Goal: Task Accomplishment & Management: Manage account settings

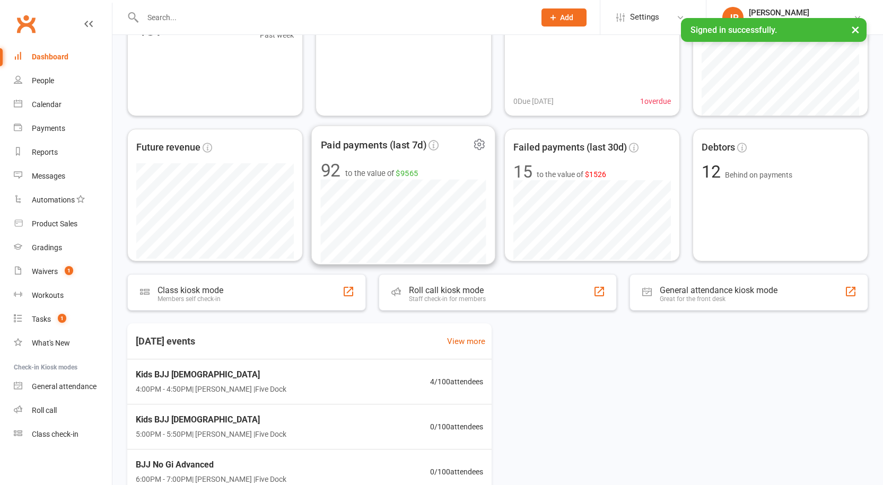
scroll to position [106, 0]
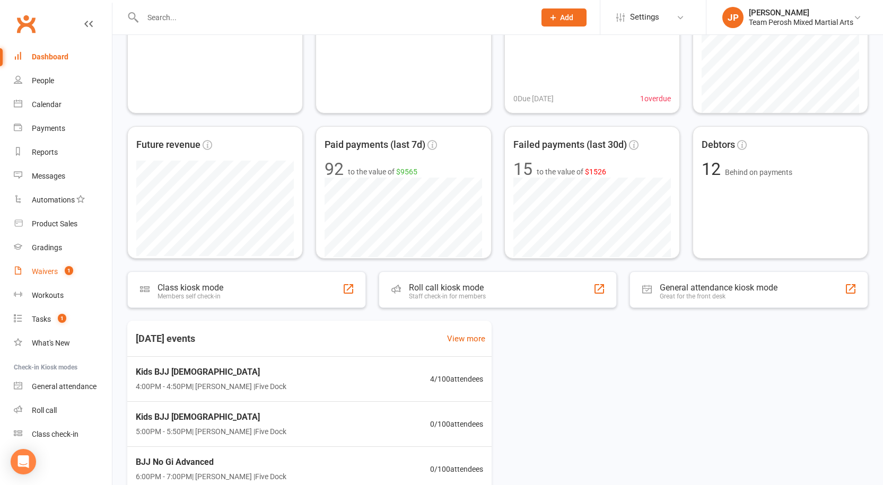
click at [40, 274] on div "Waivers" at bounding box center [45, 271] width 26 height 8
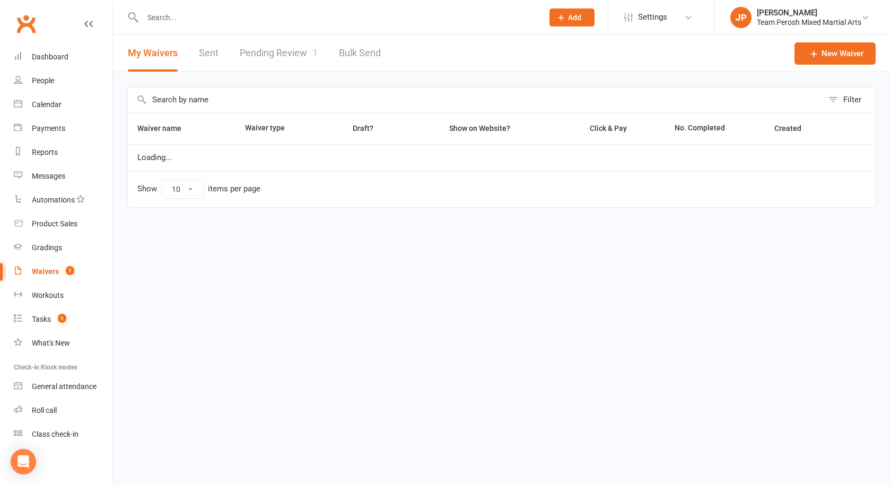
click at [291, 53] on link "Pending Review 1" at bounding box center [279, 53] width 78 height 37
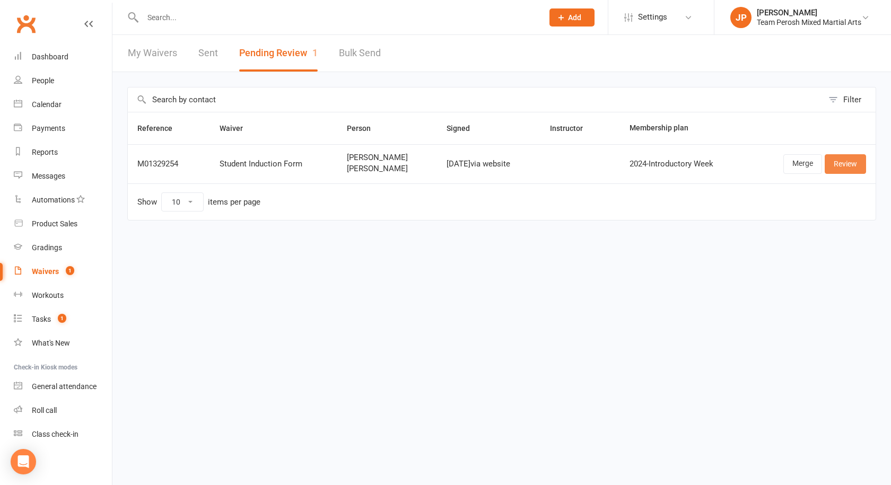
click at [843, 161] on link "Review" at bounding box center [845, 163] width 41 height 19
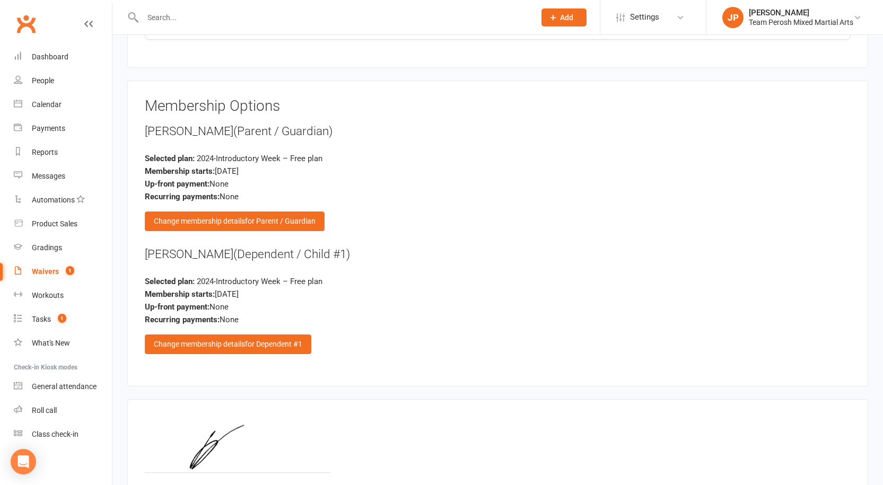
scroll to position [1310, 0]
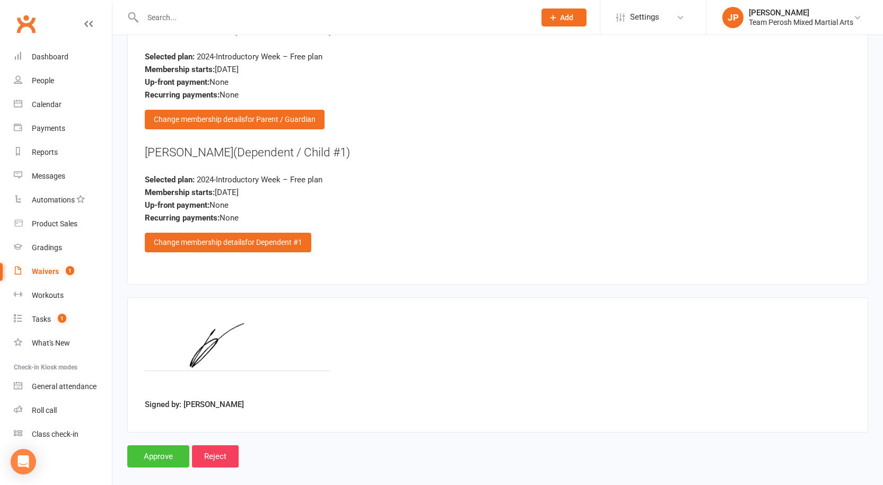
click at [156, 446] on input "Approve" at bounding box center [158, 457] width 62 height 22
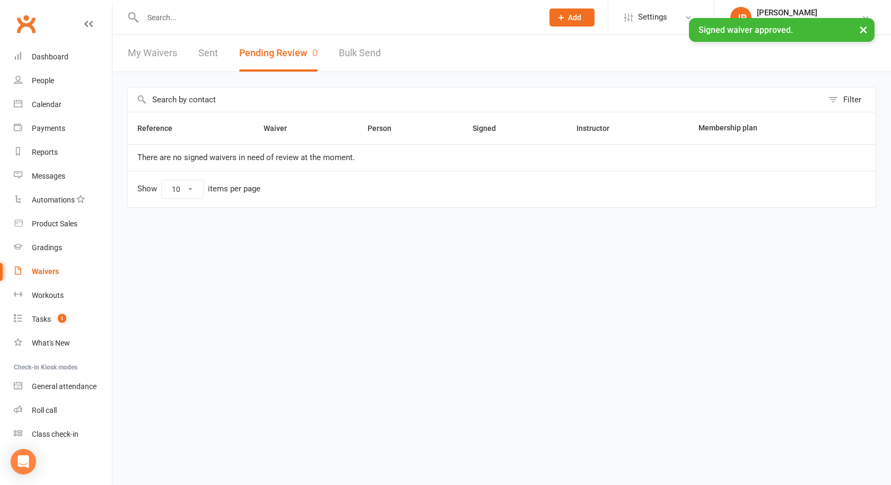
click at [360, 252] on html "Prospect Member Non-attending contact Class / event Appointment Grading event T…" at bounding box center [445, 126] width 891 height 252
click at [146, 50] on link "My Waivers" at bounding box center [152, 53] width 49 height 37
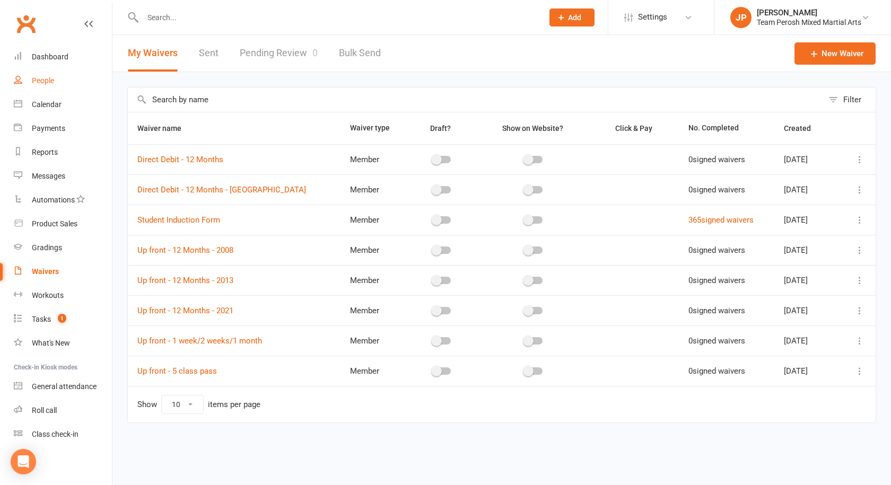
click at [47, 81] on div "People" at bounding box center [43, 80] width 22 height 8
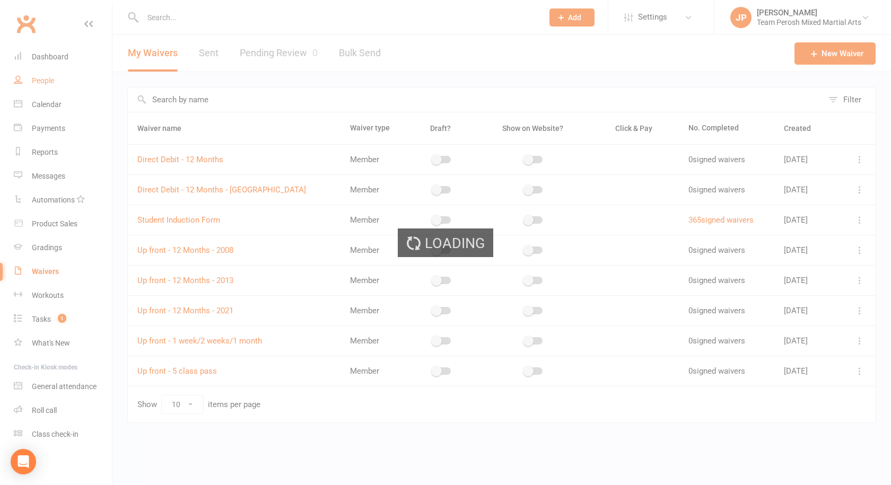
select select "100"
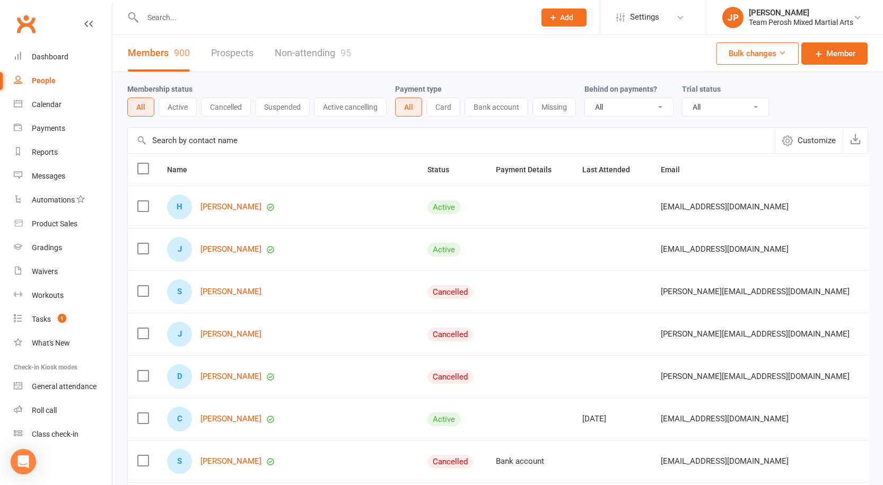
click at [704, 106] on select "All Active and expired trials All active trials Active trial (no other membersh…" at bounding box center [726, 107] width 86 height 18
select select "active_trial"
click at [684, 99] on select "All Active and expired trials All active trials Active trial (no other membersh…" at bounding box center [726, 107] width 86 height 18
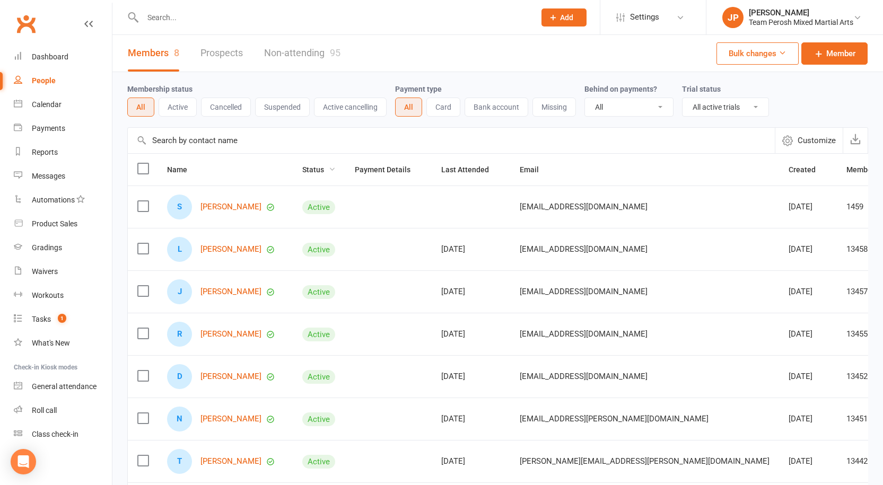
click at [322, 166] on span "Status" at bounding box center [318, 169] width 33 height 8
click at [847, 170] on span "Member Number" at bounding box center [881, 169] width 68 height 8
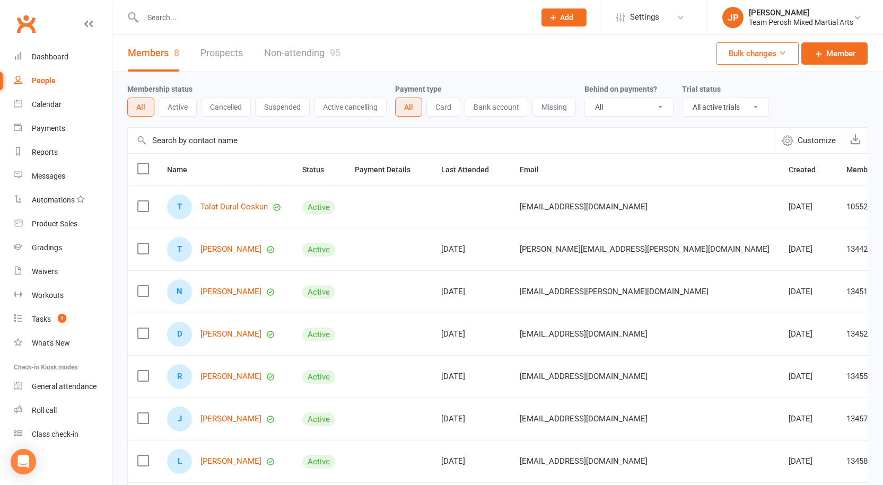
click at [174, 13] on input "text" at bounding box center [333, 17] width 388 height 15
type input "c"
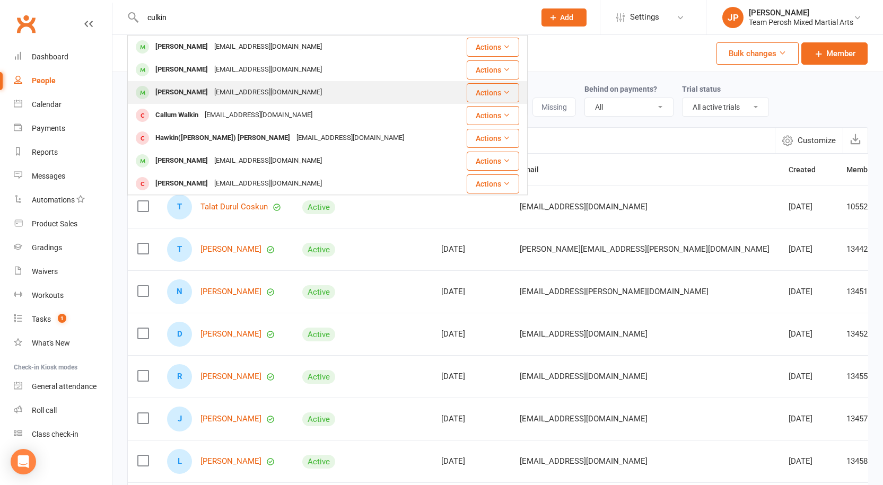
type input "culkin"
click at [211, 94] on div "culkinjosh@gmail.com" at bounding box center [268, 92] width 114 height 15
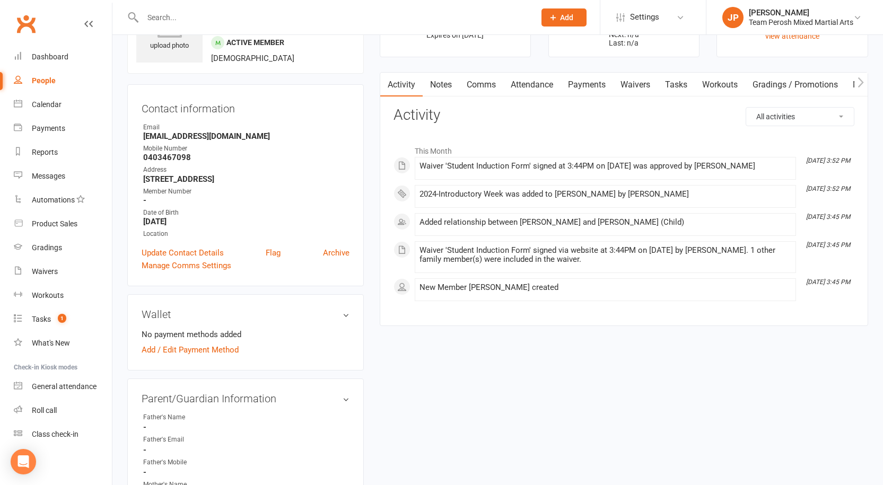
scroll to position [106, 0]
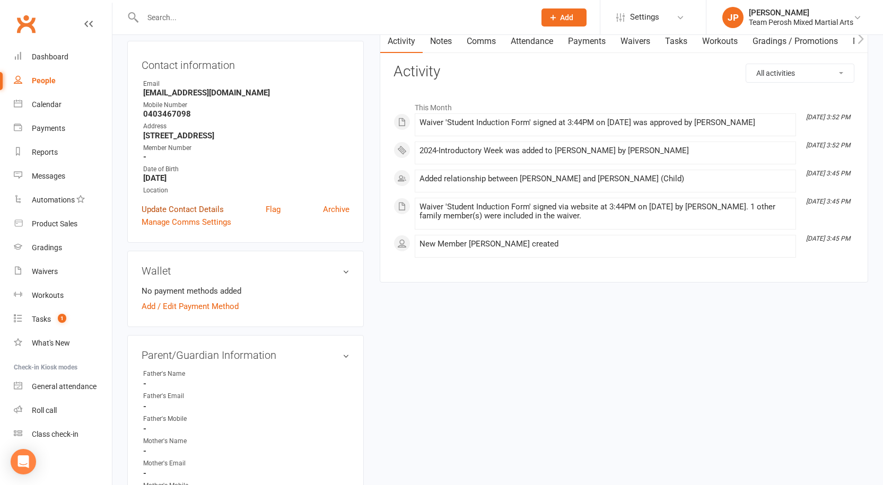
click at [206, 210] on link "Update Contact Details" at bounding box center [183, 209] width 82 height 13
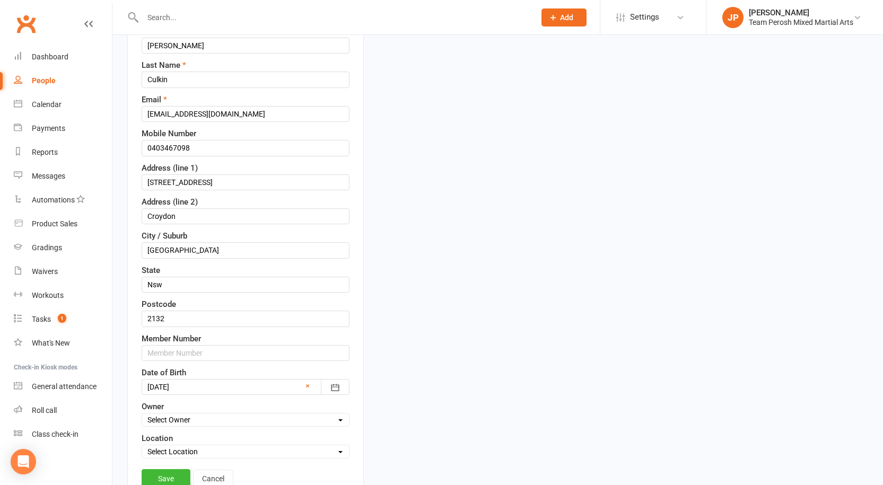
scroll to position [209, 0]
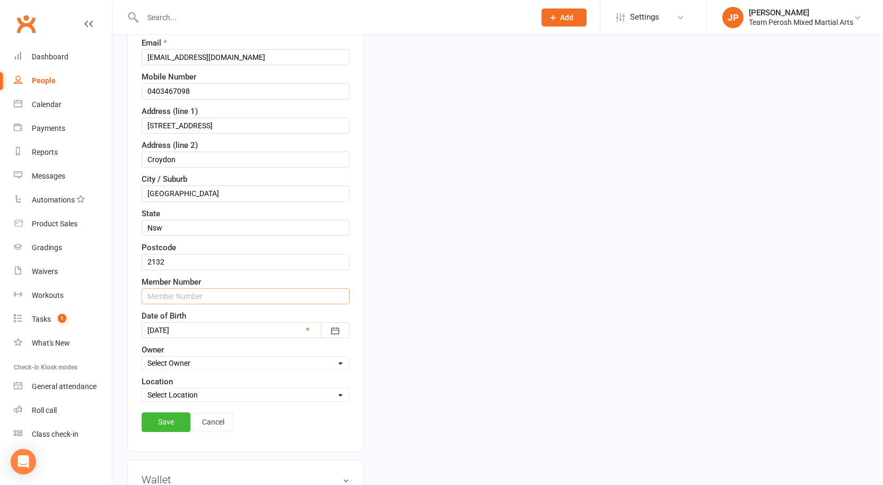
click at [189, 300] on input "text" at bounding box center [246, 297] width 208 height 16
type input "13459"
click at [164, 89] on input "0403467098" at bounding box center [246, 91] width 208 height 16
click at [179, 93] on input "0403 467098" at bounding box center [246, 91] width 208 height 16
click at [211, 92] on input "0403 467 098" at bounding box center [246, 91] width 208 height 16
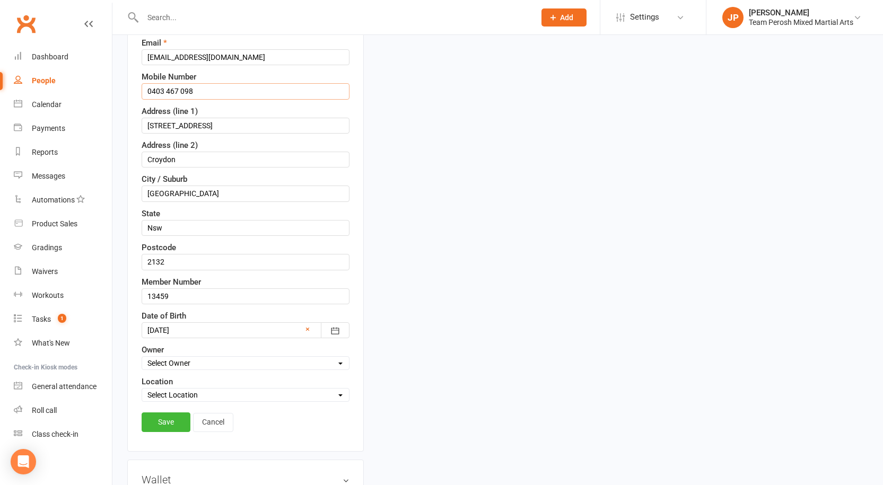
drag, startPoint x: 199, startPoint y: 89, endPoint x: 125, endPoint y: 84, distance: 74.9
type input "0403 467 098"
click at [165, 426] on link "Save" at bounding box center [166, 422] width 49 height 19
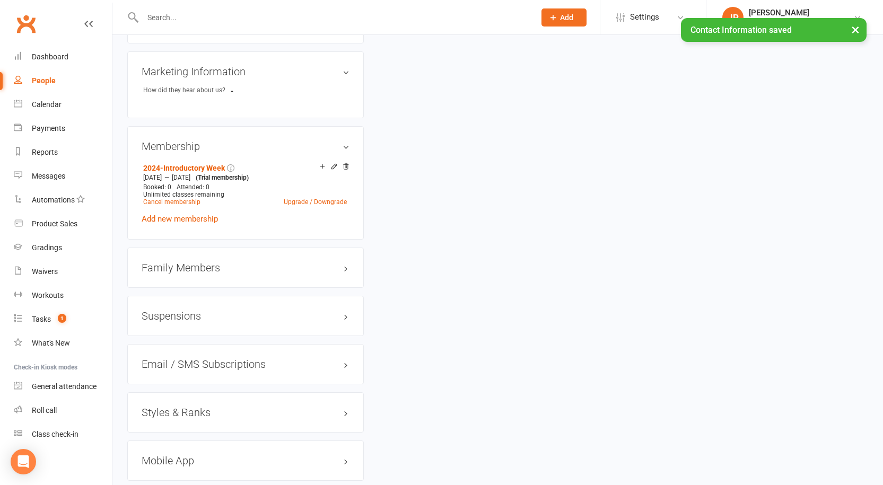
scroll to position [792, 0]
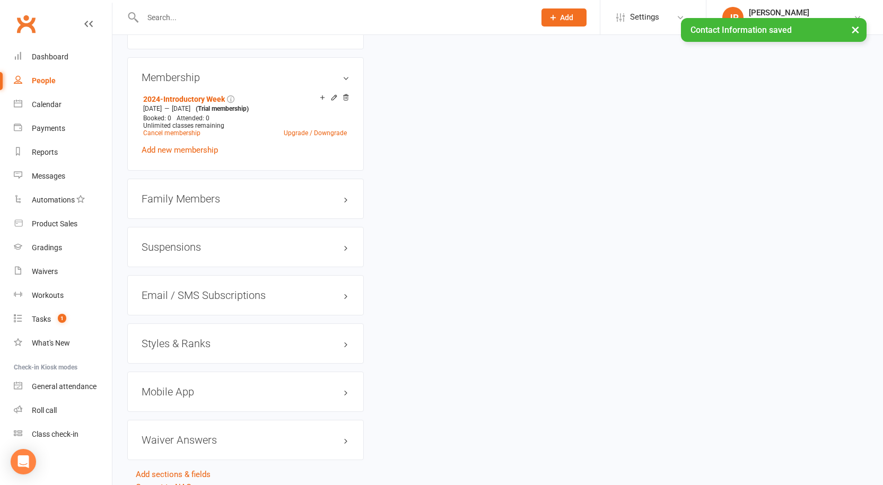
click at [193, 193] on h3 "Family Members" at bounding box center [246, 199] width 208 height 12
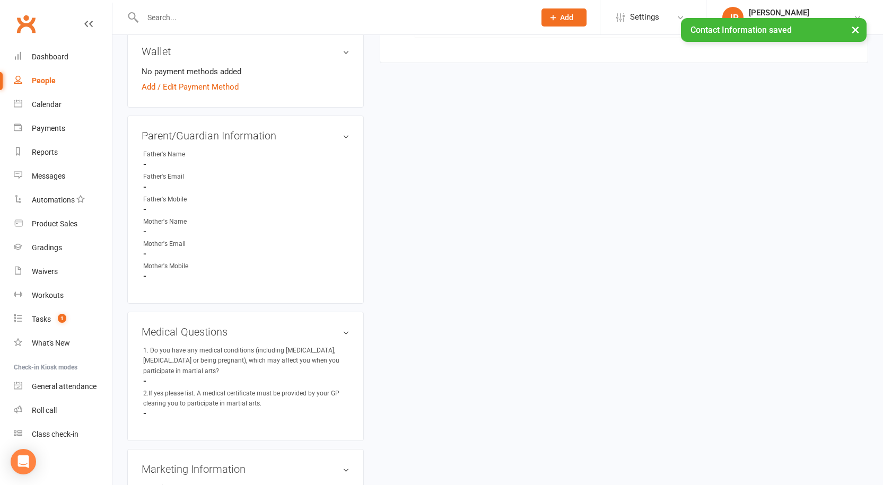
scroll to position [209, 0]
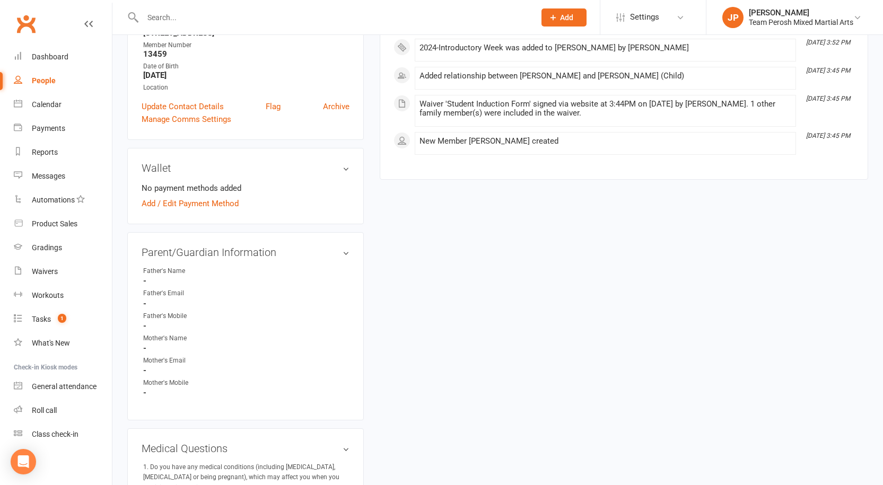
click at [173, 15] on input "text" at bounding box center [333, 17] width 388 height 15
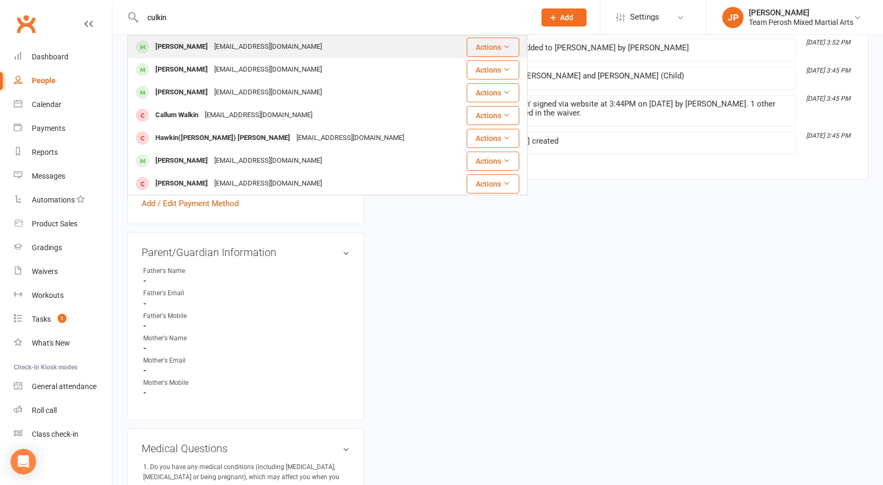
type input "culkin"
click at [193, 43] on div "Josh Culkin" at bounding box center [181, 46] width 59 height 15
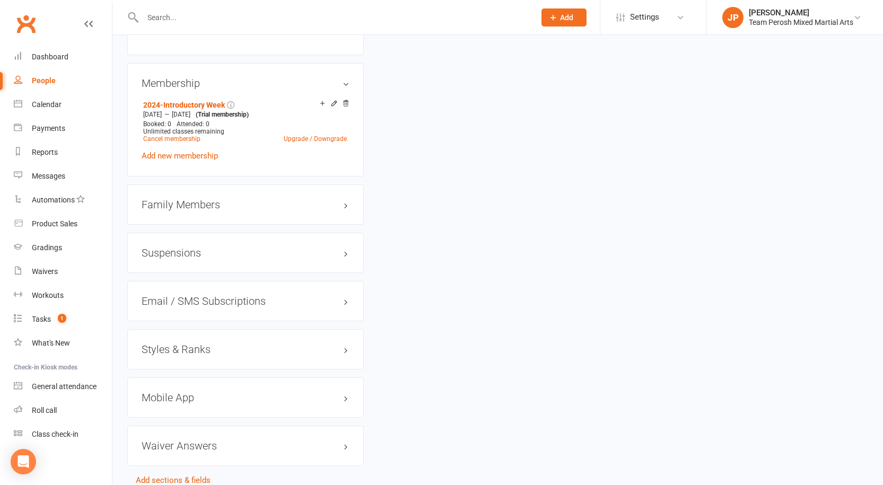
scroll to position [833, 0]
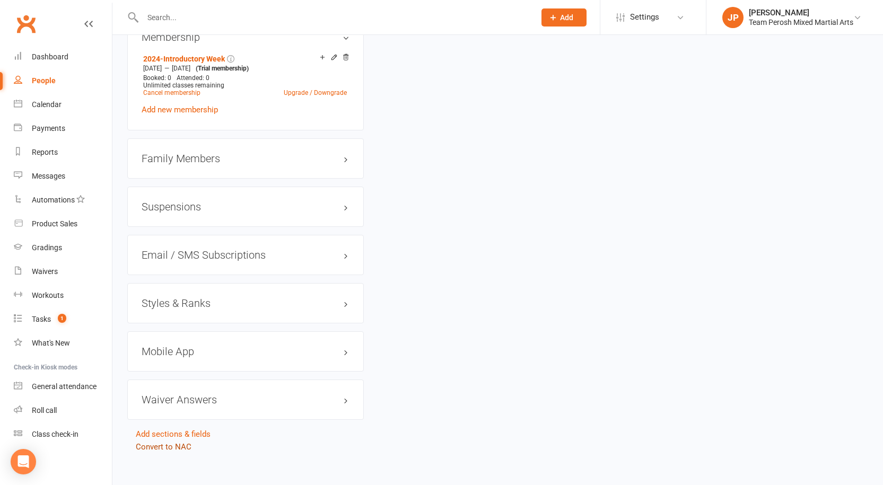
click at [163, 442] on link "Convert to NAC" at bounding box center [164, 447] width 56 height 10
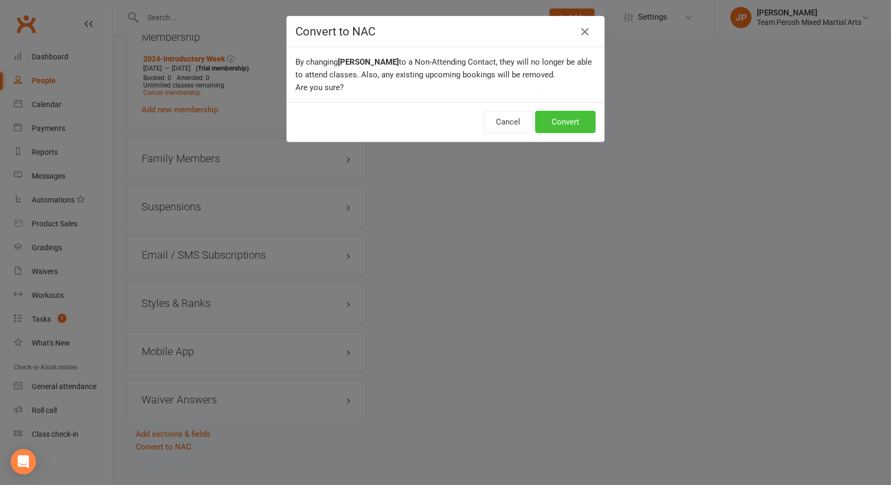
click at [547, 120] on button "Convert" at bounding box center [565, 122] width 60 height 22
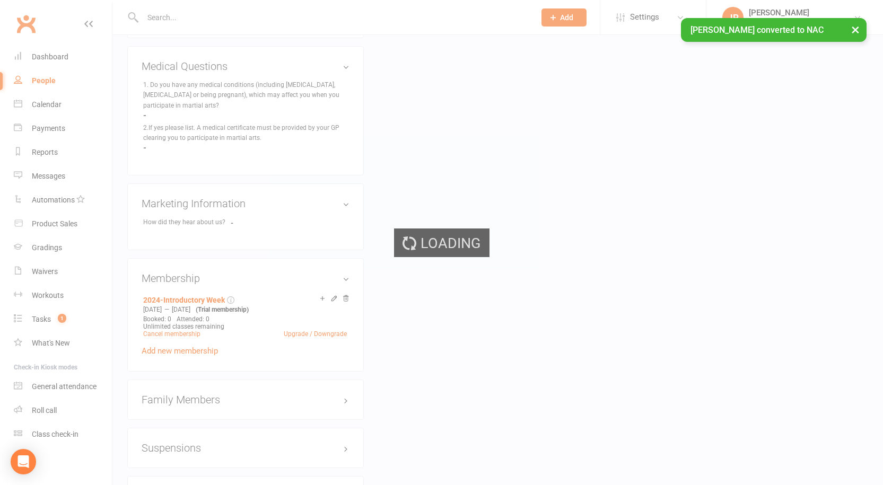
scroll to position [514, 0]
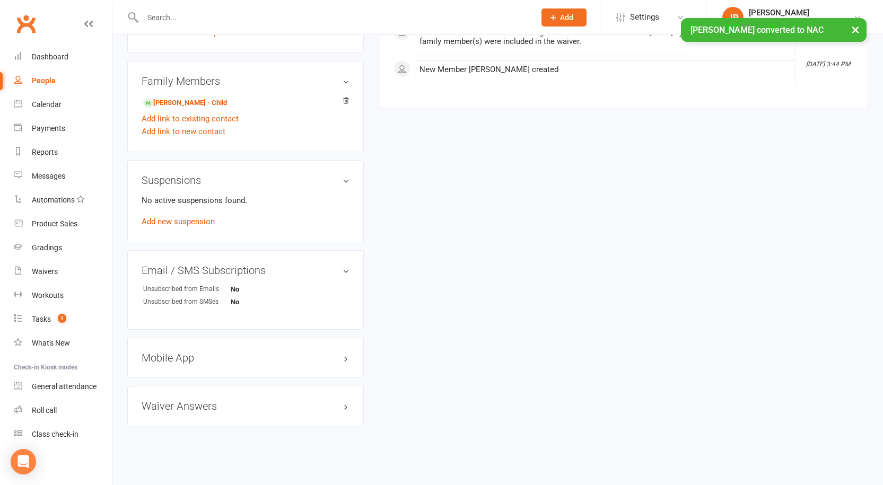
scroll to position [482, 0]
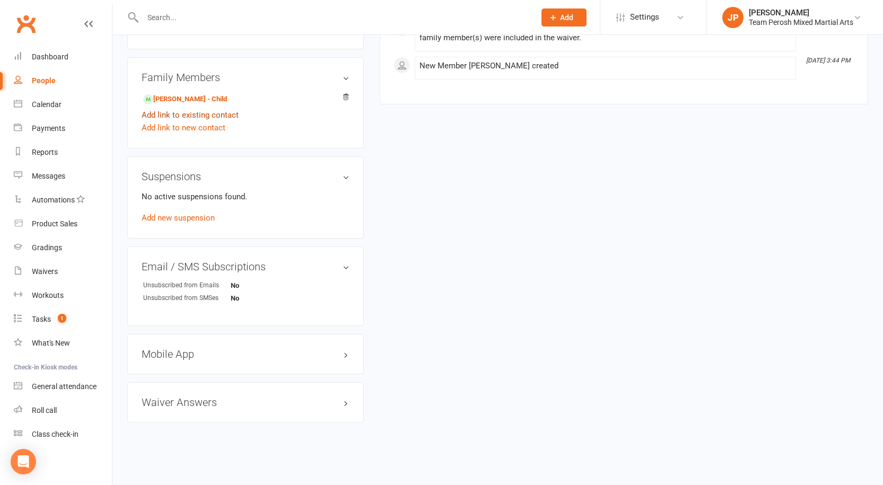
click at [191, 112] on link "Add link to existing contact" at bounding box center [190, 115] width 97 height 13
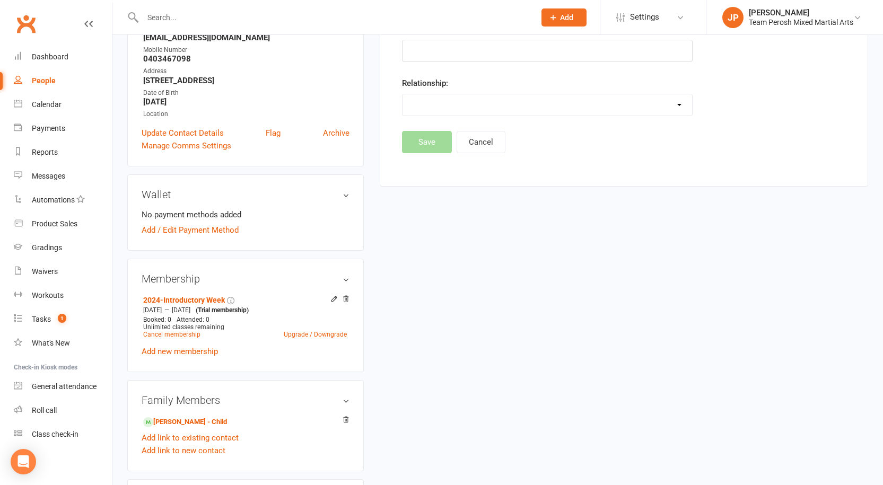
scroll to position [0, 0]
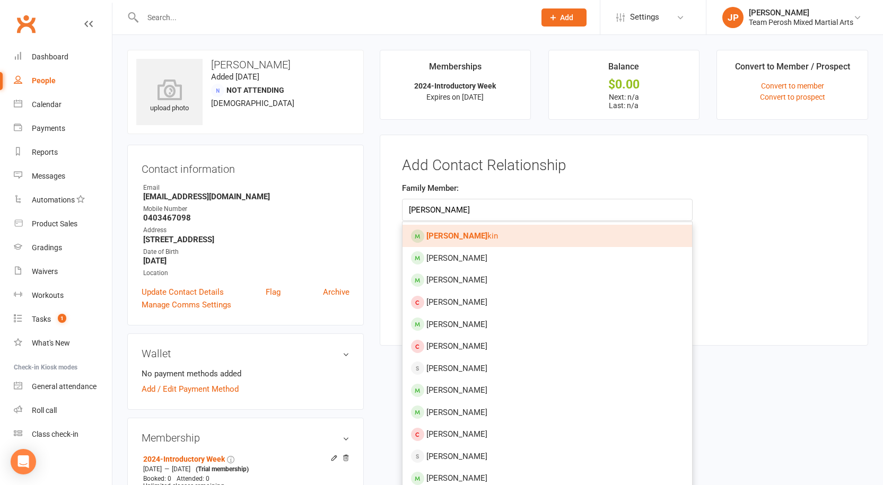
type input "lucy cul"
click at [468, 236] on link "Lucy Cul kin" at bounding box center [548, 236] width 290 height 22
type input "Lucy Culkin"
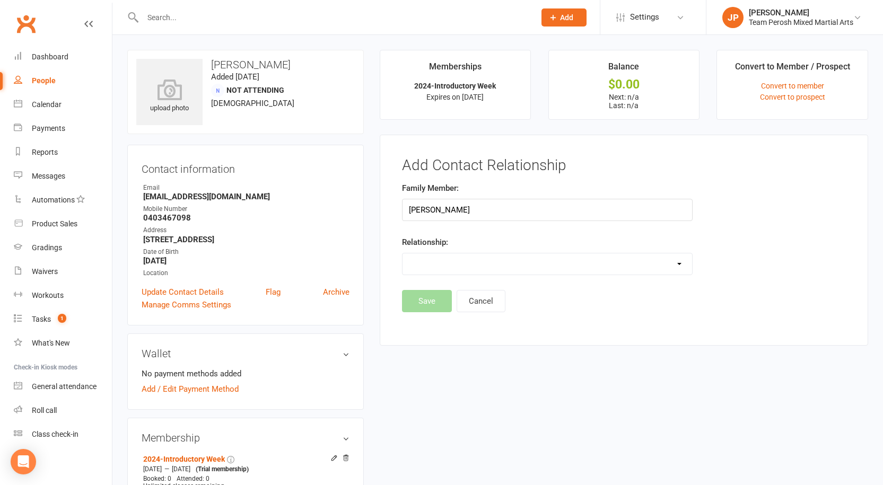
click at [683, 268] on select "Parent / Guardian Child Sibling (parent not in system) Spouse / Partner Cousin …" at bounding box center [548, 264] width 290 height 21
click at [809, 320] on div "Add Contact Relationship Family Member: Lucy Culkin Relationship: Parent / Guar…" at bounding box center [624, 241] width 488 height 212
drag, startPoint x: 190, startPoint y: 217, endPoint x: 141, endPoint y: 212, distance: 50.1
click at [141, 212] on div "Contact information Owner Email culkinjosh@gmail.com Mobile Number 0403467098 A…" at bounding box center [245, 235] width 237 height 181
click at [203, 225] on div "Address" at bounding box center [246, 230] width 206 height 10
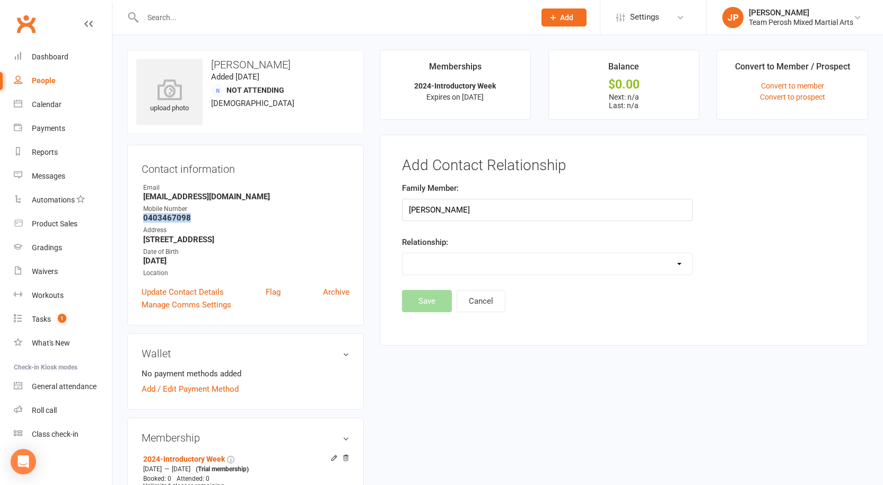
drag, startPoint x: 190, startPoint y: 220, endPoint x: 149, endPoint y: 221, distance: 41.4
click at [144, 222] on strong "0403467098" at bounding box center [246, 218] width 206 height 10
copy strong "0403467098"
click at [475, 267] on select "Parent / Guardian Child Sibling (parent not in system) Spouse / Partner Cousin …" at bounding box center [548, 264] width 290 height 21
select select "1"
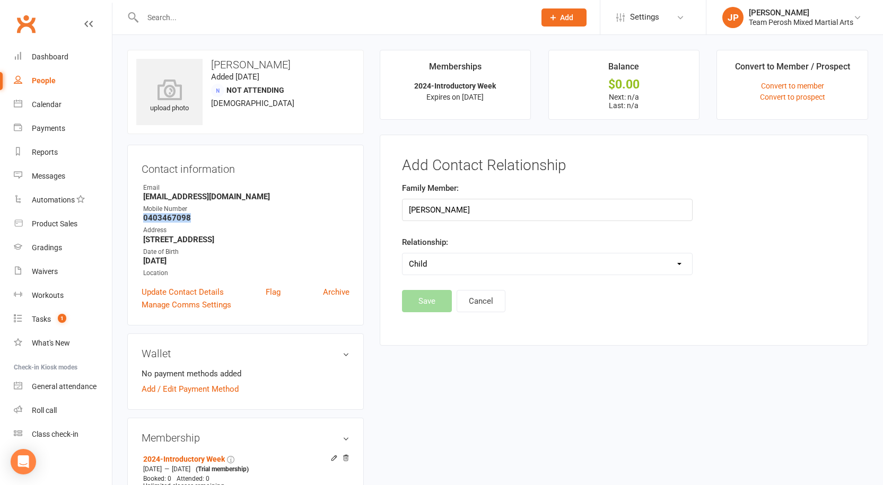
click at [403, 254] on select "Parent / Guardian Child Sibling (parent not in system) Spouse / Partner Cousin …" at bounding box center [548, 264] width 290 height 21
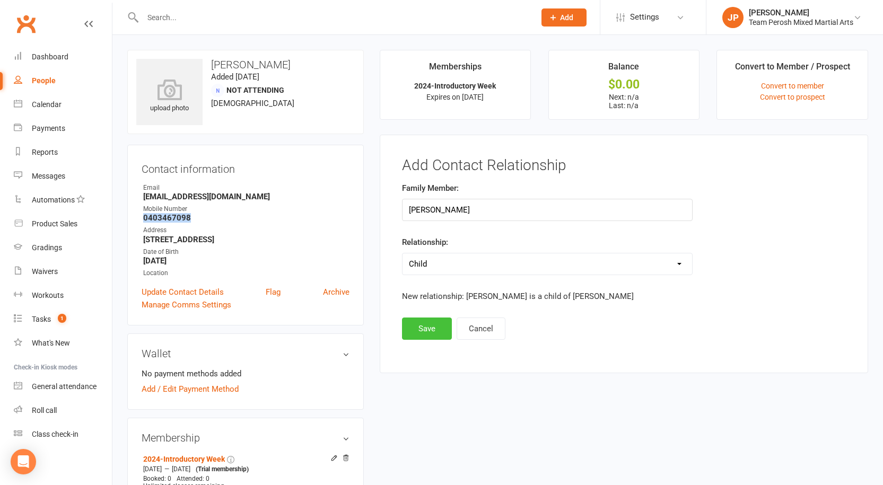
click at [434, 326] on button "Save" at bounding box center [427, 329] width 50 height 22
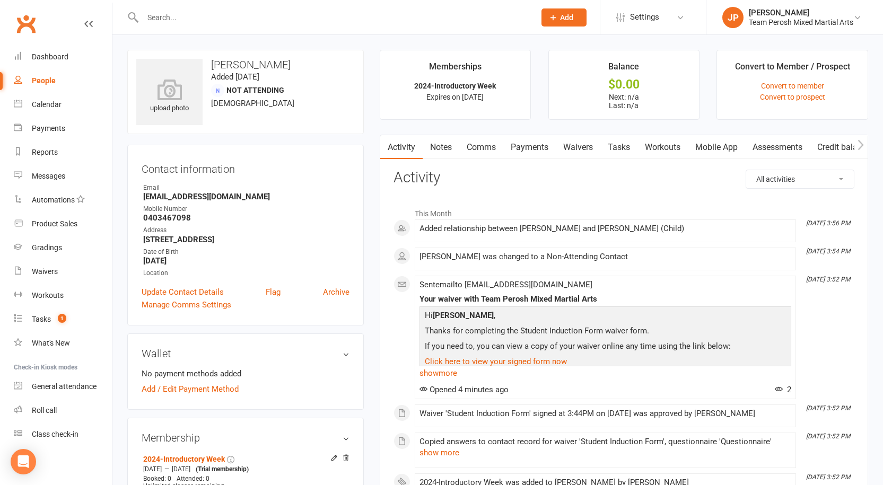
click at [193, 139] on contact-information "upload photo Josh Culkin Added 14 August, 2025 Not Attending 33 years old Conta…" at bounding box center [245, 188] width 237 height 276
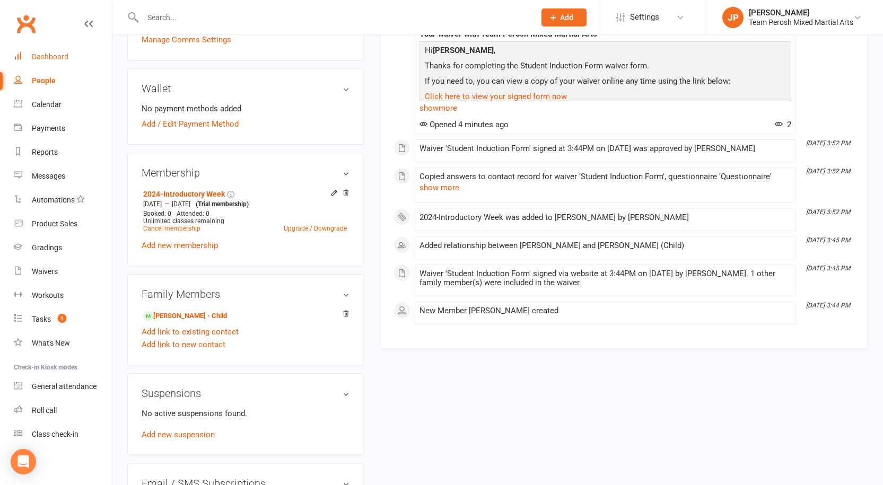
click at [50, 46] on link "Dashboard" at bounding box center [63, 57] width 98 height 24
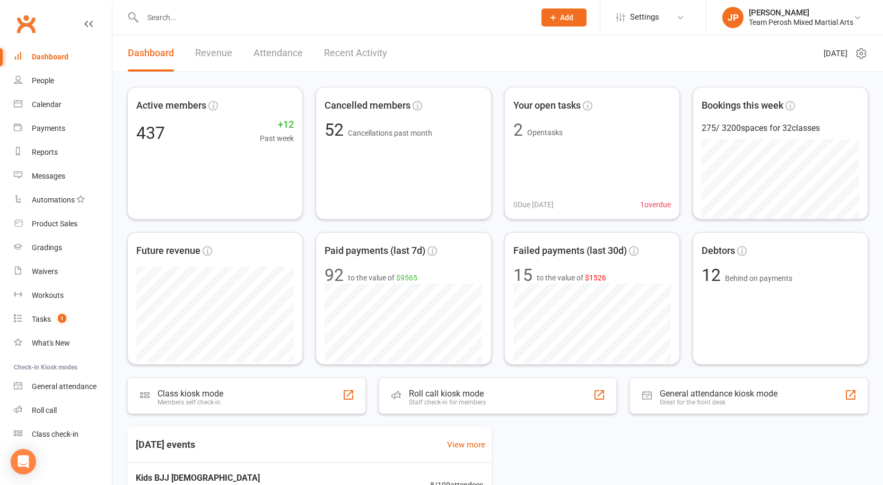
click at [158, 23] on input "text" at bounding box center [333, 17] width 388 height 15
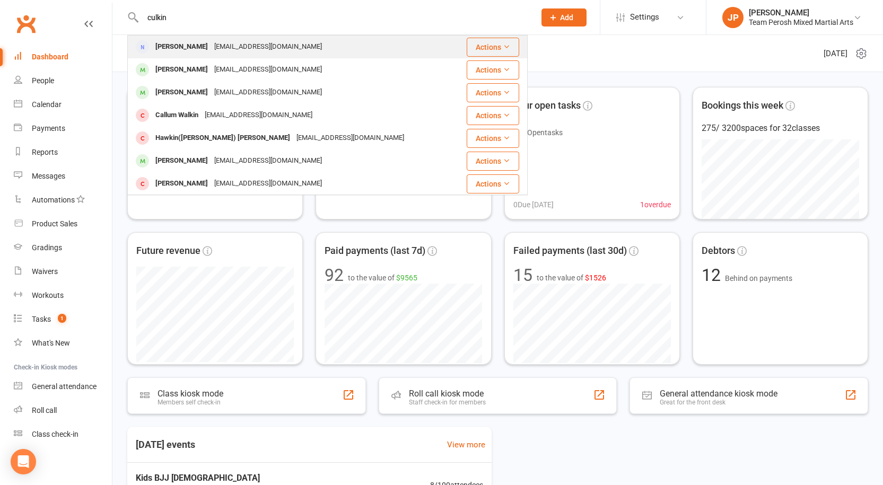
type input "culkin"
click at [211, 48] on div "culkinjosh@gmail.com" at bounding box center [268, 46] width 114 height 15
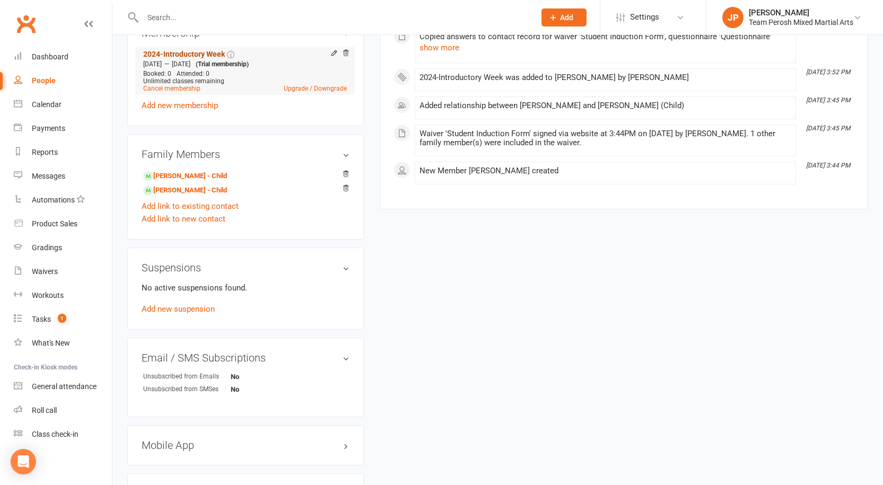
scroll to position [496, 0]
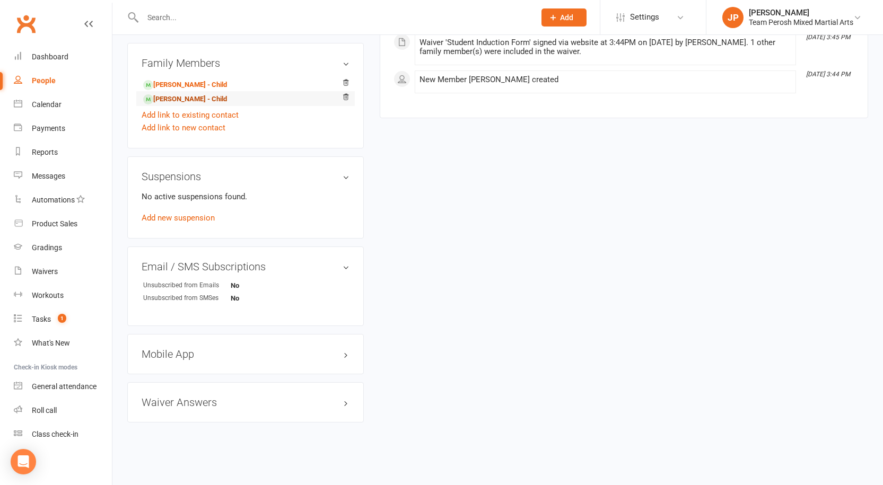
click at [179, 100] on link "Heidi Culkin - Child" at bounding box center [185, 99] width 84 height 11
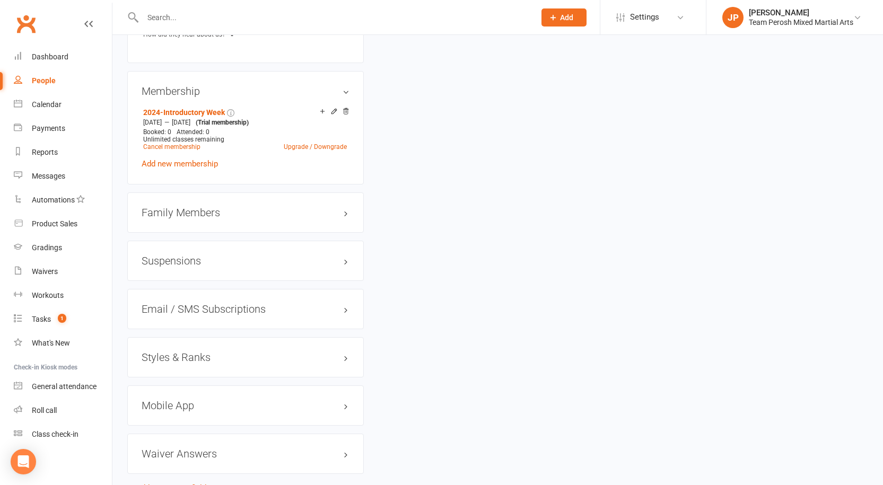
scroll to position [796, 0]
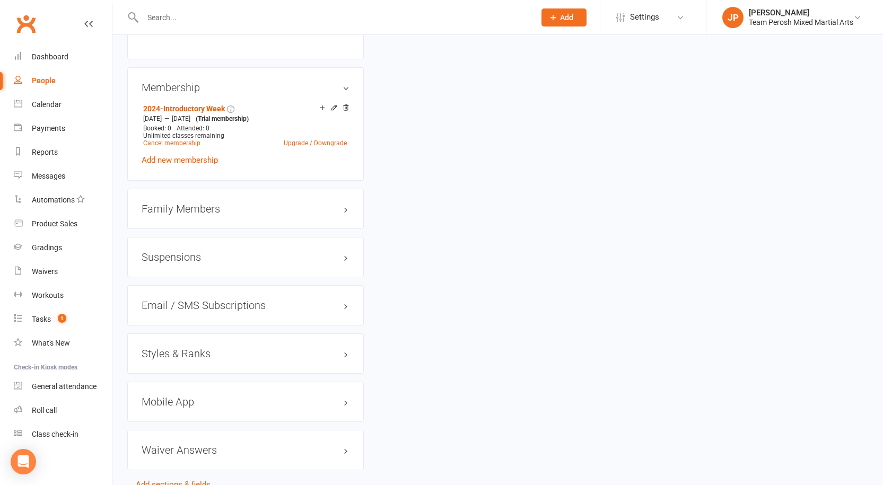
click at [183, 348] on h3 "Styles & Ranks" at bounding box center [246, 354] width 208 height 12
click at [167, 390] on link "Add new style" at bounding box center [166, 395] width 49 height 10
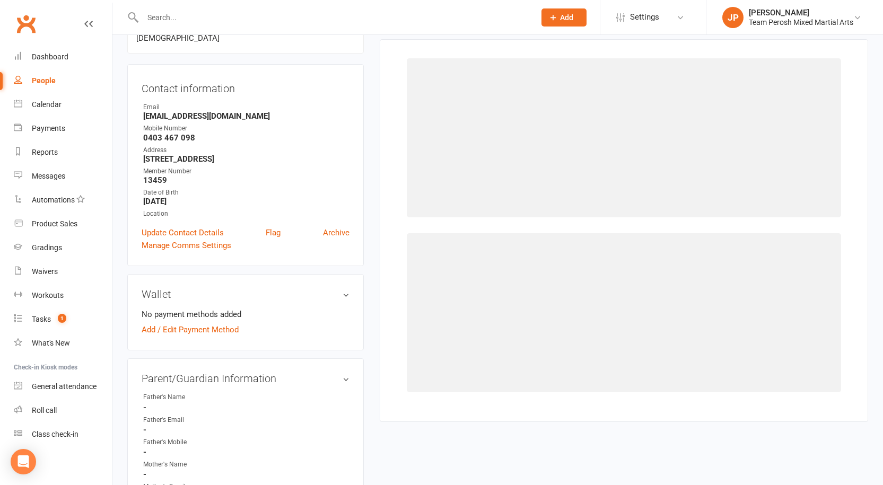
scroll to position [82, 0]
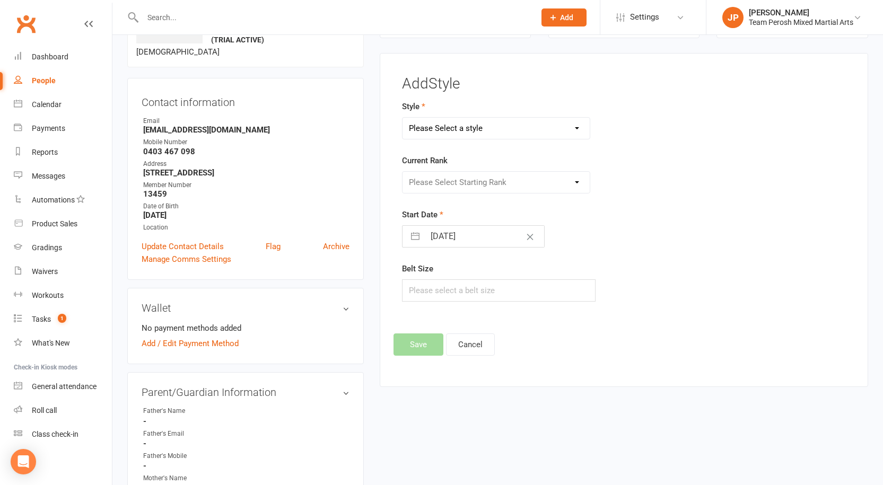
click at [443, 126] on select "Please Select a style Adults Brazilian Jiu-Jitsu (BJJ) Adults Muay Thai Kickbox…" at bounding box center [496, 128] width 187 height 21
select select "3314"
click at [403, 118] on select "Please Select a style Adults Brazilian Jiu-Jitsu (BJJ) Adults Muay Thai Kickbox…" at bounding box center [496, 128] width 187 height 21
click at [450, 183] on select "Please Select Starting Rank White Belt Grey-White Belt Grey-White Belt 1st Stri…" at bounding box center [496, 182] width 187 height 21
select select "37665"
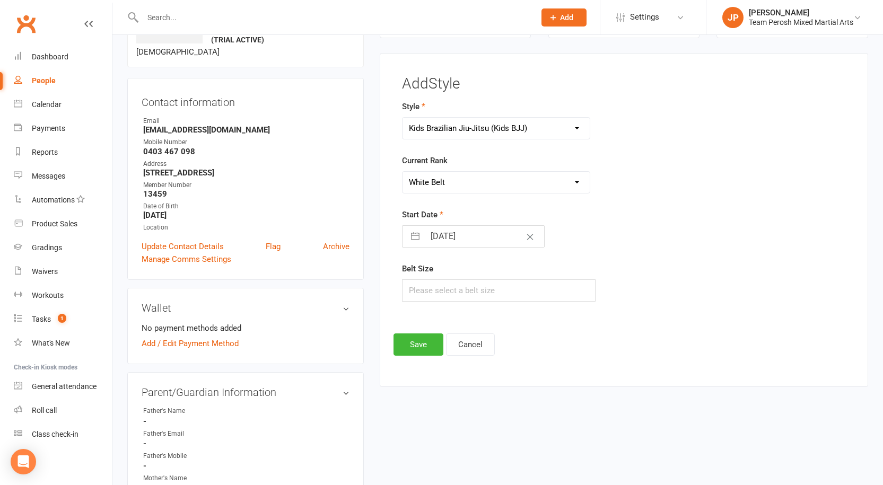
click at [403, 172] on select "Please Select Starting Rank White Belt Grey-White Belt Grey-White Belt 1st Stri…" at bounding box center [496, 182] width 187 height 21
click at [419, 348] on button "Save" at bounding box center [419, 345] width 50 height 22
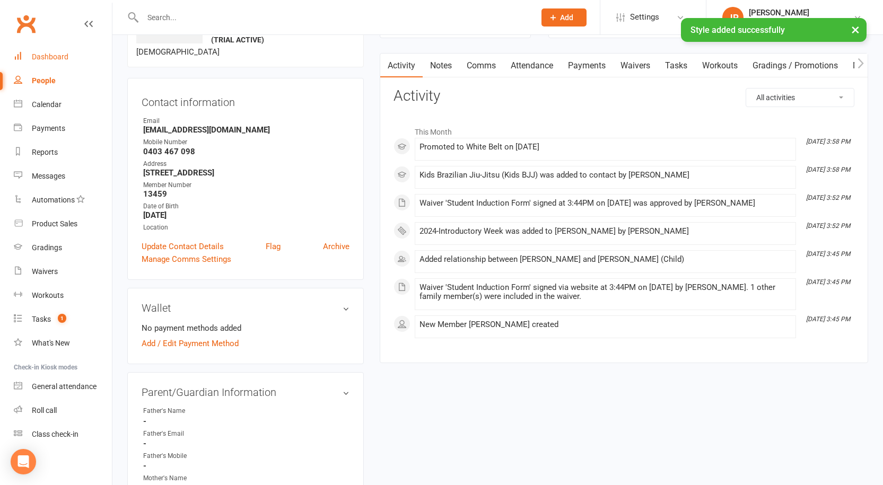
click at [53, 56] on div "Dashboard" at bounding box center [50, 57] width 37 height 8
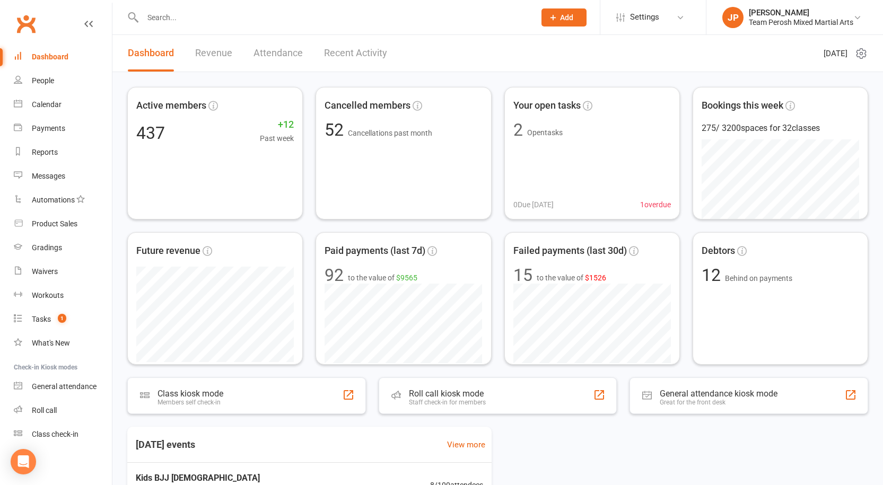
click at [237, 18] on input "text" at bounding box center [333, 17] width 388 height 15
type input "H"
click at [562, 251] on span "Failed payments (last 30d)" at bounding box center [568, 248] width 119 height 16
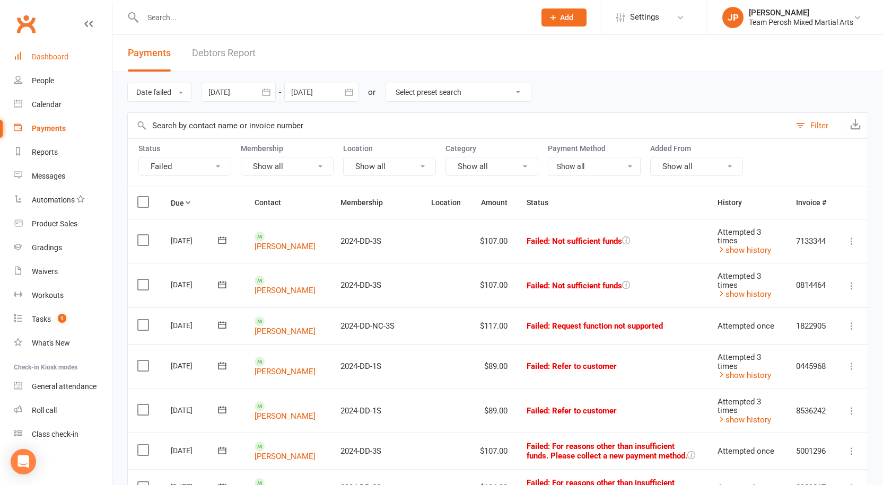
click at [40, 53] on div "Dashboard" at bounding box center [50, 57] width 37 height 8
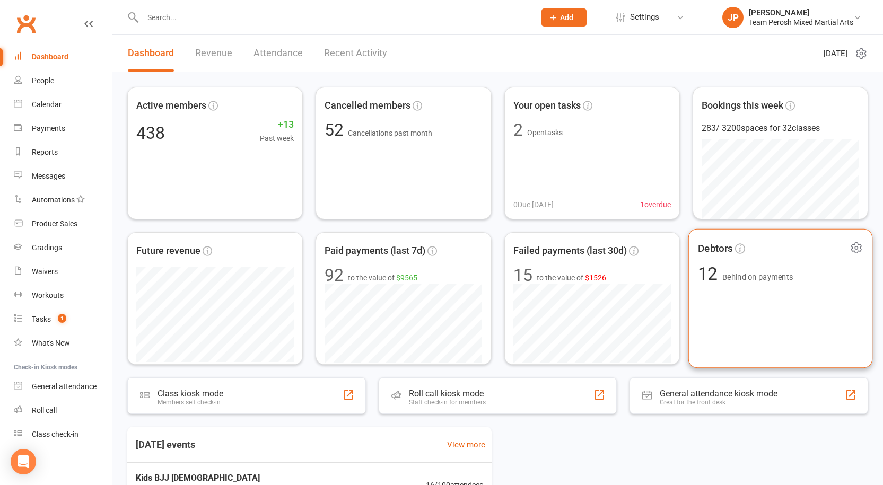
click at [751, 273] on span "Behind on payments" at bounding box center [757, 277] width 71 height 9
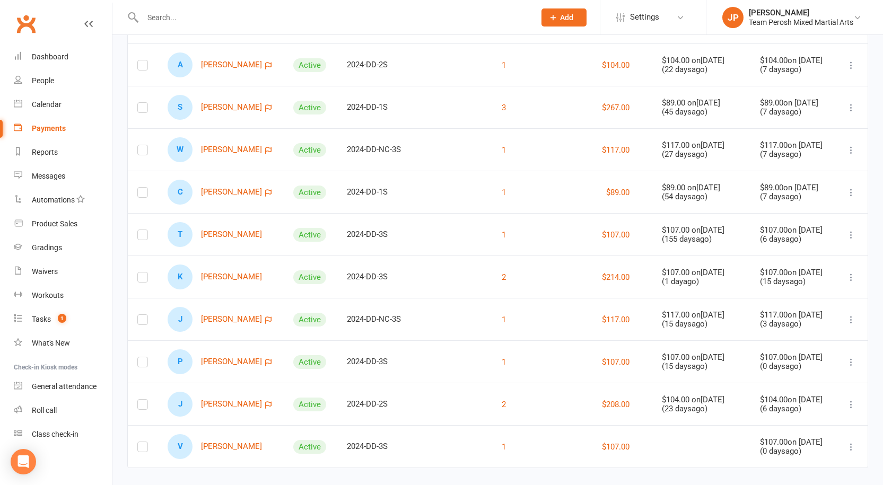
scroll to position [241, 0]
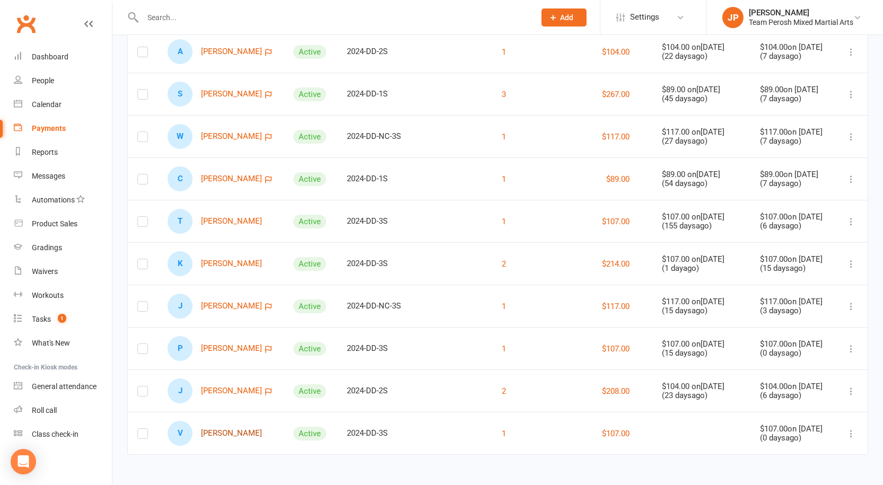
click at [230, 435] on link "V Vansh Vansh" at bounding box center [215, 433] width 94 height 25
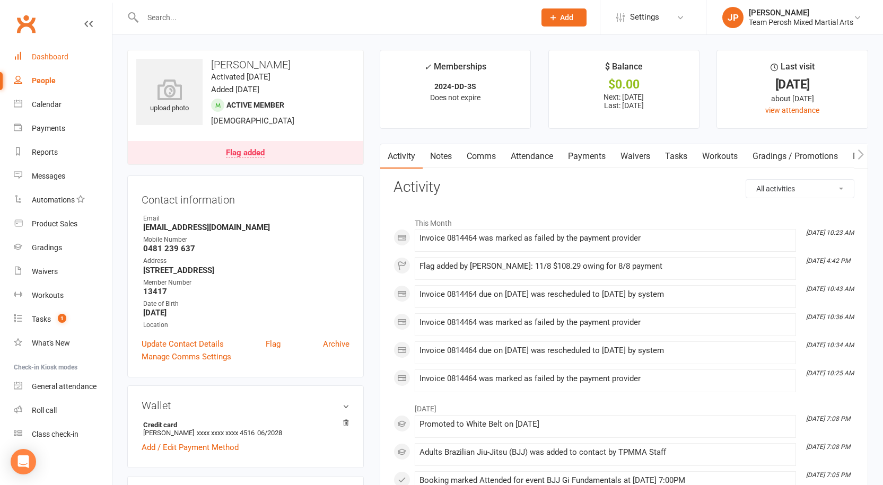
click at [61, 57] on div "Dashboard" at bounding box center [50, 57] width 37 height 8
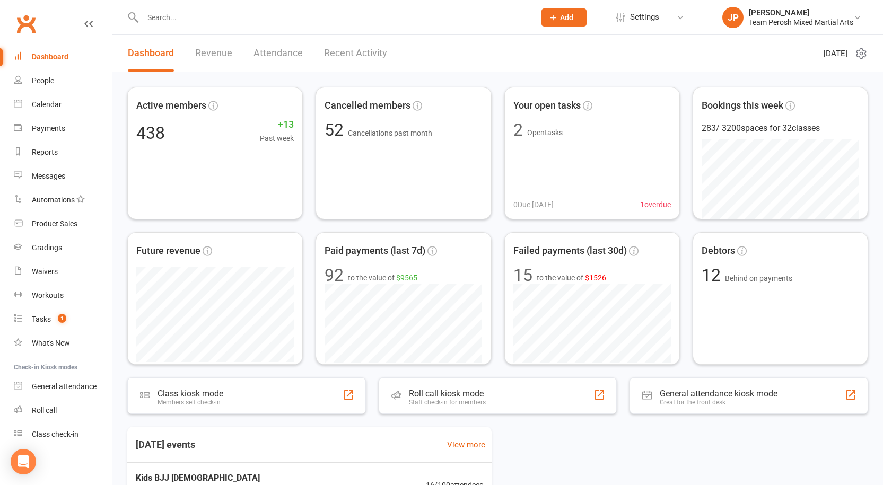
click at [298, 21] on input "text" at bounding box center [333, 17] width 388 height 15
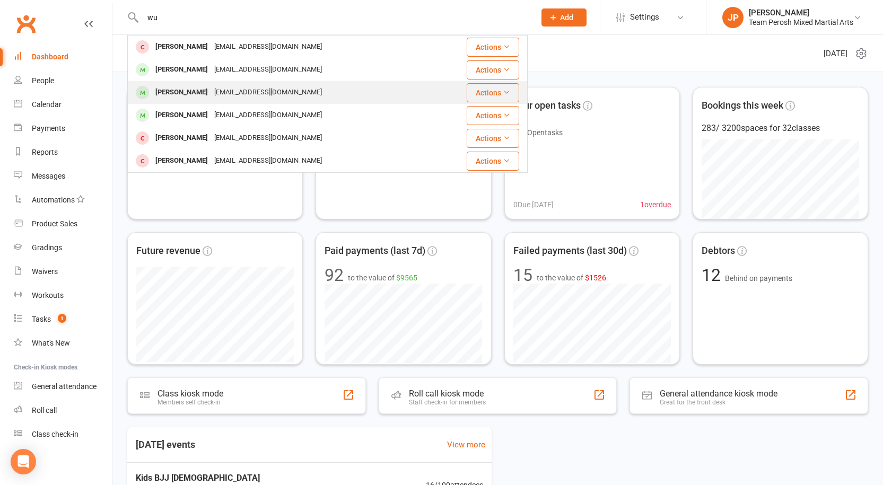
type input "wu"
click at [211, 90] on div "contact_jojo_wu@yahoo.com.au" at bounding box center [268, 92] width 114 height 15
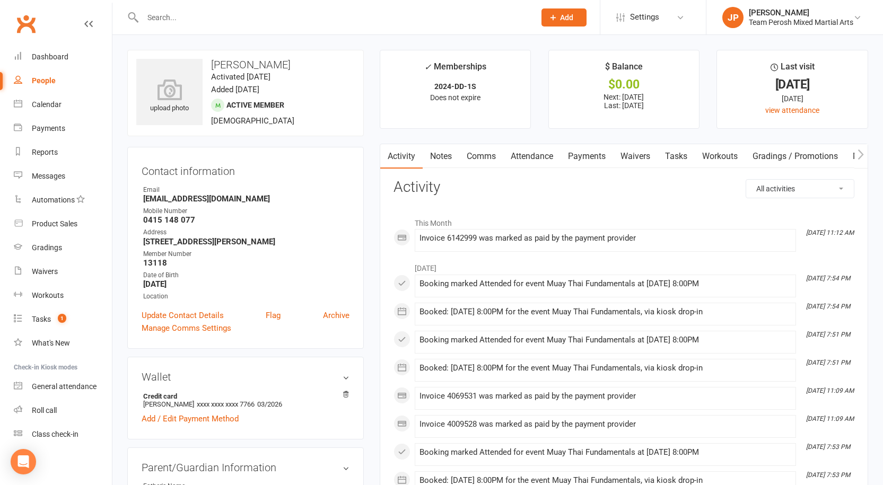
click at [604, 156] on link "Payments" at bounding box center [587, 156] width 53 height 24
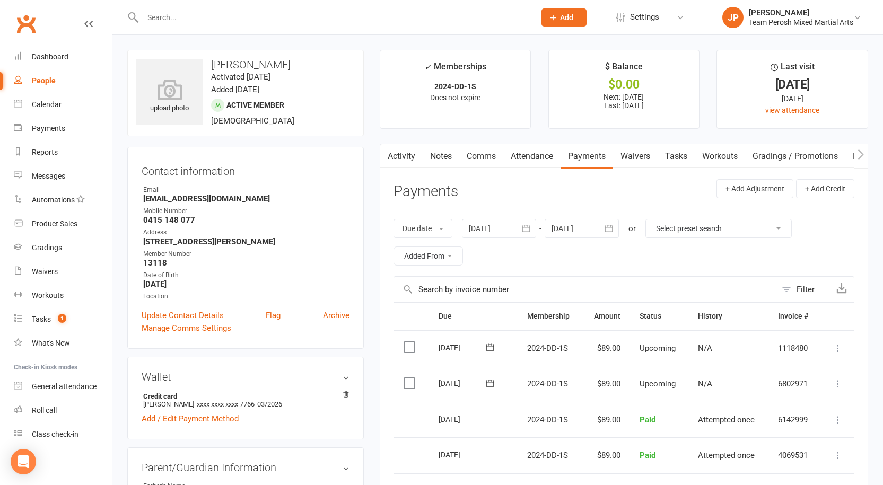
click at [530, 235] on button "button" at bounding box center [526, 228] width 19 height 19
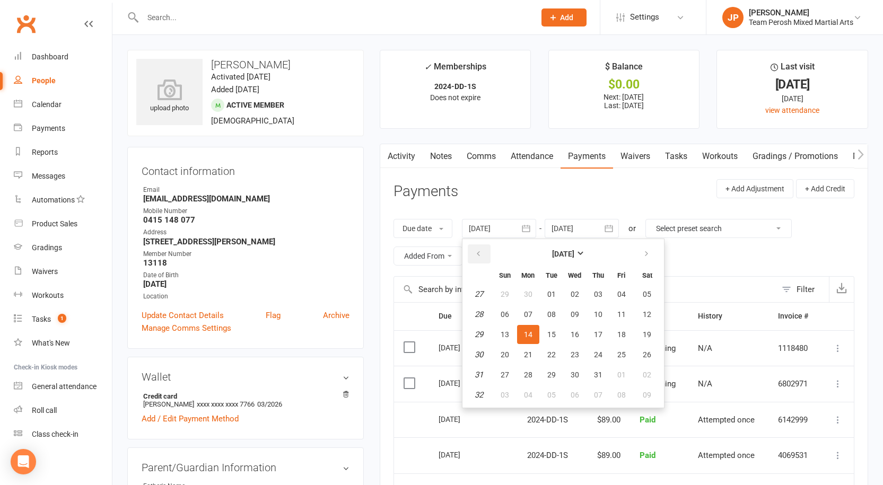
click at [482, 257] on icon "button" at bounding box center [478, 254] width 7 height 8
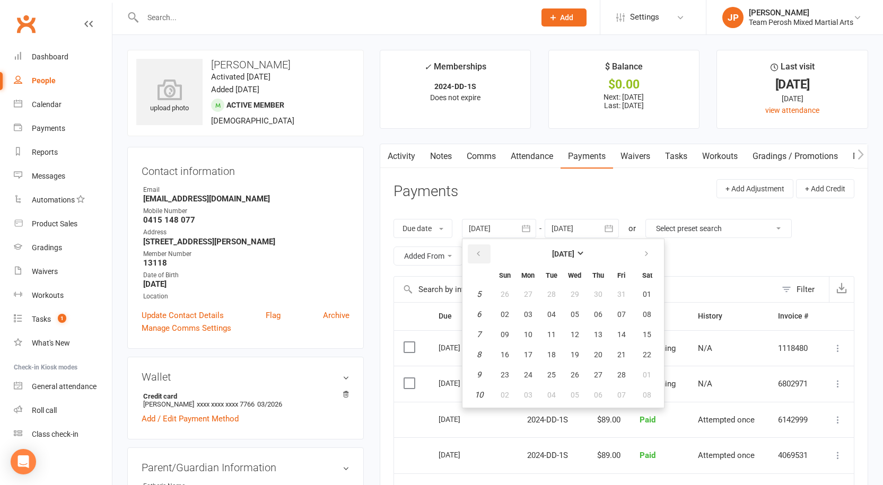
click at [482, 257] on icon "button" at bounding box center [478, 254] width 7 height 8
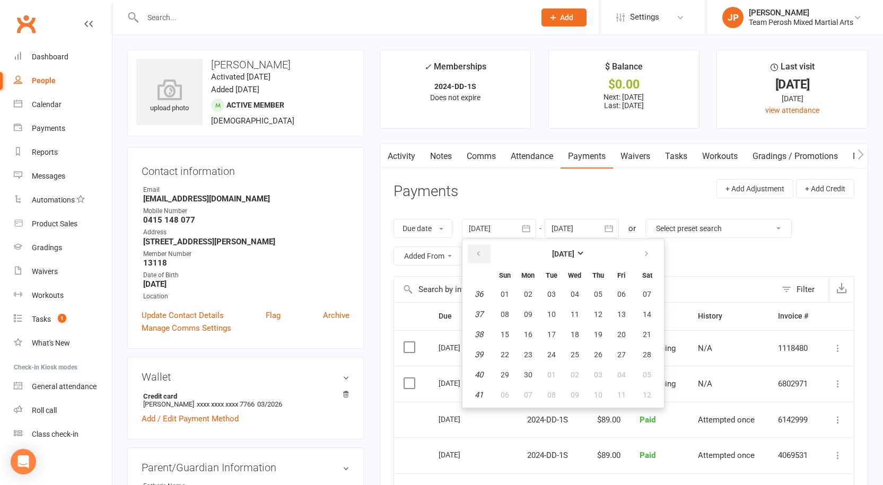
click at [481, 252] on icon "button" at bounding box center [478, 254] width 7 height 8
click at [597, 287] on button "01" at bounding box center [598, 294] width 22 height 19
type input "01 Aug 2024"
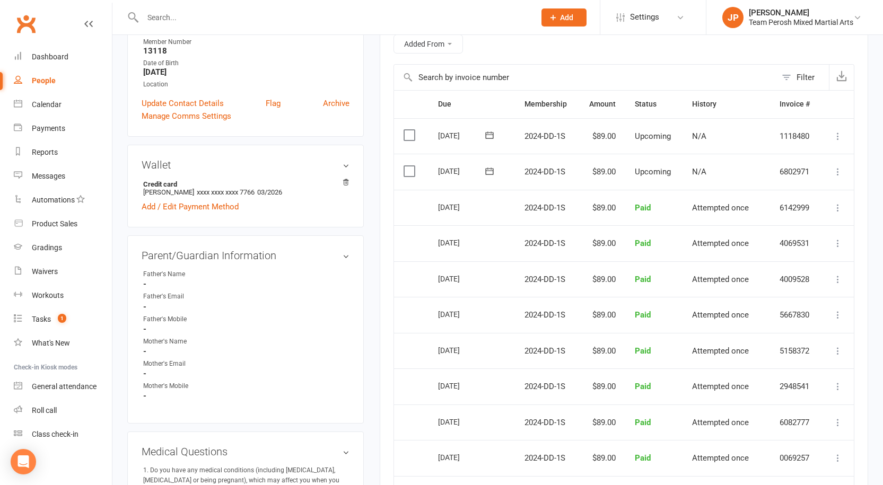
scroll to position [159, 0]
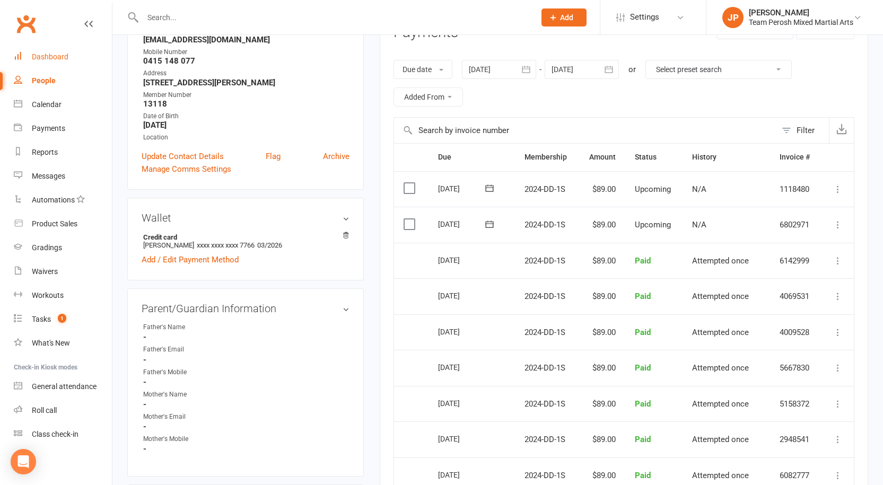
click at [46, 56] on div "Dashboard" at bounding box center [50, 57] width 37 height 8
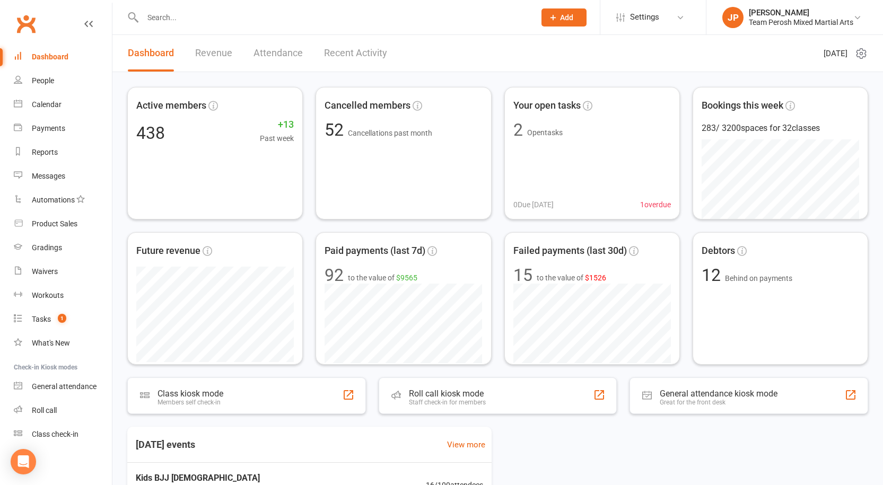
click at [210, 13] on input "text" at bounding box center [333, 17] width 388 height 15
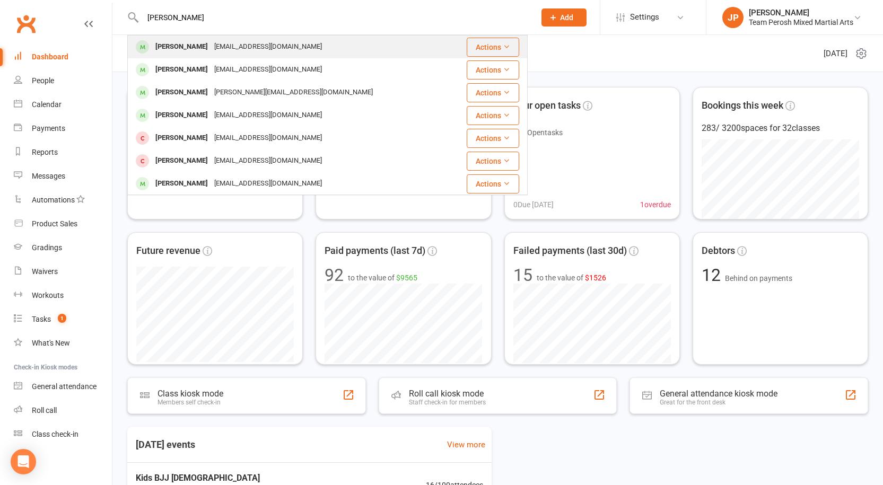
type input "simone"
click at [195, 45] on div "Simone Pighini" at bounding box center [181, 46] width 59 height 15
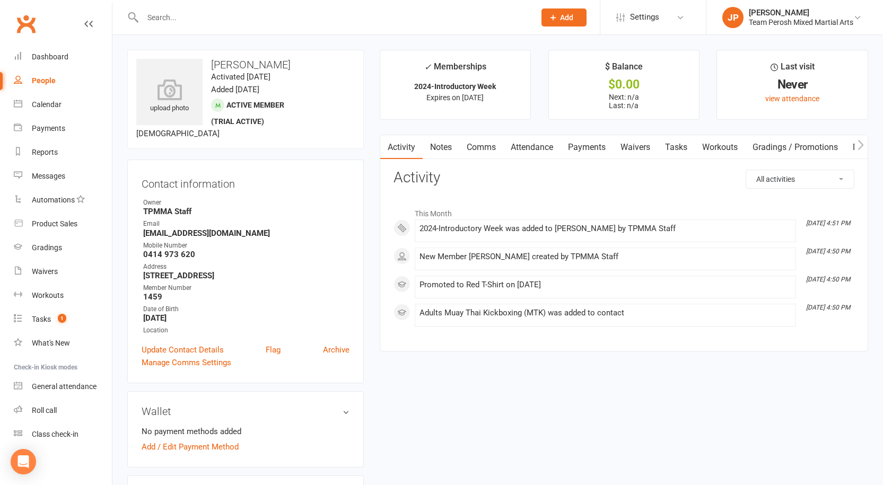
click at [294, 16] on input "text" at bounding box center [333, 17] width 388 height 15
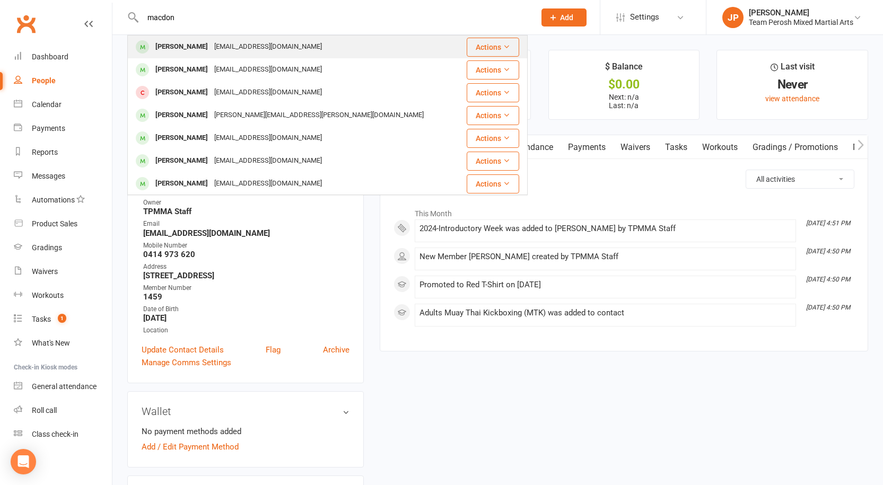
type input "macdon"
click at [234, 46] on div "calmac227@icloud.com" at bounding box center [268, 46] width 114 height 15
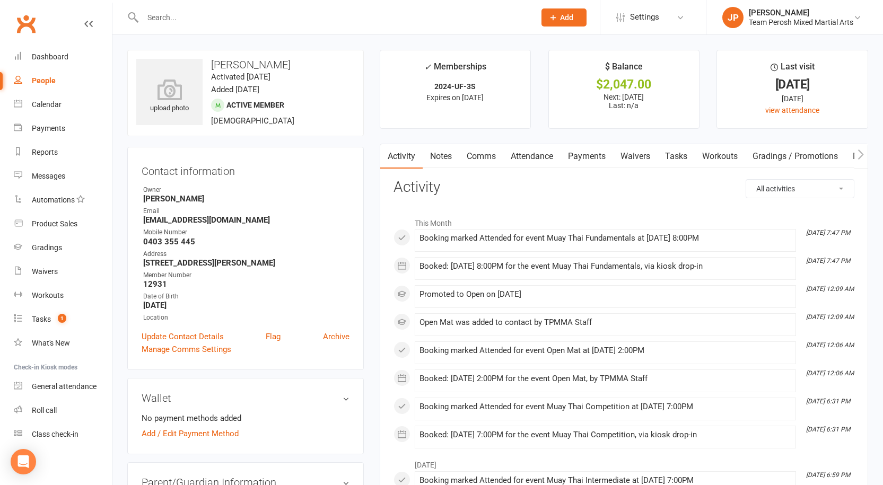
click at [221, 13] on input "text" at bounding box center [333, 17] width 388 height 15
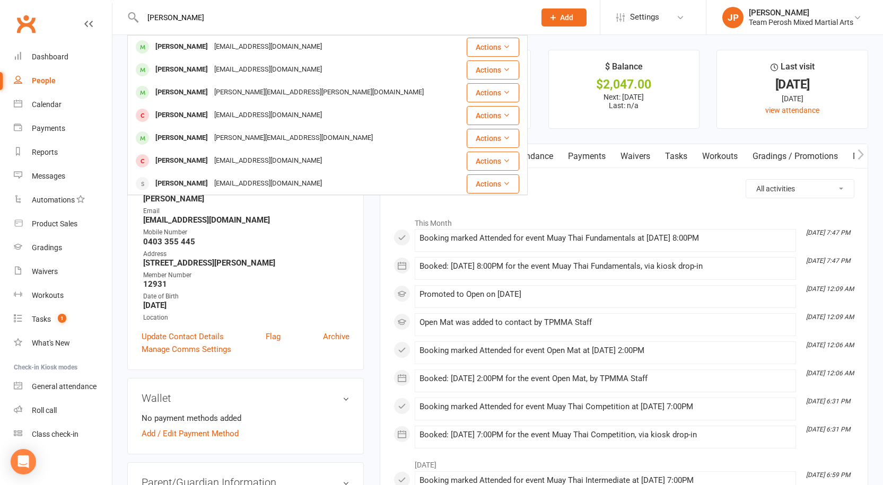
type input "lucy c"
click at [217, 43] on div "culkinjosh@gmail.com" at bounding box center [268, 46] width 114 height 15
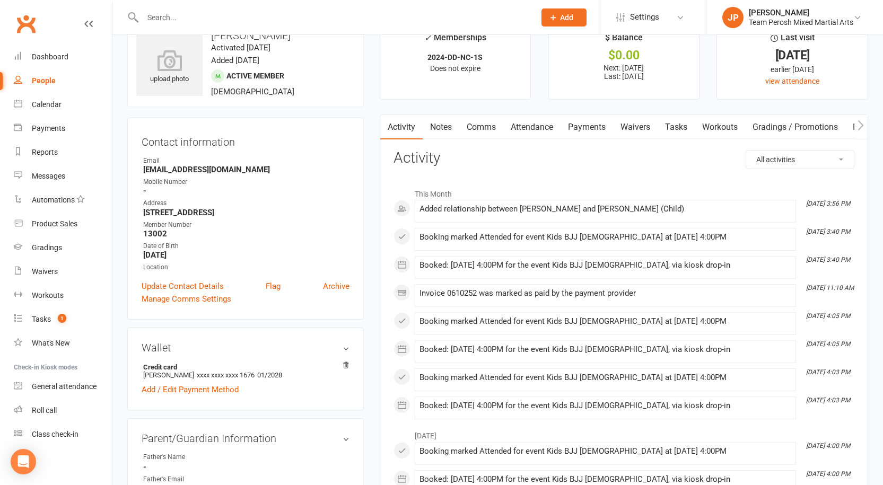
scroll to position [53, 0]
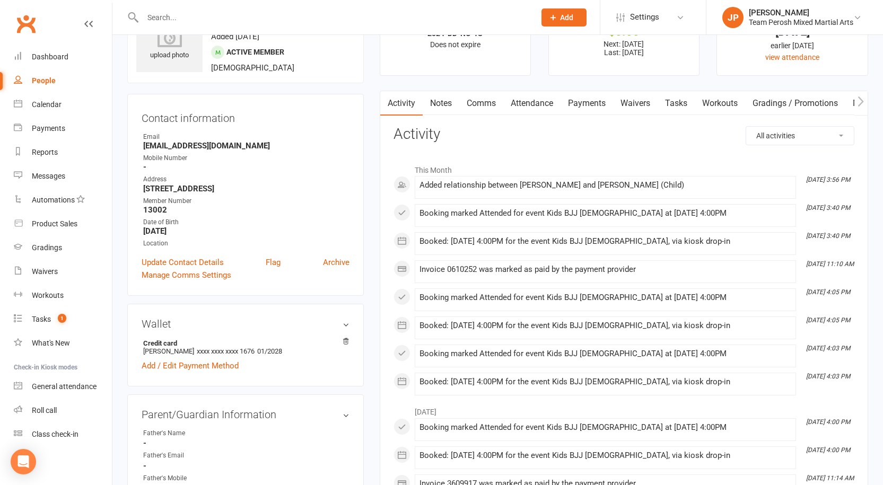
click at [588, 97] on link "Payments" at bounding box center [587, 103] width 53 height 24
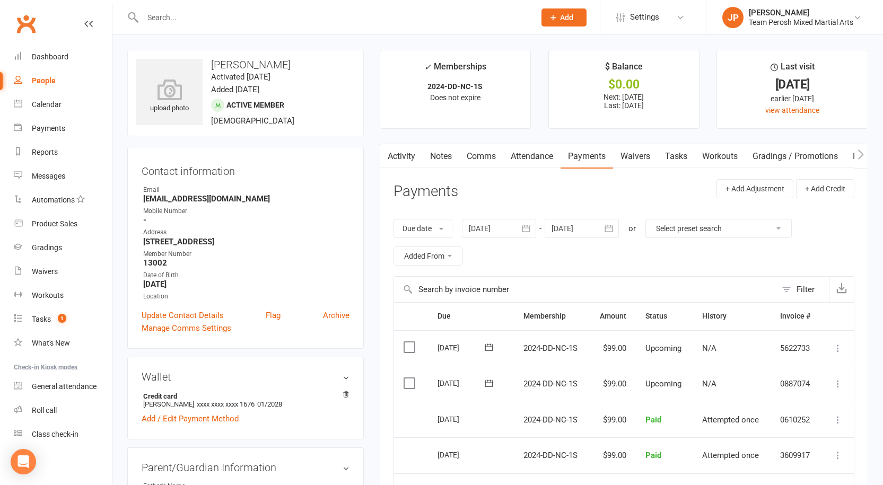
click at [527, 227] on icon "button" at bounding box center [526, 228] width 11 height 11
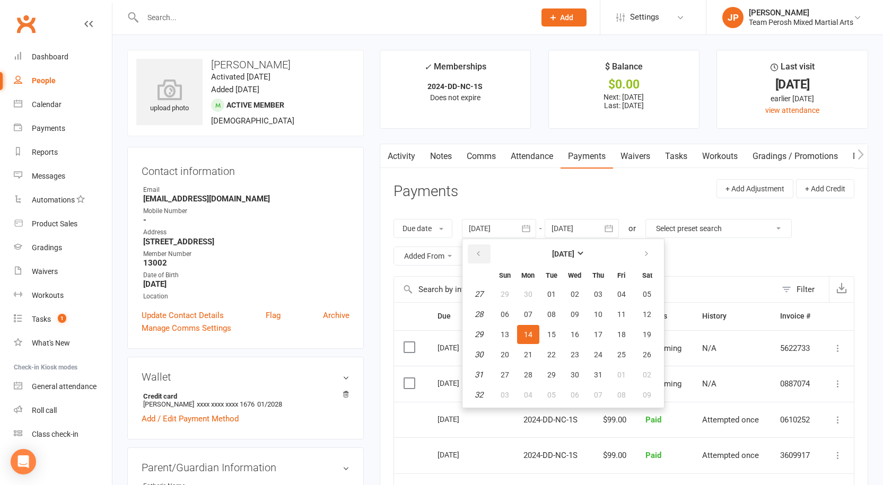
click at [479, 256] on icon "button" at bounding box center [478, 254] width 7 height 8
click at [481, 256] on icon "button" at bounding box center [478, 254] width 7 height 8
click at [482, 256] on icon "button" at bounding box center [478, 254] width 7 height 8
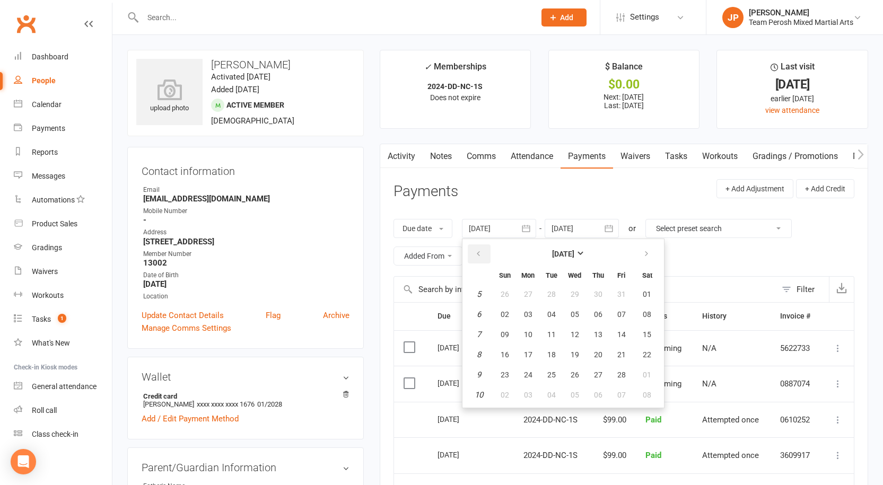
click at [482, 256] on icon "button" at bounding box center [478, 254] width 7 height 8
click at [485, 255] on button "button" at bounding box center [479, 254] width 23 height 19
click at [487, 255] on button "button" at bounding box center [479, 254] width 23 height 19
click at [495, 254] on tr "October 2024" at bounding box center [563, 253] width 195 height 23
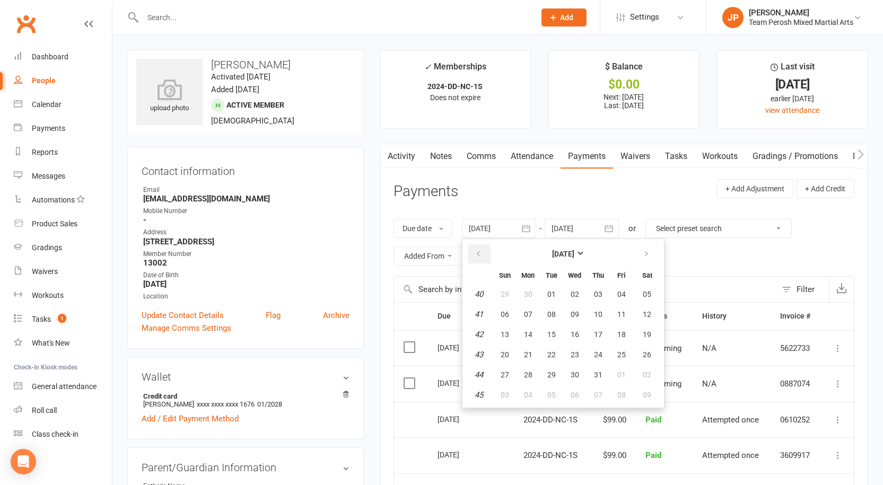
click at [485, 250] on button "button" at bounding box center [479, 254] width 23 height 19
click at [512, 293] on button "01" at bounding box center [505, 294] width 22 height 19
type input "01 Sep 2024"
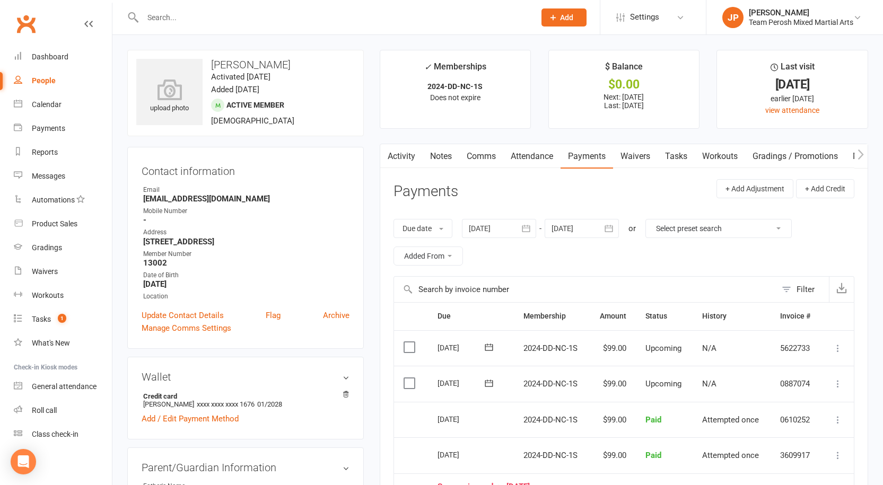
click at [607, 247] on div "Due date Due date Date paid Date failed Date settled 01 Sep 2024 September 2024…" at bounding box center [624, 242] width 461 height 68
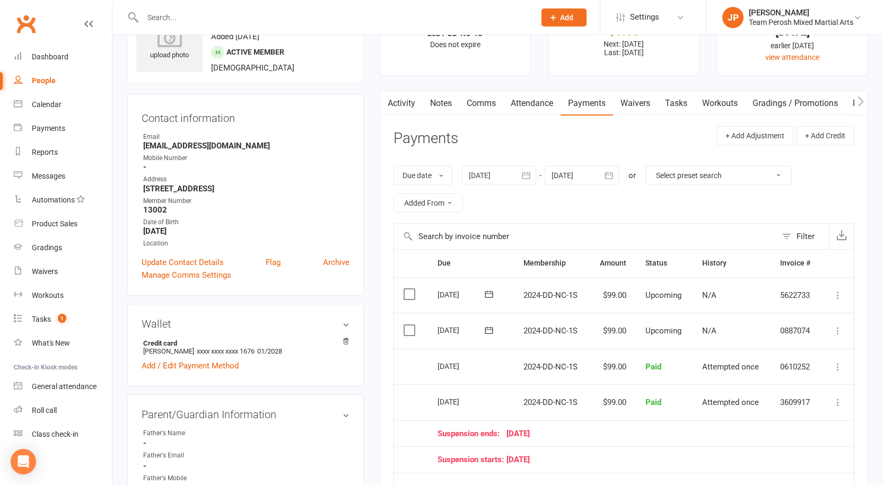
click at [610, 174] on icon "button" at bounding box center [609, 175] width 11 height 11
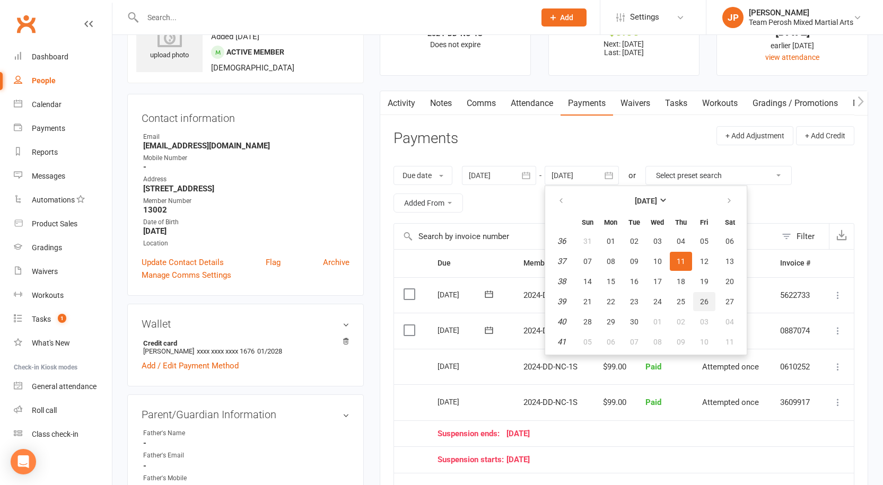
click at [703, 301] on span "26" at bounding box center [704, 302] width 8 height 8
type input "26 Sep 2025"
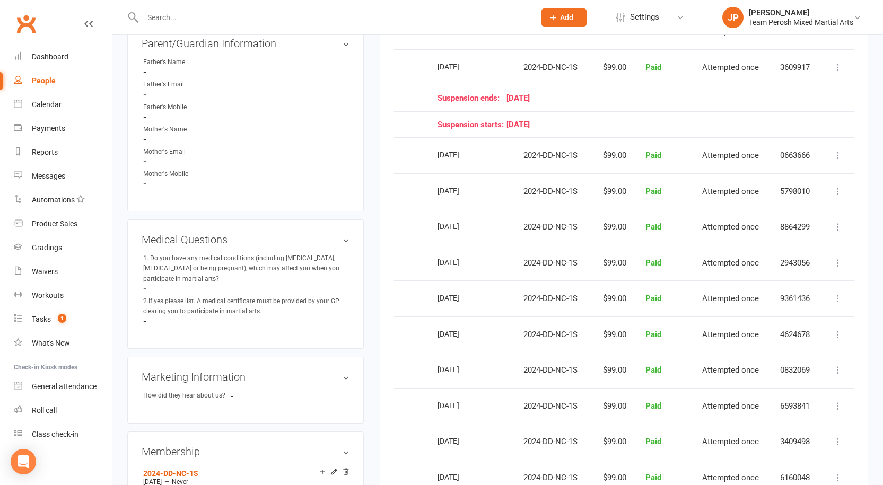
scroll to position [530, 0]
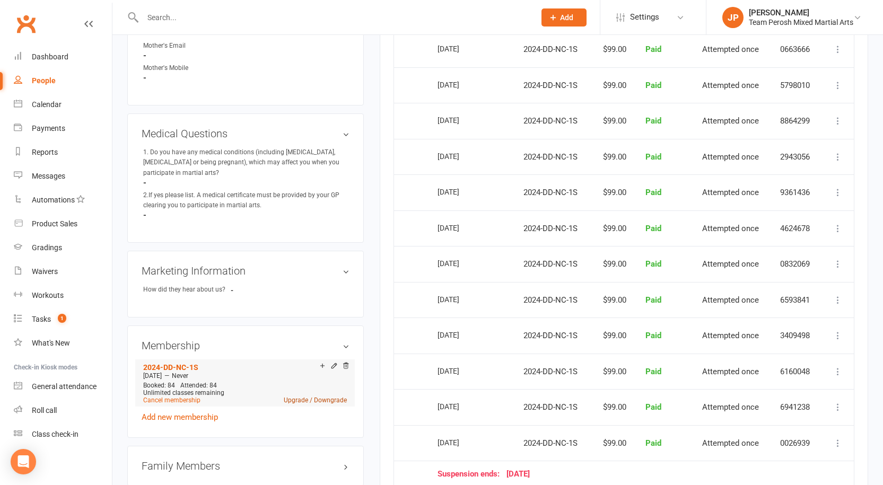
click at [313, 397] on link "Upgrade / Downgrade" at bounding box center [315, 400] width 63 height 7
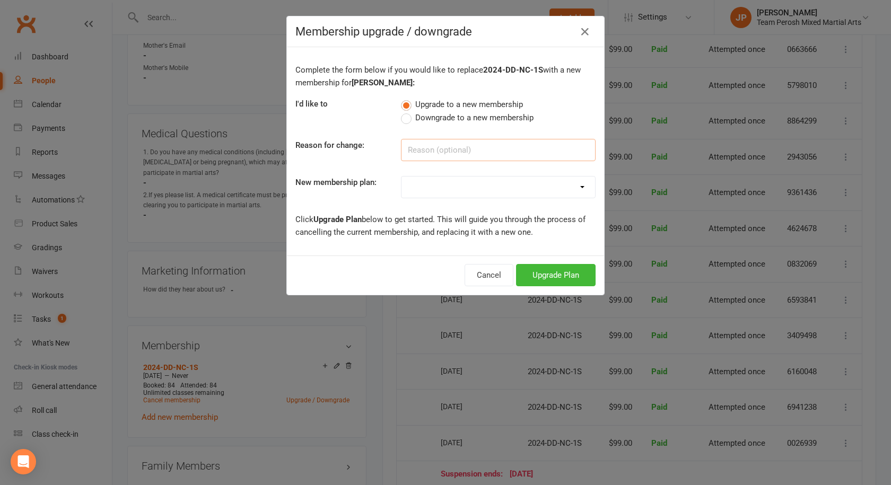
click at [421, 147] on input at bounding box center [498, 150] width 195 height 22
type input "Family Membership"
click at [452, 191] on select "2008-DD-1S 2008-DD-2S 2008-UF-1S 2013-DD-Adult-1S 2013-DD-Adult-2S 2024-DD-1S 2…" at bounding box center [499, 187] width 194 height 21
select select "8"
click at [402, 177] on select "2008-DD-1S 2008-DD-2S 2008-UF-1S 2013-DD-Adult-1S 2013-DD-Adult-2S 2024-DD-1S 2…" at bounding box center [499, 187] width 194 height 21
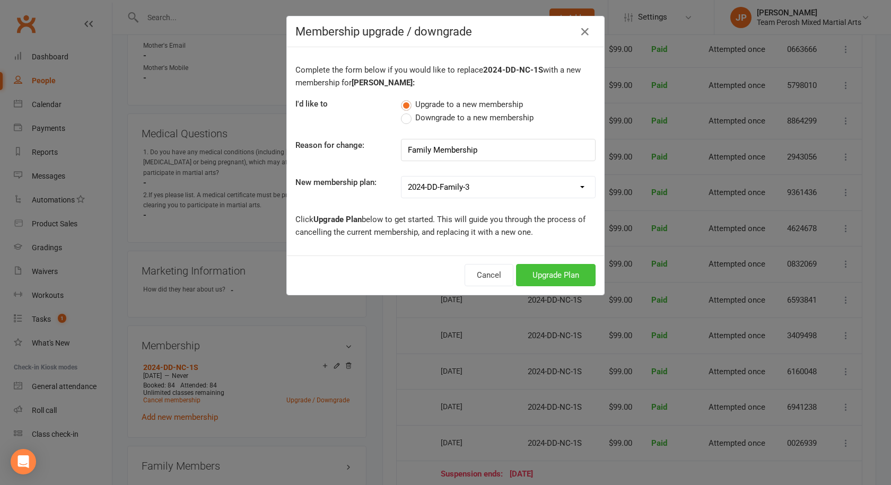
click at [565, 282] on button "Upgrade Plan" at bounding box center [556, 275] width 80 height 22
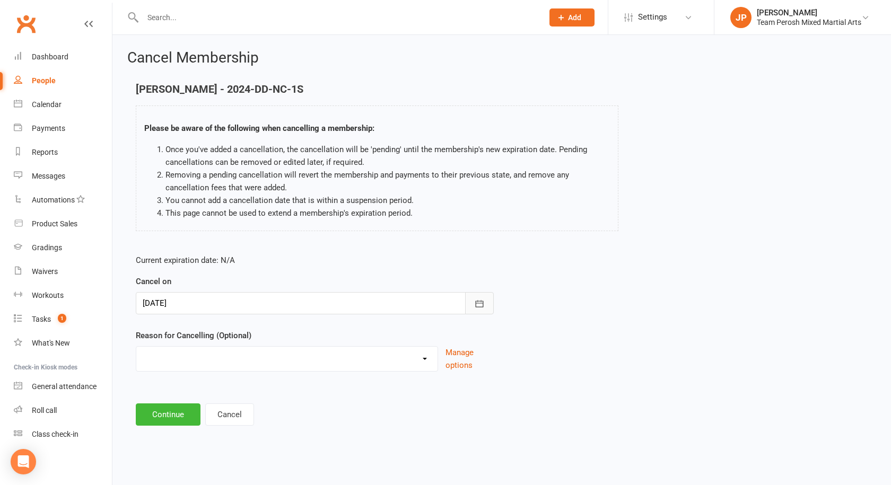
click at [478, 302] on icon "button" at bounding box center [479, 304] width 11 height 11
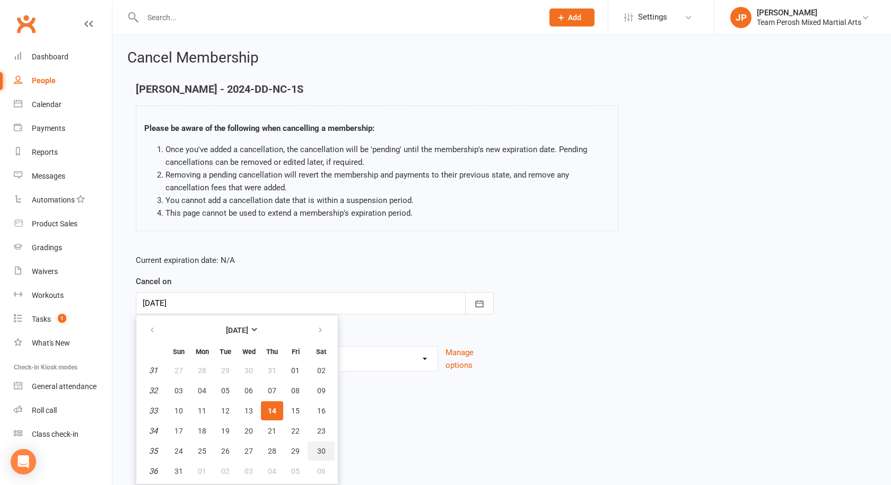
click at [319, 447] on span "30" at bounding box center [321, 451] width 8 height 8
type input "30 Aug 2025"
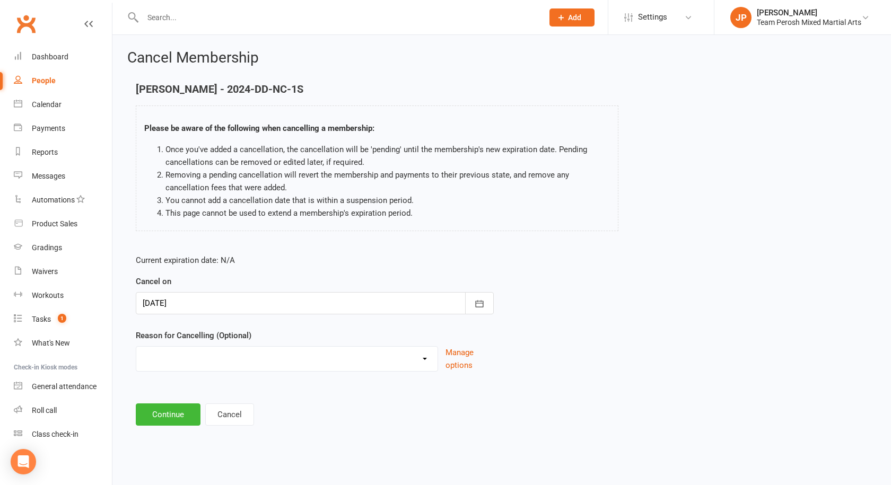
click at [422, 357] on select "Became a member Excessive failed payments Financial Inactive Inactive Casual In…" at bounding box center [286, 357] width 301 height 21
select select "9"
click at [136, 347] on select "Became a member Excessive failed payments Financial Inactive Inactive Casual In…" at bounding box center [286, 357] width 301 height 21
click at [173, 420] on button "Continue" at bounding box center [168, 415] width 65 height 22
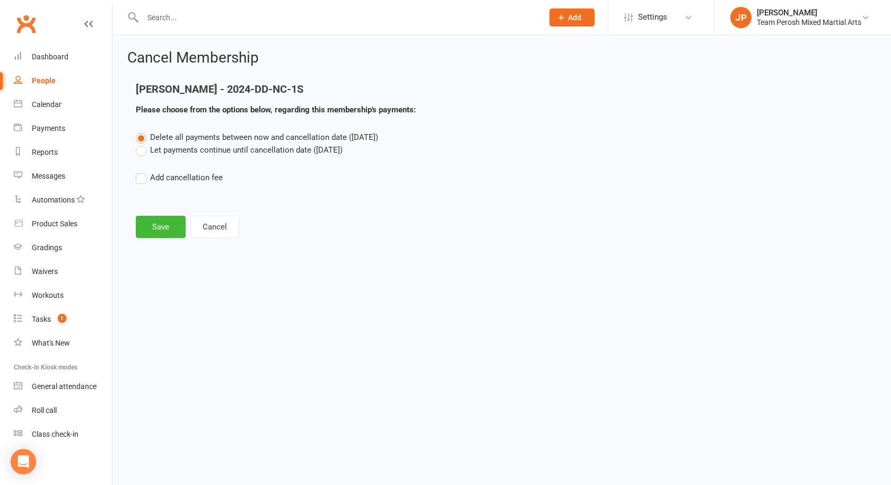
click at [143, 153] on label "Let payments continue until cancellation date (Aug 30, 2025)" at bounding box center [239, 150] width 207 height 13
click at [143, 144] on input "Let payments continue until cancellation date (Aug 30, 2025)" at bounding box center [139, 144] width 7 height 0
click at [169, 231] on button "Save" at bounding box center [161, 227] width 50 height 22
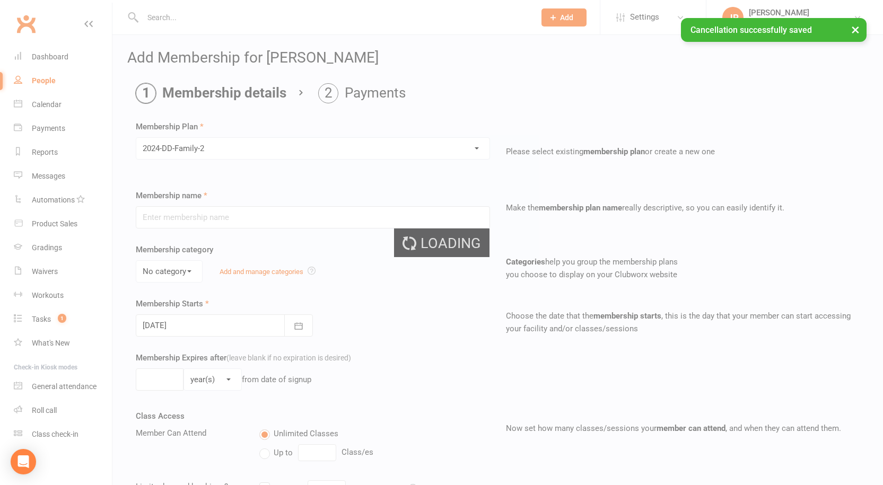
type input "2024-DD-Family-2"
select select "0"
type input "0"
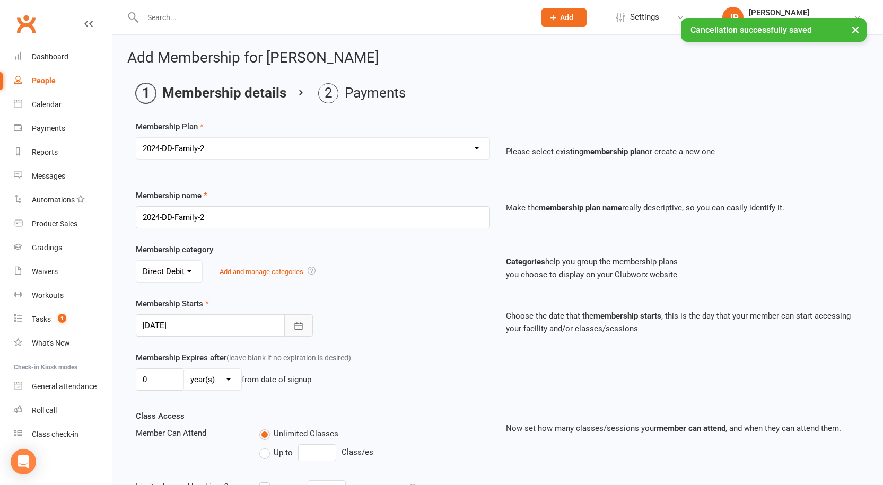
click at [300, 329] on icon "button" at bounding box center [298, 325] width 8 height 7
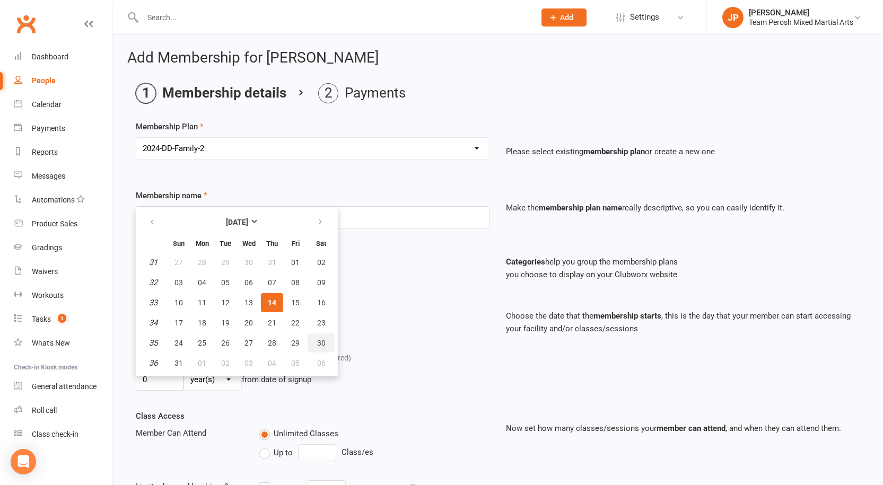
click at [320, 344] on span "30" at bounding box center [321, 343] width 8 height 8
type input "30 Aug 2025"
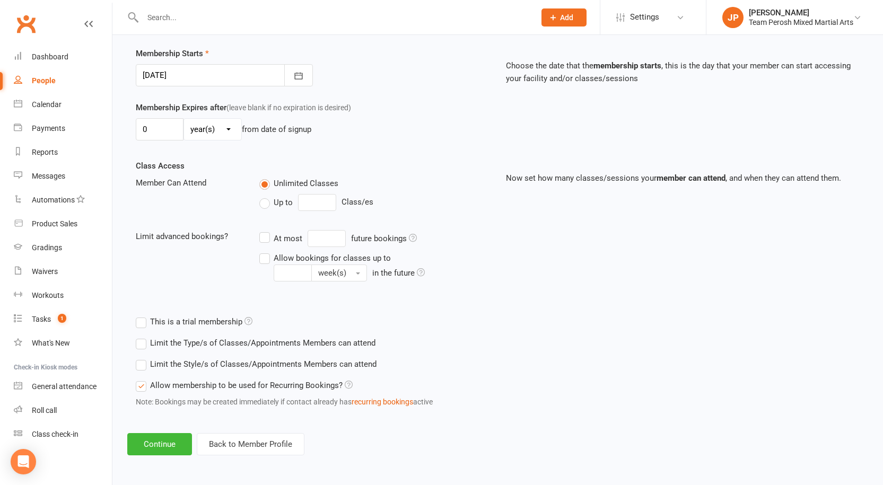
scroll to position [251, 0]
click at [141, 365] on label "Limit the Style/s of Classes/Appointments Members can attend" at bounding box center [256, 363] width 241 height 13
click at [141, 357] on input "Limit the Style/s of Classes/Appointments Members can attend" at bounding box center [139, 357] width 7 height 0
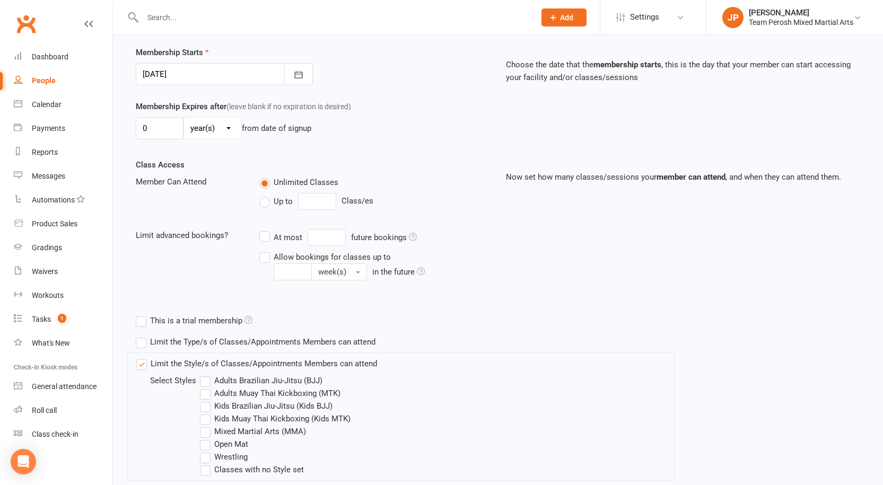
click at [212, 410] on label "Kids Brazilian Jiu-Jitsu (Kids BJJ)" at bounding box center [266, 406] width 133 height 13
click at [207, 400] on input "Kids Brazilian Jiu-Jitsu (Kids BJJ)" at bounding box center [203, 400] width 7 height 0
click at [205, 441] on label "Open Mat" at bounding box center [224, 444] width 48 height 13
click at [205, 438] on input "Open Mat" at bounding box center [203, 438] width 7 height 0
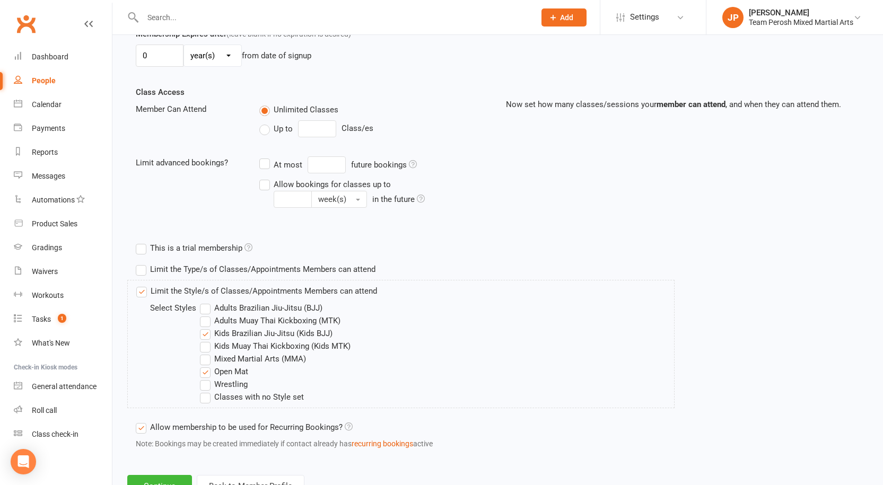
scroll to position [367, 0]
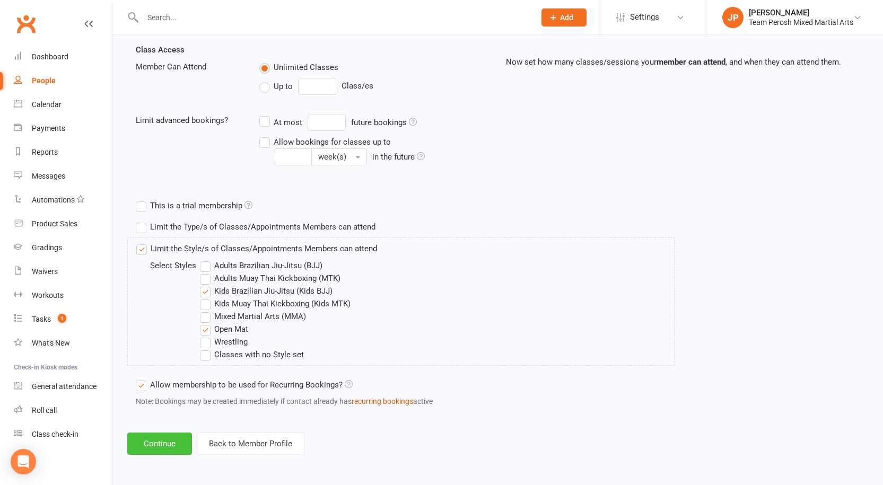
click at [162, 444] on button "Continue" at bounding box center [159, 444] width 65 height 22
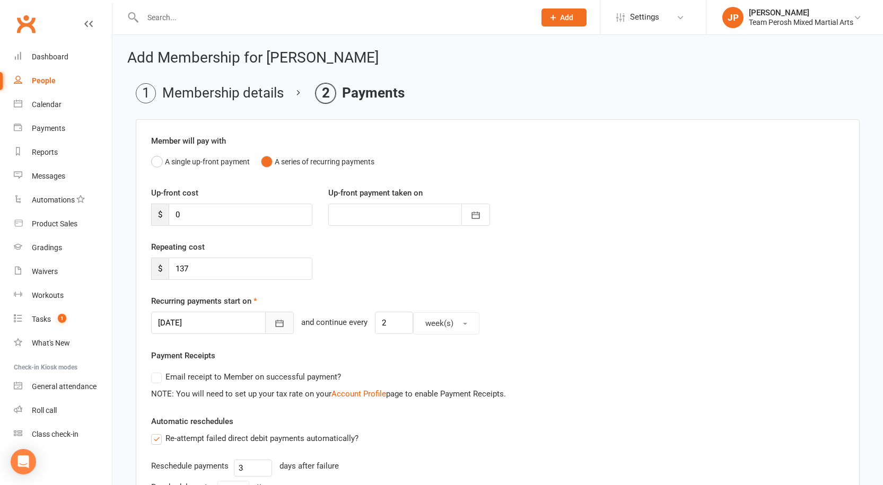
click at [274, 324] on icon "button" at bounding box center [279, 323] width 11 height 11
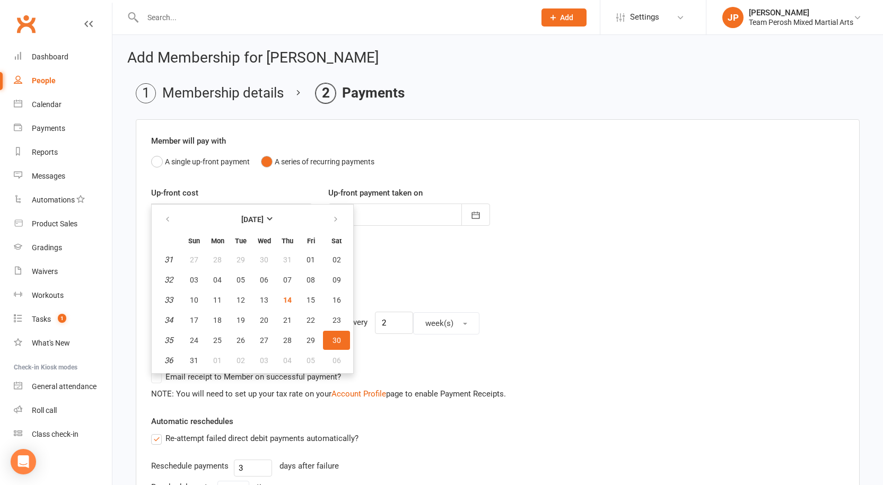
click at [457, 296] on div "Recurring payments start on 30 Aug 2025 August 2025 Sun Mon Tue Wed Thu Fri Sat…" at bounding box center [497, 315] width 693 height 40
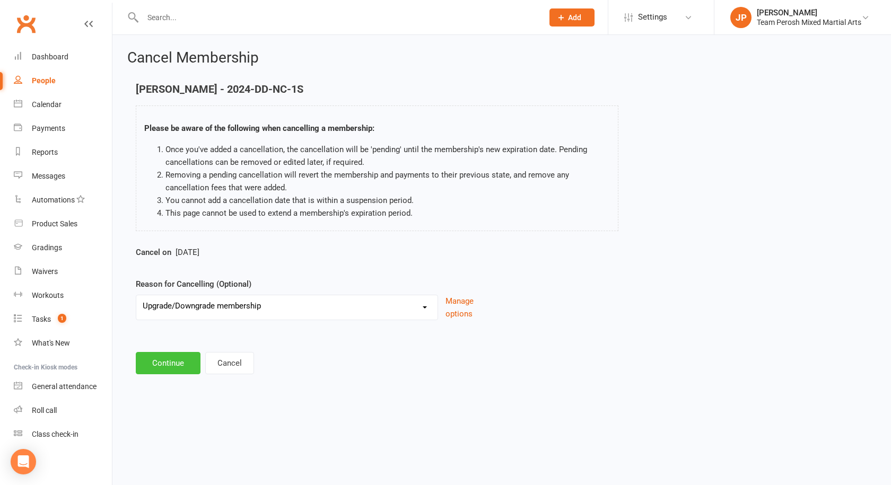
click at [177, 362] on button "Continue" at bounding box center [168, 363] width 65 height 22
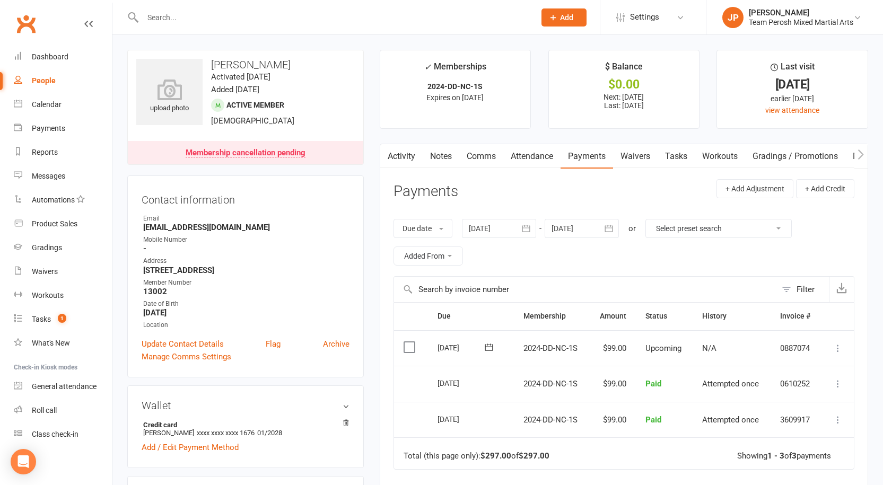
click at [248, 151] on div "Membership cancellation pending" at bounding box center [246, 153] width 120 height 8
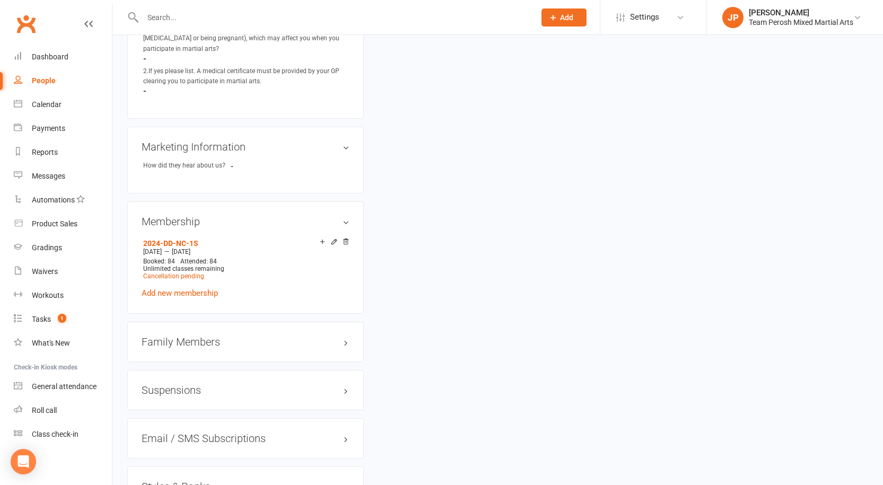
scroll to position [866, 0]
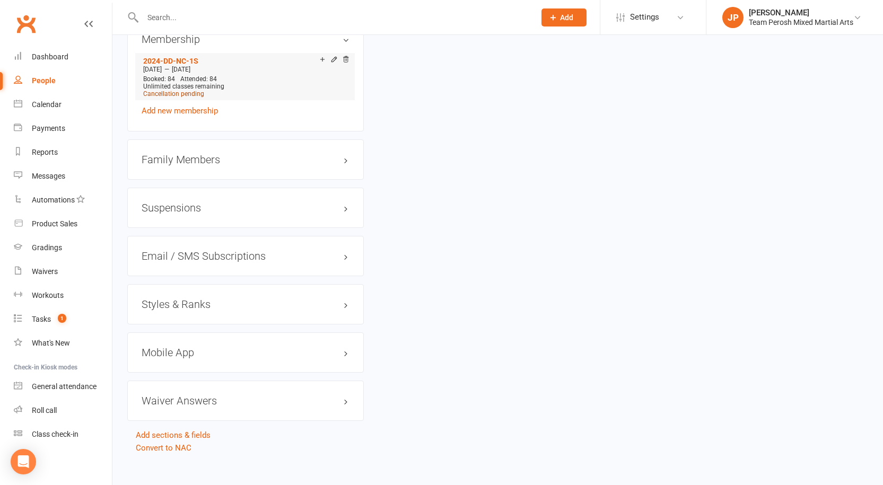
click at [183, 90] on span "Cancellation pending" at bounding box center [173, 93] width 61 height 7
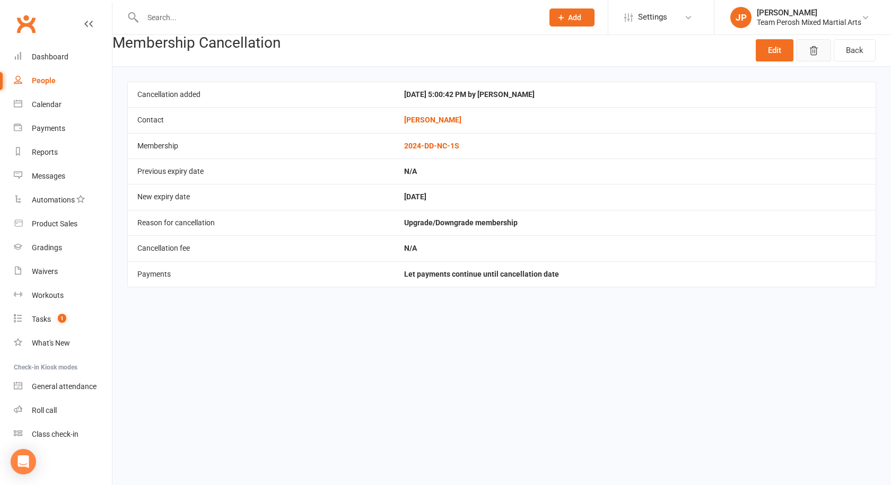
click at [812, 48] on icon "button" at bounding box center [813, 51] width 11 height 11
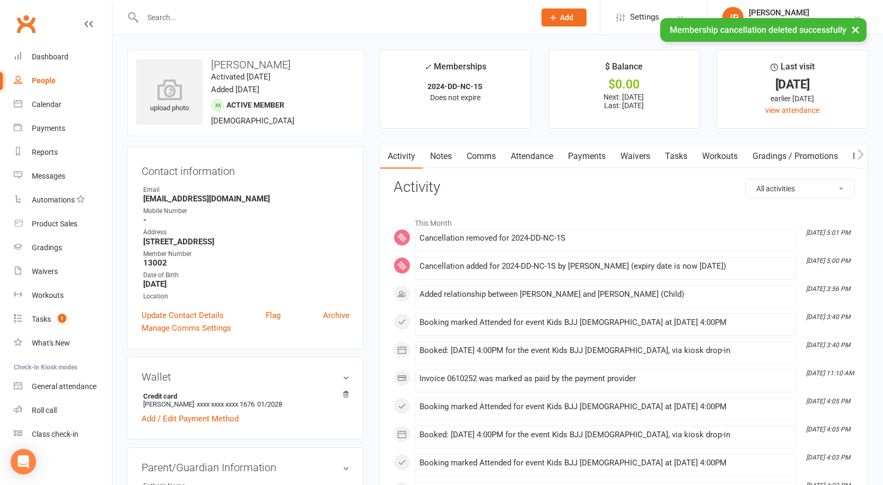
click at [592, 155] on link "Payments" at bounding box center [587, 156] width 53 height 24
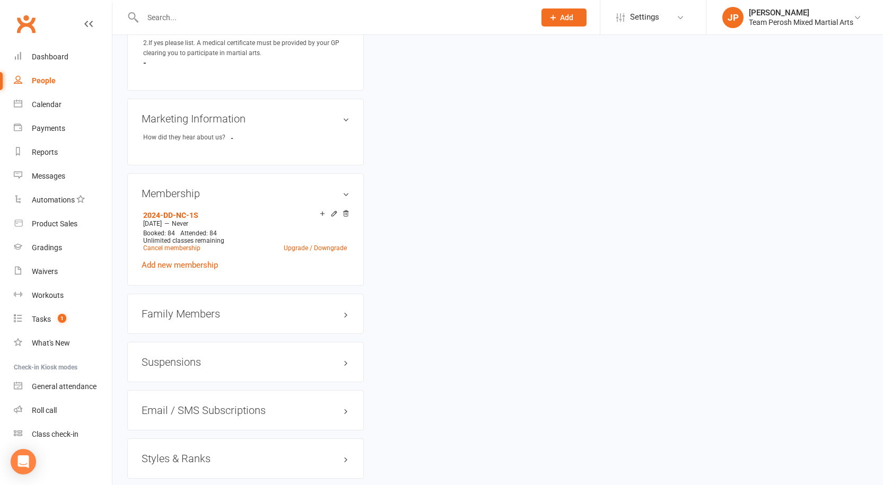
scroll to position [690, 0]
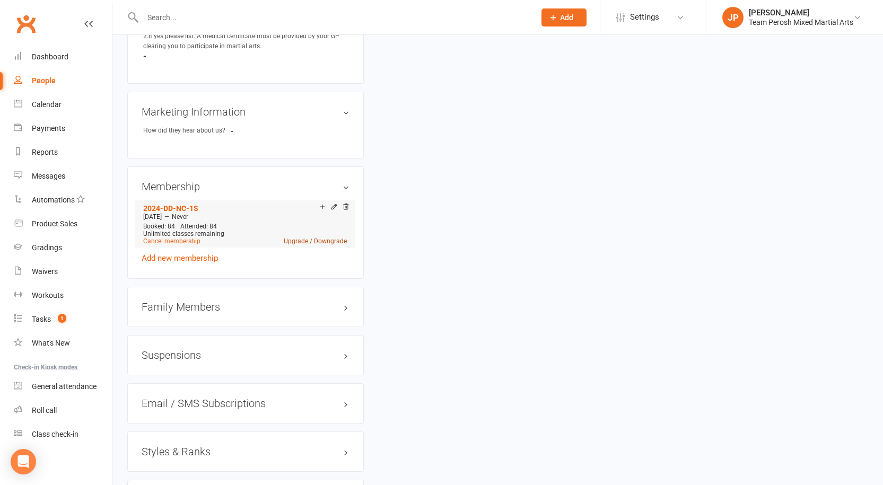
click at [313, 238] on link "Upgrade / Downgrade" at bounding box center [315, 241] width 63 height 7
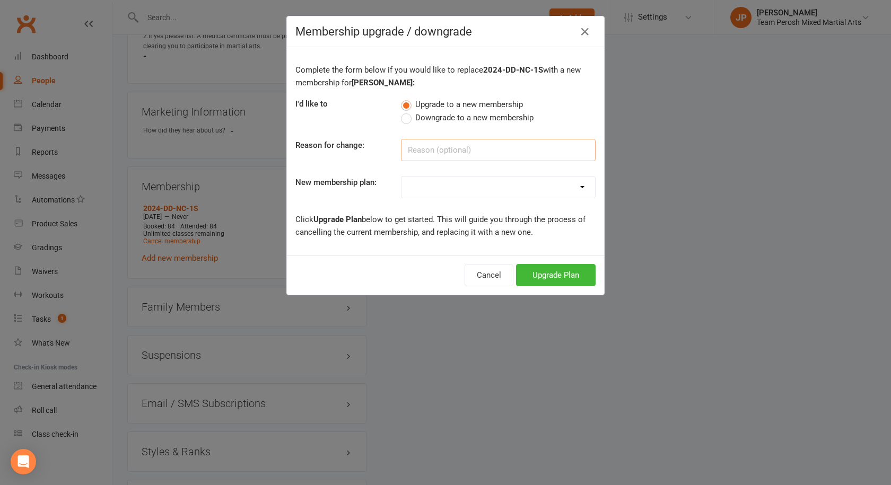
click at [417, 150] on input at bounding box center [498, 150] width 195 height 22
type input "Family Membership"
click at [485, 191] on select "2008-DD-1S 2008-DD-2S 2008-UF-1S 2013-DD-Adult-1S 2013-DD-Adult-2S 2024-DD-1S 2…" at bounding box center [499, 187] width 194 height 21
select select "8"
click at [402, 177] on select "2008-DD-1S 2008-DD-2S 2008-UF-1S 2013-DD-Adult-1S 2013-DD-Adult-2S 2024-DD-1S 2…" at bounding box center [499, 187] width 194 height 21
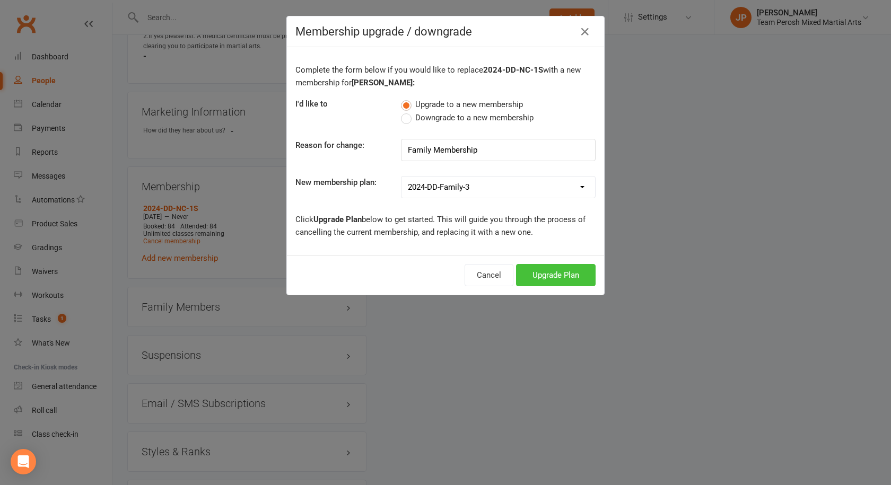
click at [548, 276] on button "Upgrade Plan" at bounding box center [556, 275] width 80 height 22
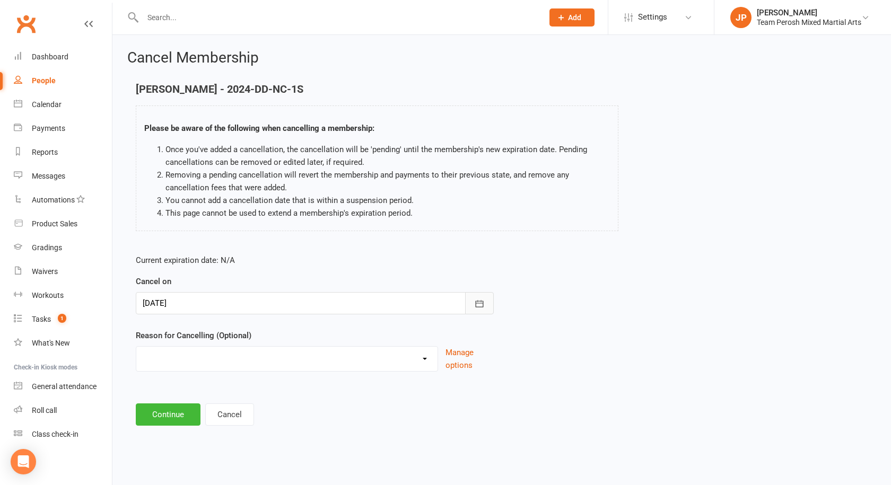
click at [480, 307] on icon "button" at bounding box center [480, 303] width 8 height 7
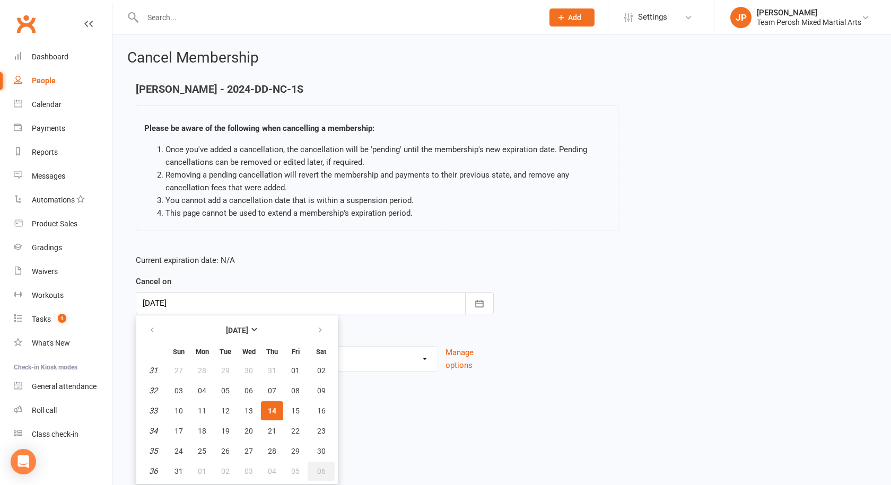
click at [321, 472] on span "06" at bounding box center [321, 471] width 8 height 8
type input "06 Sep 2025"
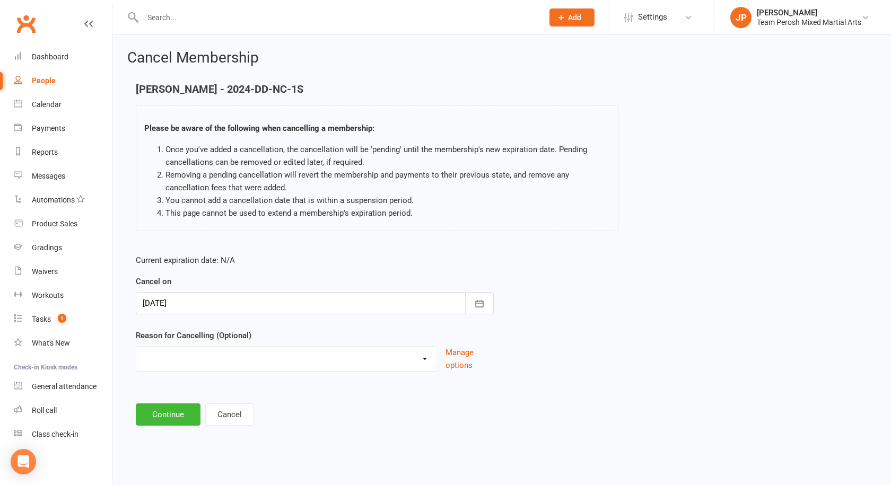
click at [214, 354] on select "Became a member Excessive failed payments Financial Inactive Inactive Casual In…" at bounding box center [286, 357] width 301 height 21
select select "9"
click at [136, 347] on select "Became a member Excessive failed payments Financial Inactive Inactive Casual In…" at bounding box center [286, 357] width 301 height 21
click at [172, 418] on button "Continue" at bounding box center [168, 415] width 65 height 22
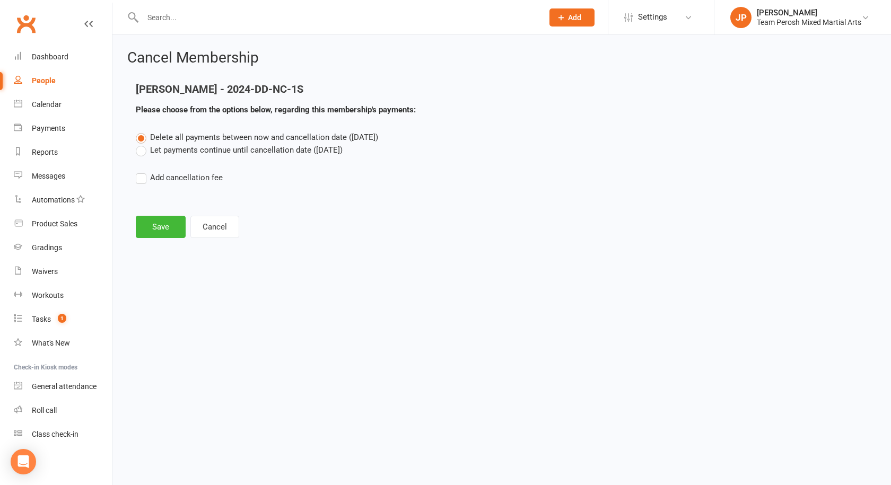
click at [141, 150] on label "Let payments continue until cancellation date (Sep 6, 2025)" at bounding box center [239, 150] width 207 height 13
click at [141, 144] on input "Let payments continue until cancellation date (Sep 6, 2025)" at bounding box center [139, 144] width 7 height 0
click at [161, 234] on button "Save" at bounding box center [161, 227] width 50 height 22
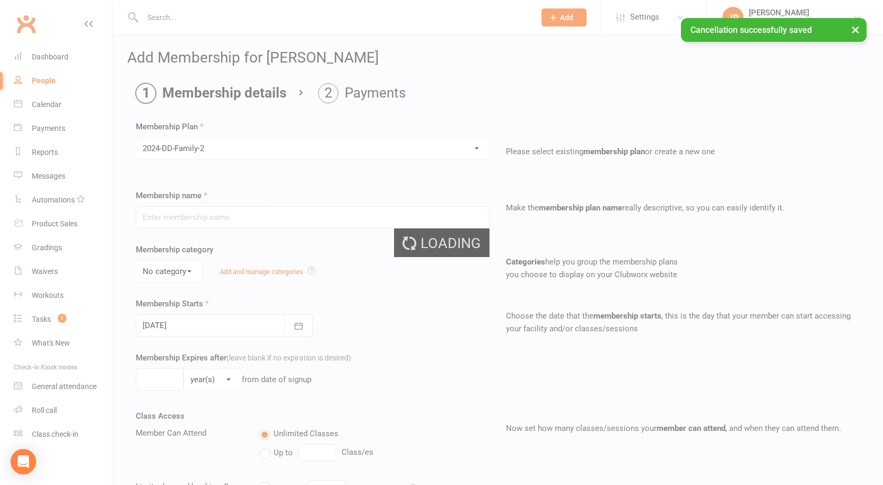
type input "2024-DD-Family-2"
select select "0"
type input "0"
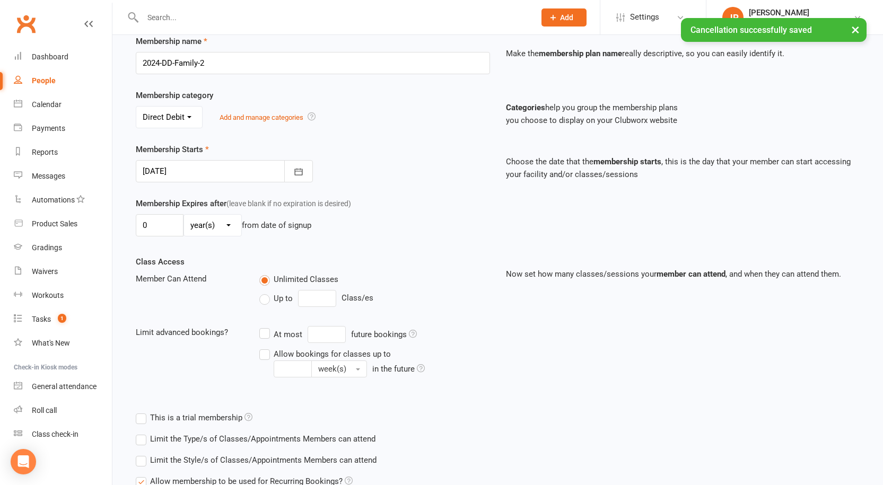
scroll to position [159, 0]
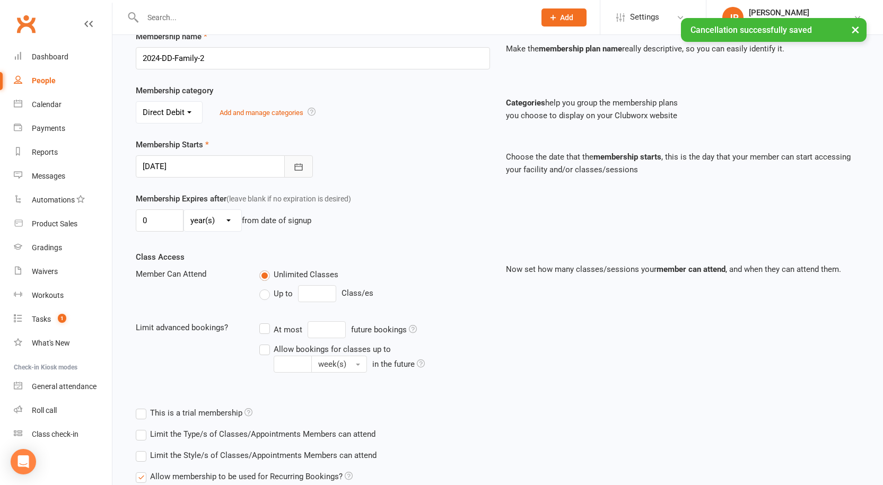
click at [294, 162] on icon "button" at bounding box center [298, 167] width 11 height 11
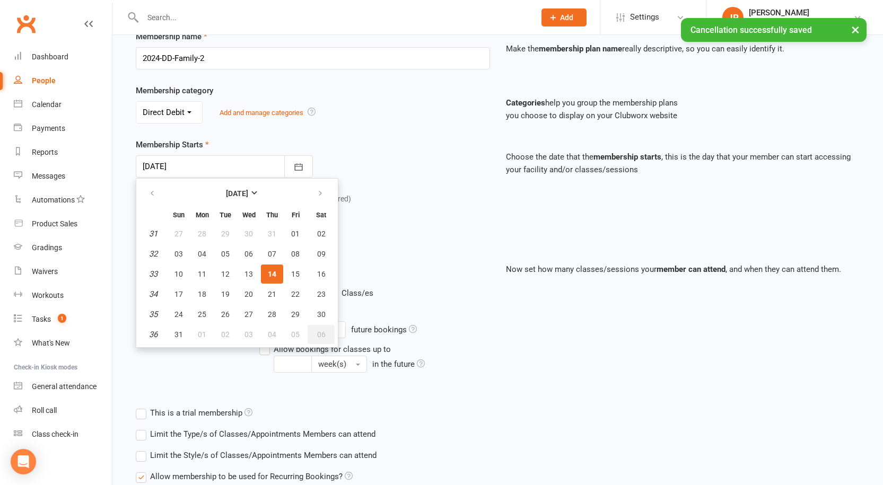
click at [321, 331] on span "06" at bounding box center [321, 334] width 8 height 8
type input "06 Sep 2025"
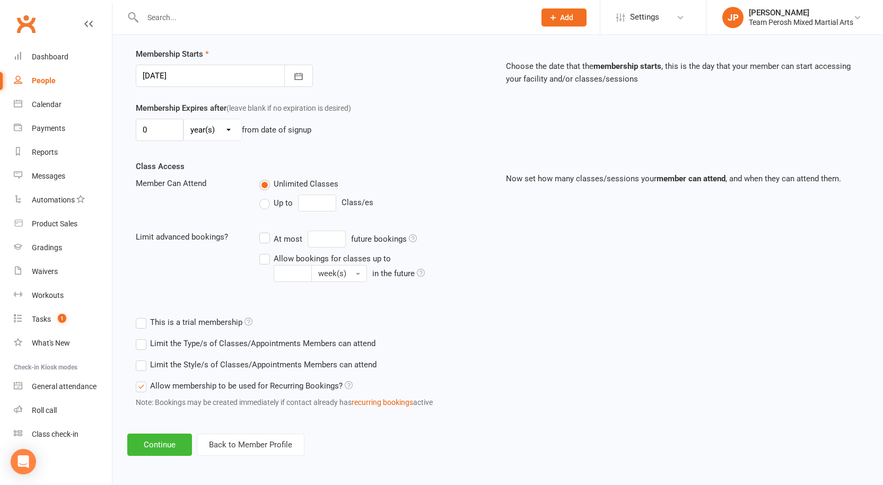
scroll to position [251, 0]
click at [144, 370] on div "Limit the Style/s of Classes/Appointments Members can attend Select Styles Adul…" at bounding box center [400, 363] width 547 height 21
click at [146, 365] on label "Limit the Style/s of Classes/Appointments Members can attend" at bounding box center [256, 363] width 241 height 13
click at [143, 357] on input "Limit the Style/s of Classes/Appointments Members can attend" at bounding box center [139, 357] width 7 height 0
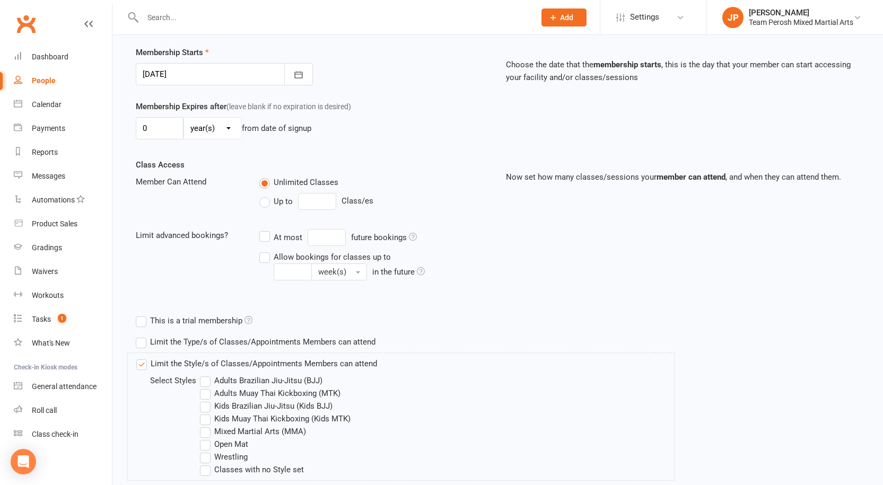
click at [207, 407] on label "Kids Brazilian Jiu-Jitsu (Kids BJJ)" at bounding box center [266, 406] width 133 height 13
click at [207, 400] on input "Kids Brazilian Jiu-Jitsu (Kids BJJ)" at bounding box center [203, 400] width 7 height 0
click at [207, 441] on label "Open Mat" at bounding box center [224, 444] width 48 height 13
click at [207, 438] on input "Open Mat" at bounding box center [203, 438] width 7 height 0
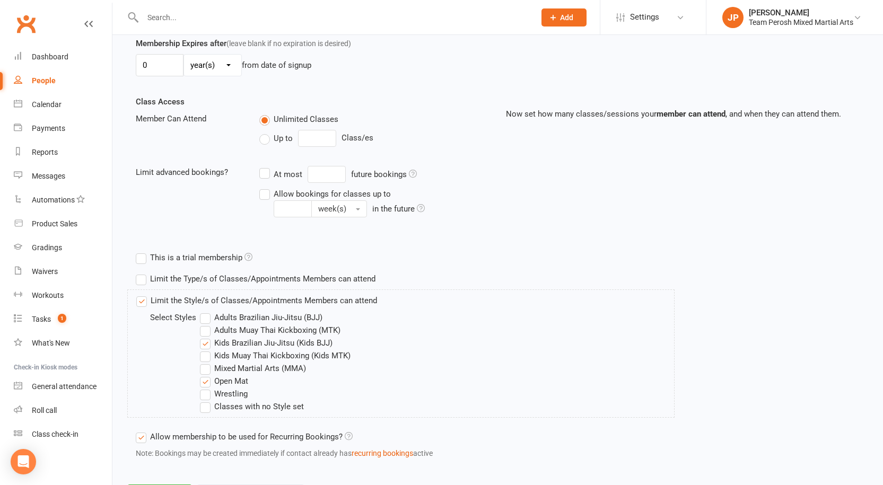
scroll to position [367, 0]
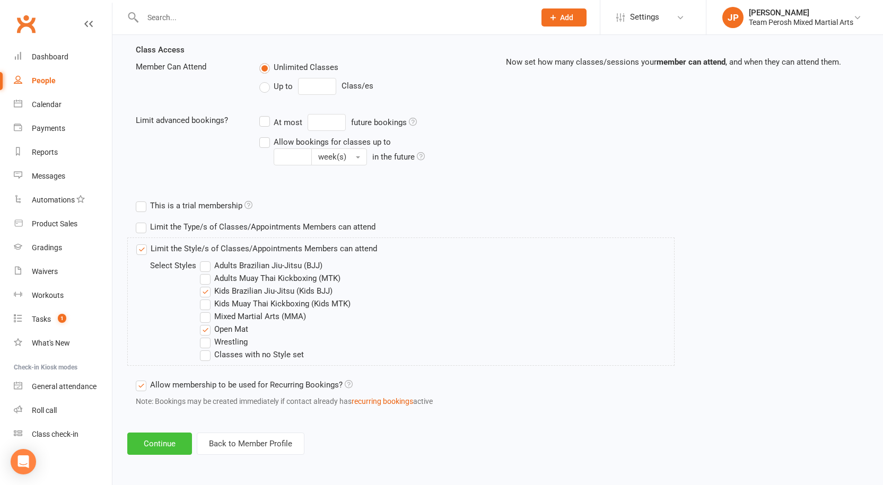
click at [170, 444] on button "Continue" at bounding box center [159, 444] width 65 height 22
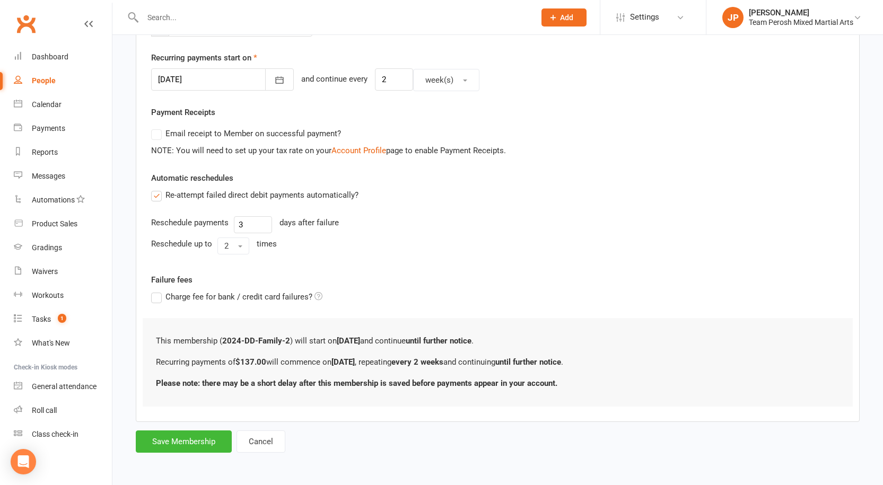
scroll to position [0, 0]
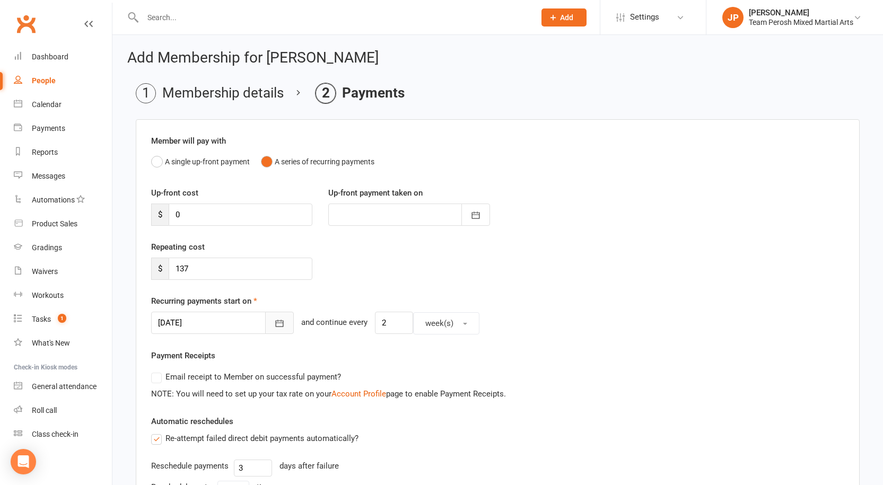
click at [265, 325] on button "button" at bounding box center [279, 323] width 29 height 22
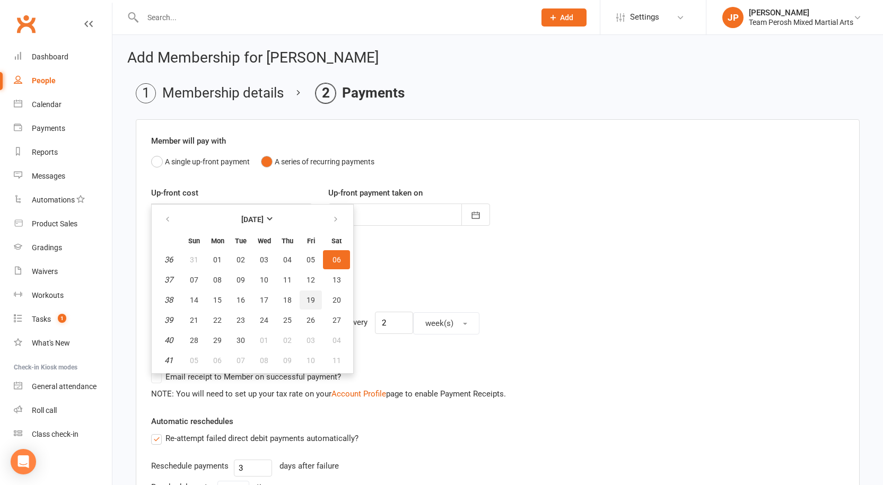
click at [313, 299] on span "19" at bounding box center [311, 300] width 8 height 8
type input "19 Sep 2025"
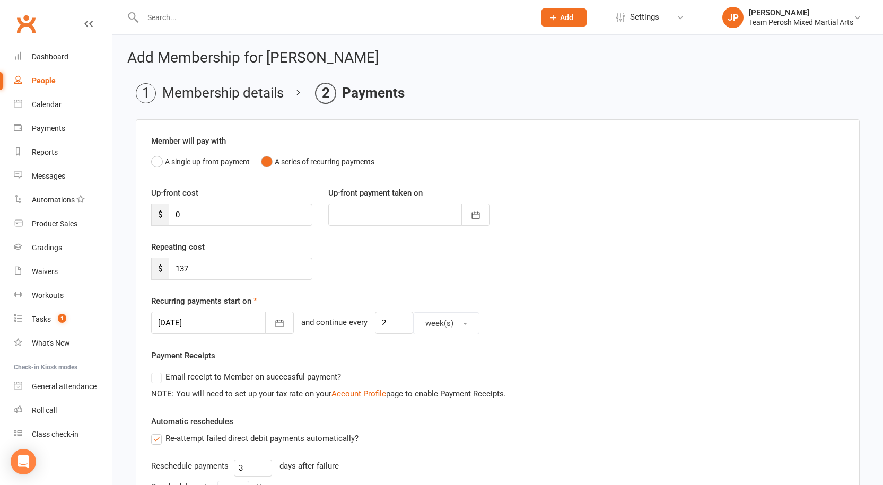
scroll to position [243, 0]
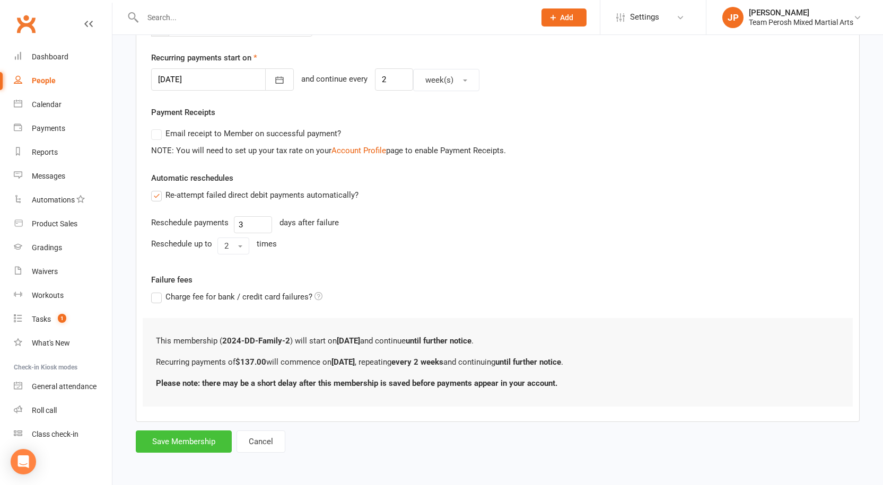
click at [212, 441] on button "Save Membership" at bounding box center [184, 442] width 96 height 22
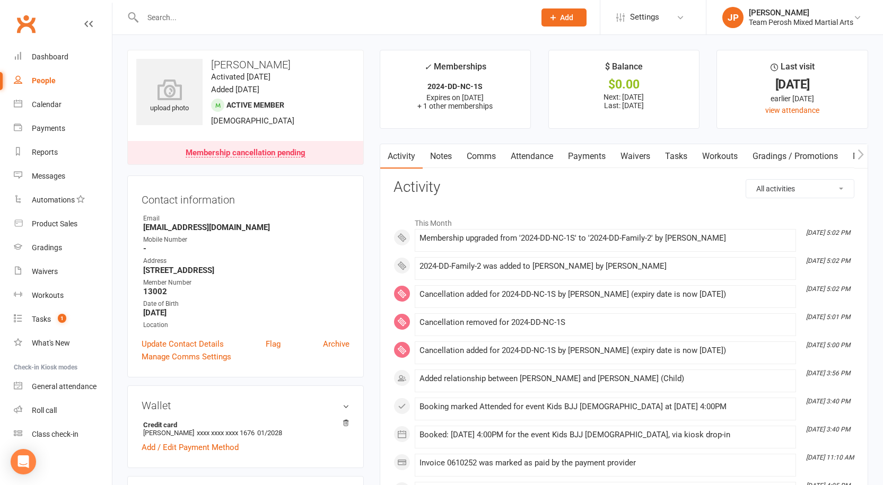
click at [191, 22] on input "text" at bounding box center [333, 17] width 388 height 15
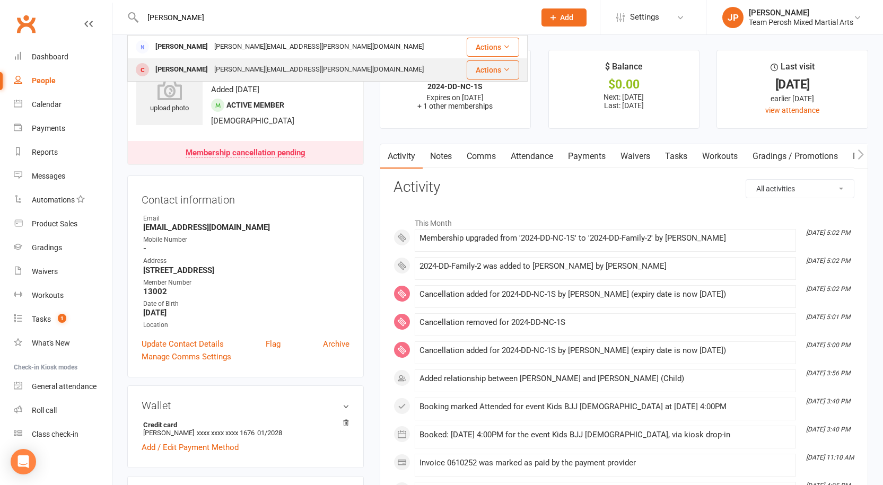
type input "munn"
click at [211, 75] on div "[PERSON_NAME][EMAIL_ADDRESS][PERSON_NAME][DOMAIN_NAME]" at bounding box center [319, 69] width 216 height 15
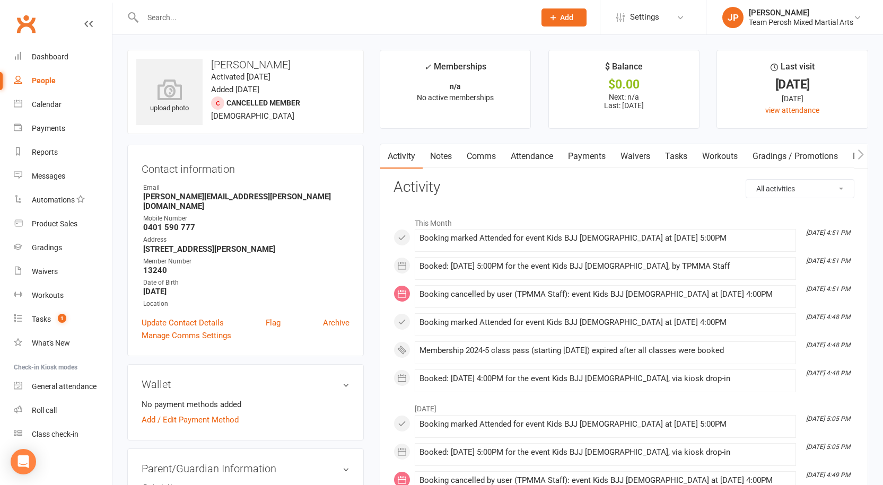
click at [217, 18] on input "text" at bounding box center [333, 17] width 388 height 15
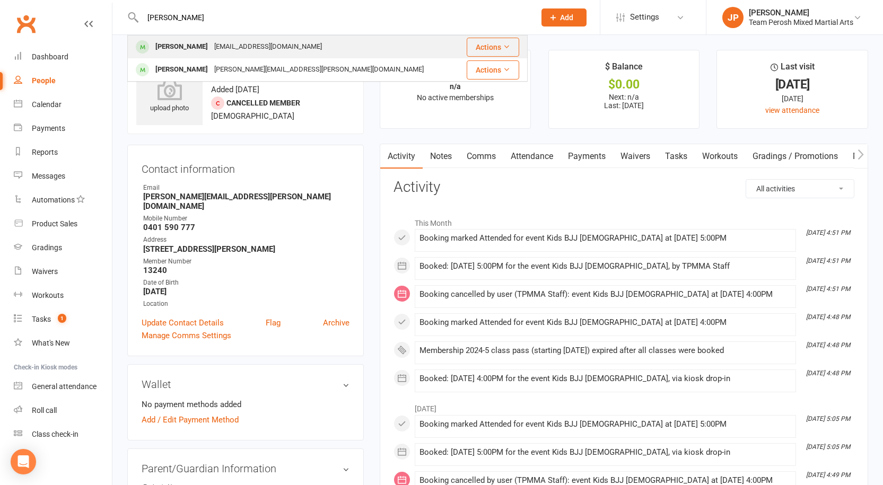
type input "heid"
click at [211, 45] on div "culkinjosh@gmail.com" at bounding box center [268, 46] width 114 height 15
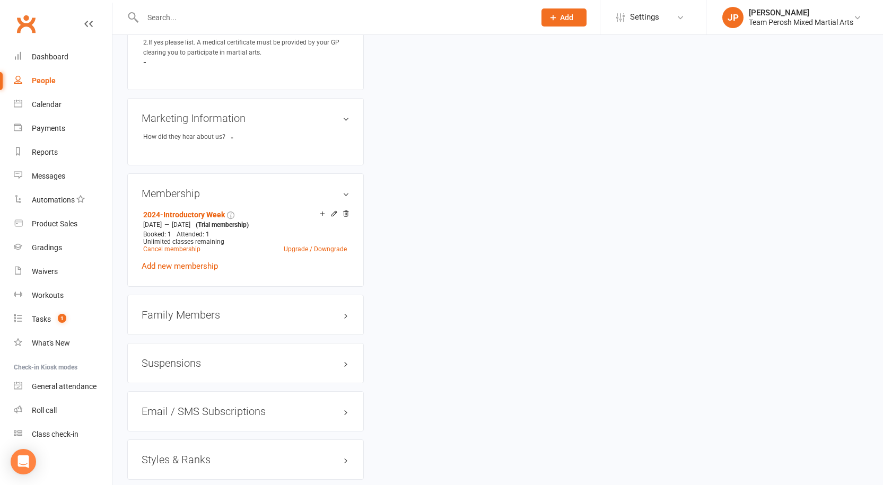
scroll to position [743, 0]
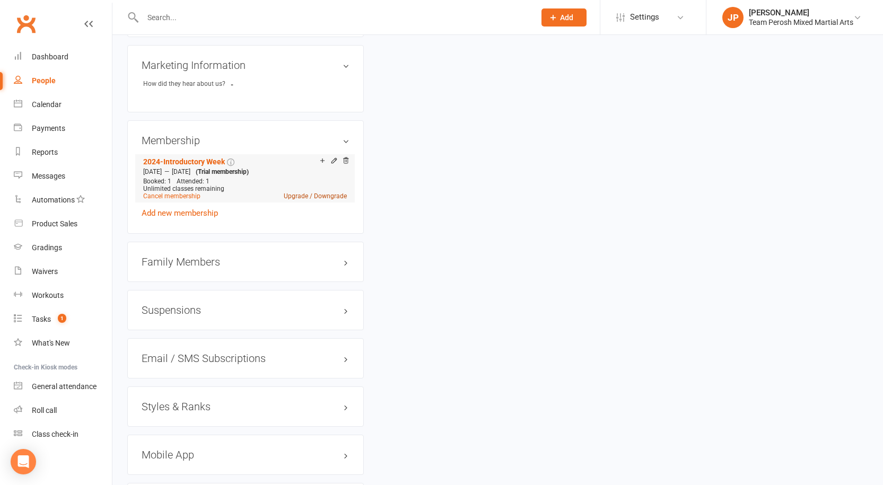
click at [319, 193] on link "Upgrade / Downgrade" at bounding box center [315, 196] width 63 height 7
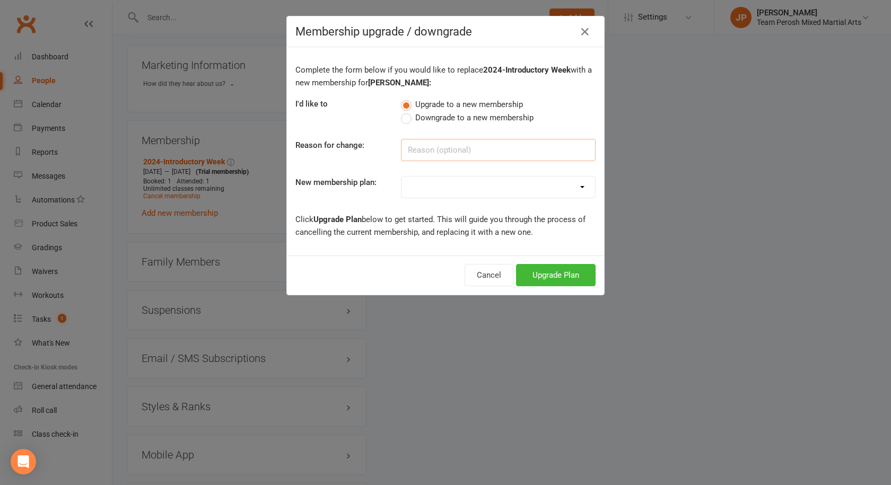
click at [447, 147] on input at bounding box center [498, 150] width 195 height 22
type input "New Member"
click at [457, 193] on select "2008-DD-1S 2008-DD-2S 2008-UF-1S 2013-DD-Adult-1S 2013-DD-Adult-2S 2024-DD-1S 2…" at bounding box center [499, 187] width 194 height 21
select select "8"
click at [402, 177] on select "2008-DD-1S 2008-DD-2S 2008-UF-1S 2013-DD-Adult-1S 2013-DD-Adult-2S 2024-DD-1S 2…" at bounding box center [499, 187] width 194 height 21
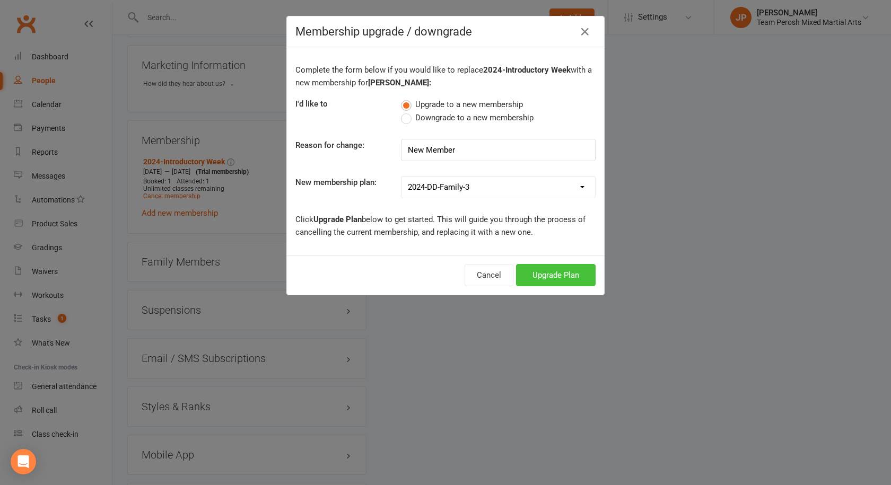
click at [554, 276] on button "Upgrade Plan" at bounding box center [556, 275] width 80 height 22
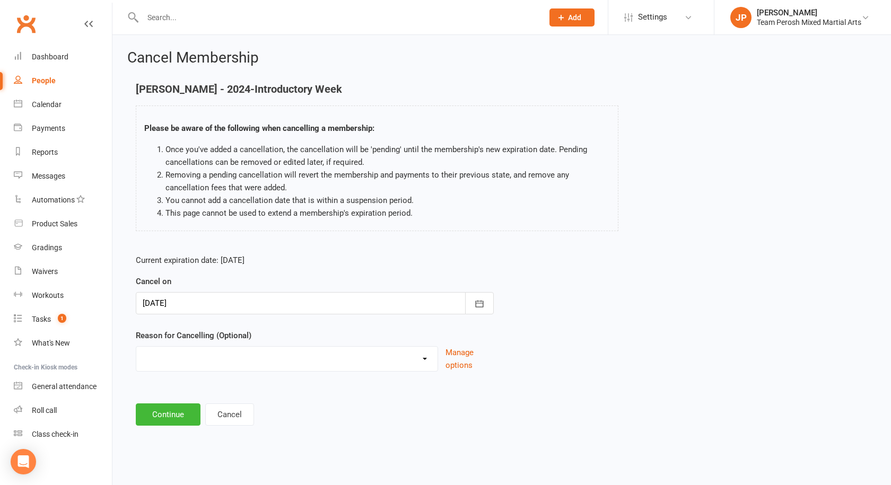
click at [426, 364] on select "Became a member Excessive failed payments Financial Inactive Inactive Casual In…" at bounding box center [286, 357] width 301 height 21
select select "9"
click at [136, 347] on select "Became a member Excessive failed payments Financial Inactive Inactive Casual In…" at bounding box center [286, 357] width 301 height 21
click at [183, 411] on button "Continue" at bounding box center [168, 415] width 65 height 22
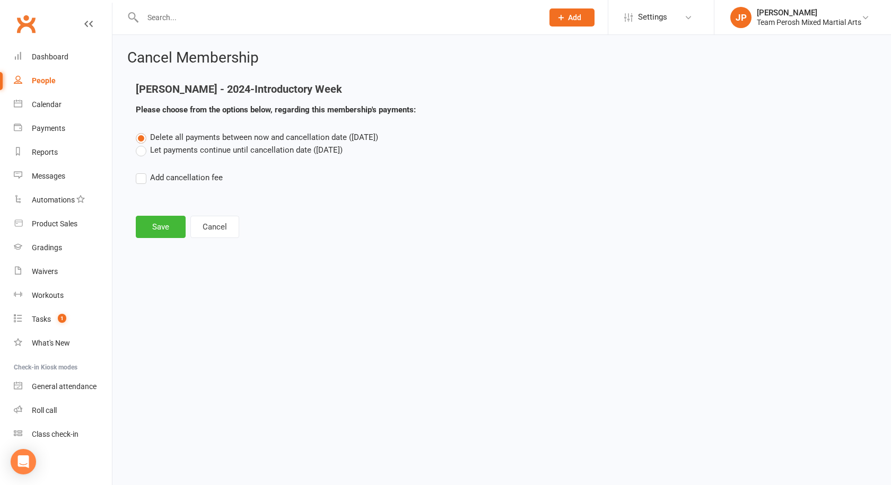
click at [145, 152] on label "Let payments continue until cancellation date (Aug 14, 2025)" at bounding box center [239, 150] width 207 height 13
click at [143, 144] on input "Let payments continue until cancellation date (Aug 14, 2025)" at bounding box center [139, 144] width 7 height 0
click at [144, 140] on label "Delete all payments between now and cancellation date (Aug 14, 2025)" at bounding box center [257, 137] width 242 height 13
click at [143, 131] on input "Delete all payments between now and cancellation date (Aug 14, 2025)" at bounding box center [139, 131] width 7 height 0
click at [172, 225] on button "Save" at bounding box center [161, 227] width 50 height 22
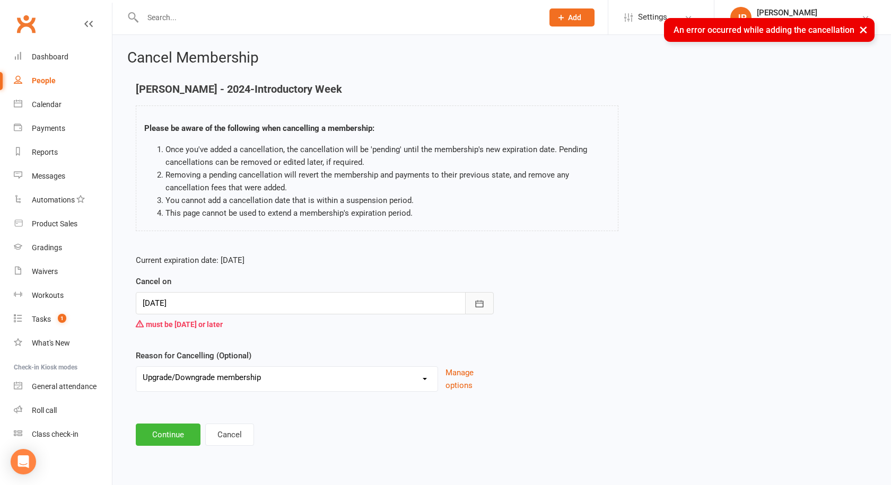
click at [474, 301] on button "button" at bounding box center [479, 303] width 29 height 22
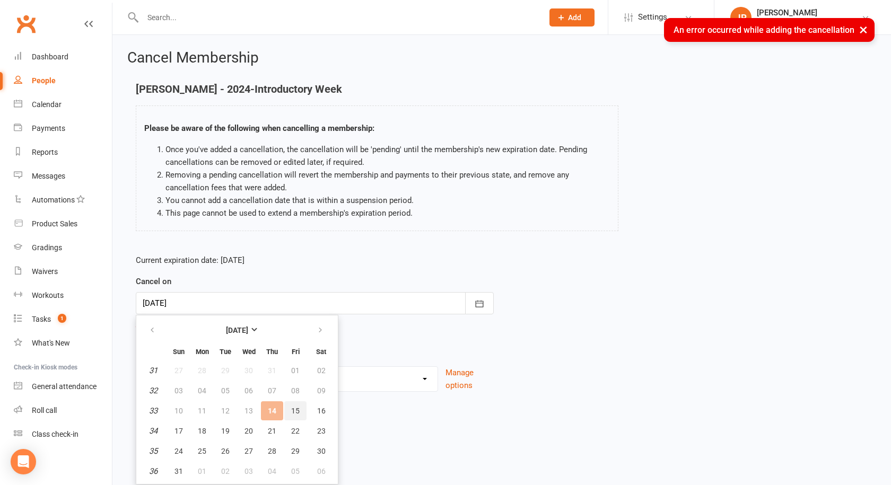
click at [292, 411] on span "15" at bounding box center [295, 411] width 8 height 8
type input "15 Aug 2025"
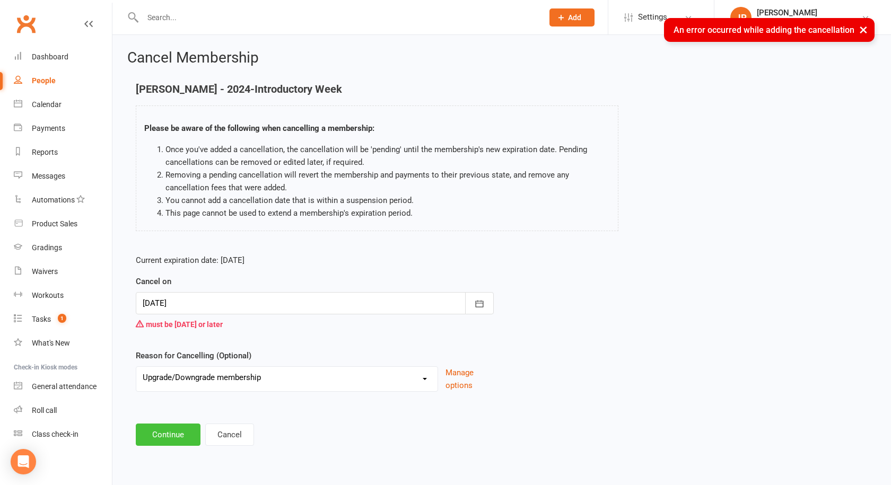
click at [158, 446] on button "Continue" at bounding box center [168, 435] width 65 height 22
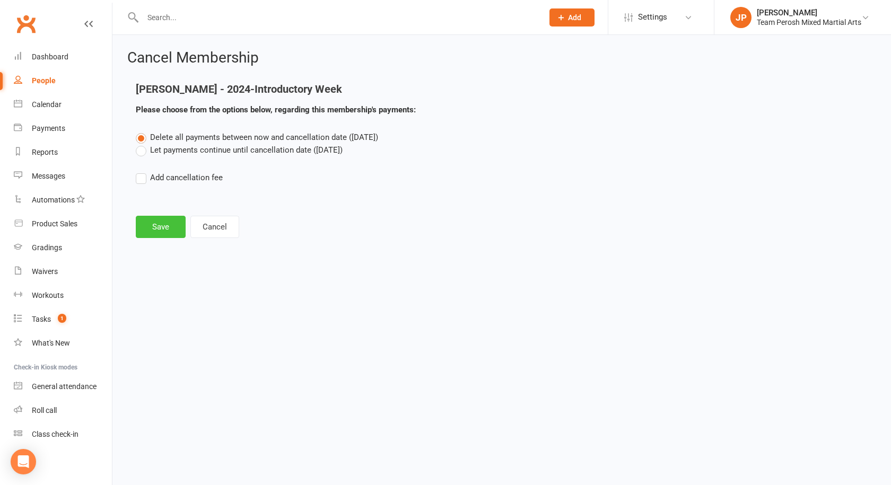
click at [170, 229] on button "Save" at bounding box center [161, 227] width 50 height 22
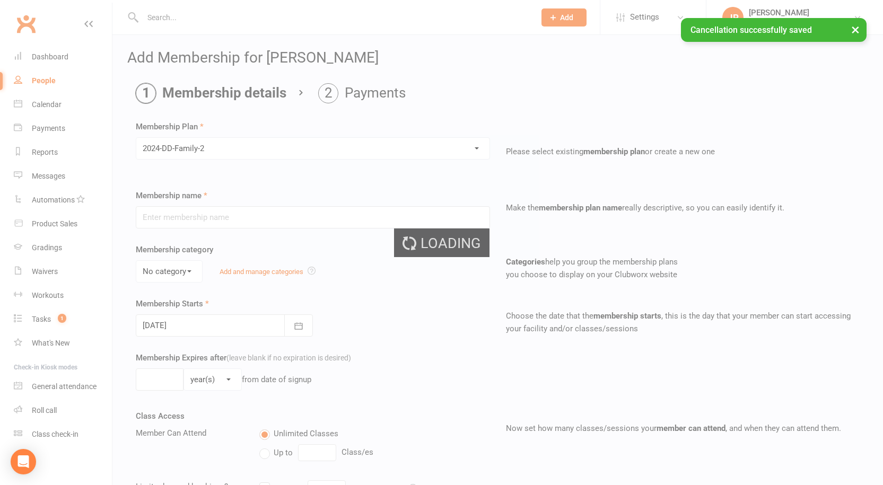
type input "2024-DD-Family-2"
select select "0"
type input "0"
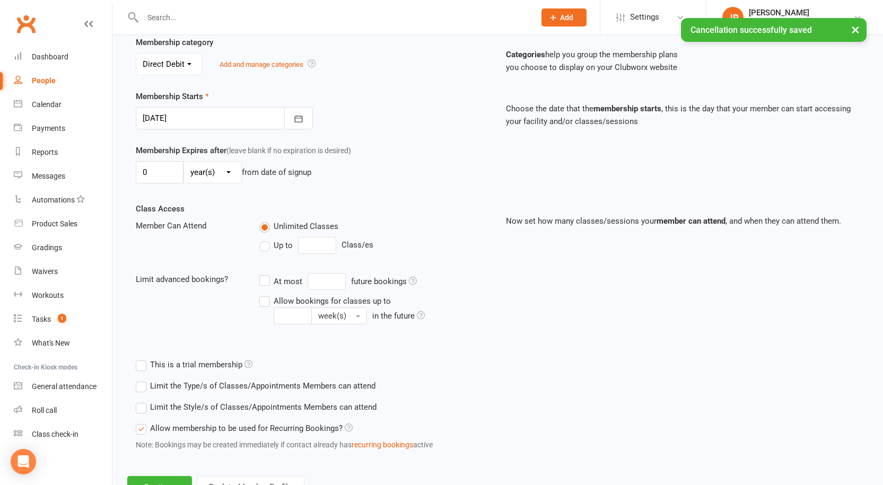
scroll to position [251, 0]
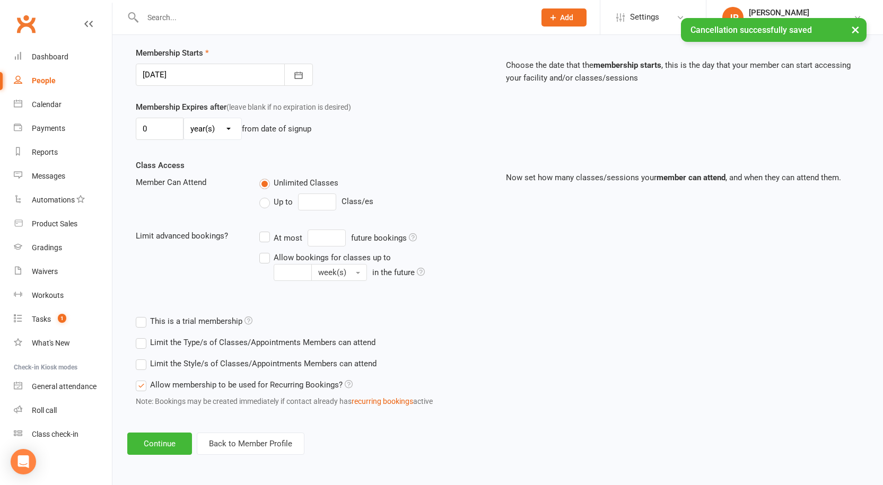
click at [143, 364] on label "Limit the Style/s of Classes/Appointments Members can attend" at bounding box center [256, 363] width 241 height 13
click at [143, 357] on input "Limit the Style/s of Classes/Appointments Members can attend" at bounding box center [139, 357] width 7 height 0
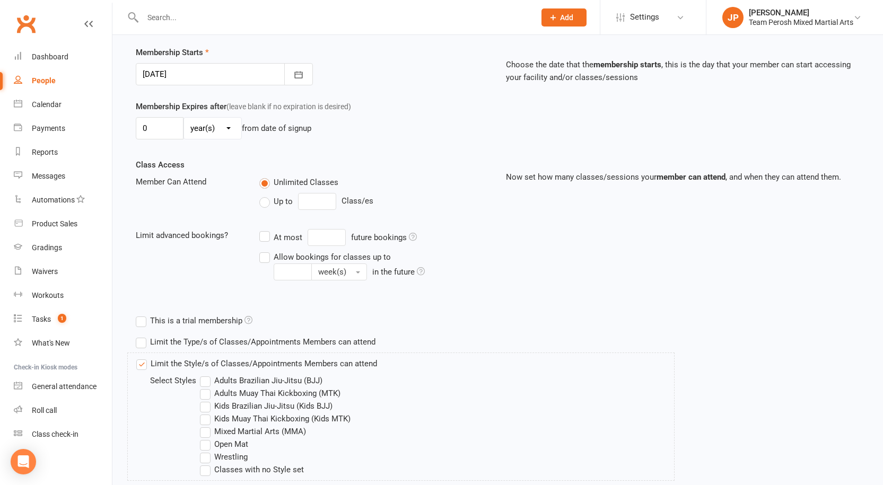
click at [210, 407] on label "Kids Brazilian Jiu-Jitsu (Kids BJJ)" at bounding box center [266, 406] width 133 height 13
click at [207, 400] on input "Kids Brazilian Jiu-Jitsu (Kids BJJ)" at bounding box center [203, 400] width 7 height 0
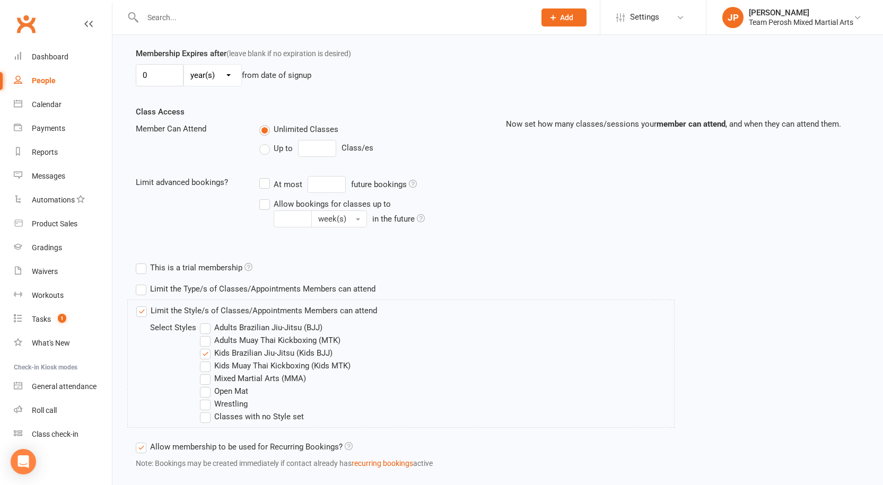
drag, startPoint x: 205, startPoint y: 394, endPoint x: 302, endPoint y: 408, distance: 98.1
click at [206, 394] on label "Open Mat" at bounding box center [224, 391] width 48 height 13
click at [206, 385] on input "Open Mat" at bounding box center [203, 385] width 7 height 0
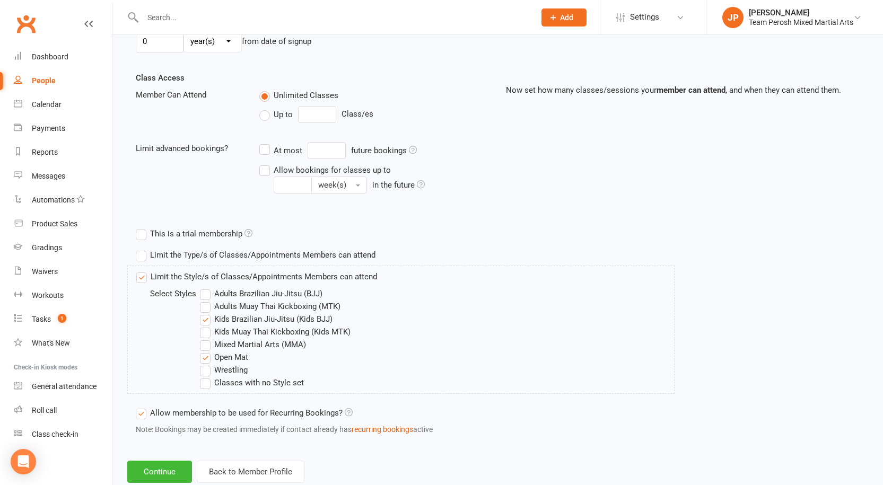
scroll to position [367, 0]
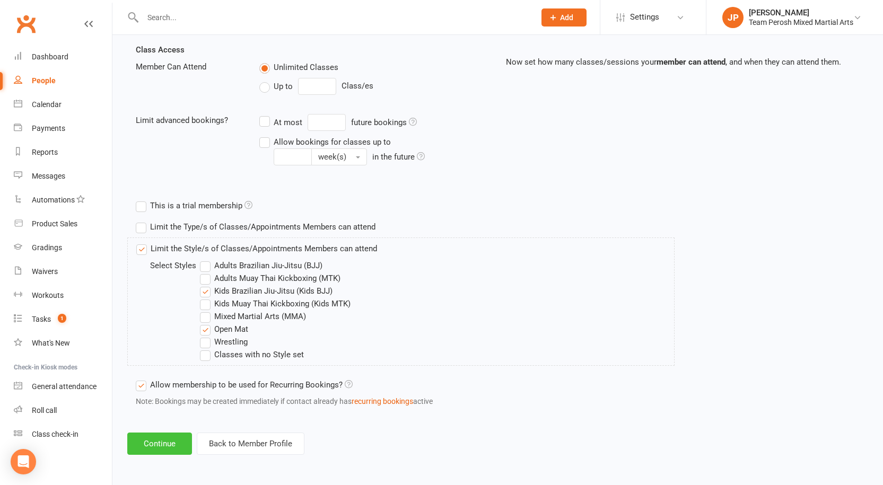
click at [165, 447] on button "Continue" at bounding box center [159, 444] width 65 height 22
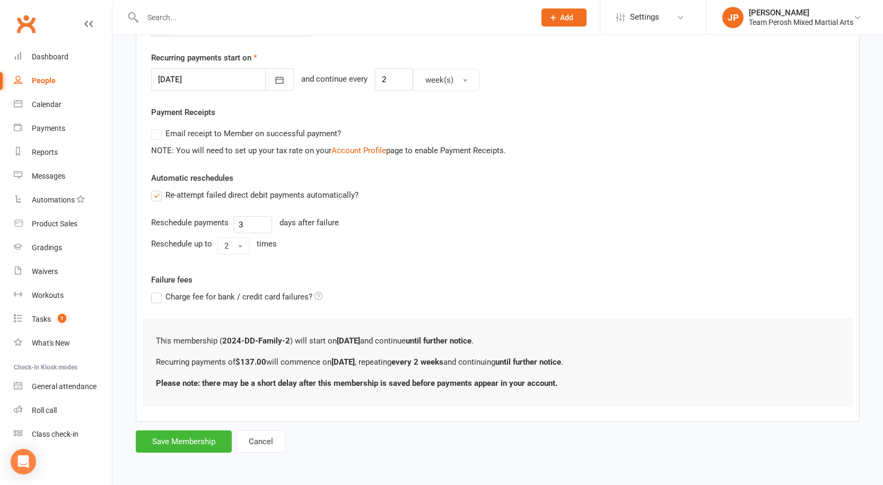
scroll to position [0, 0]
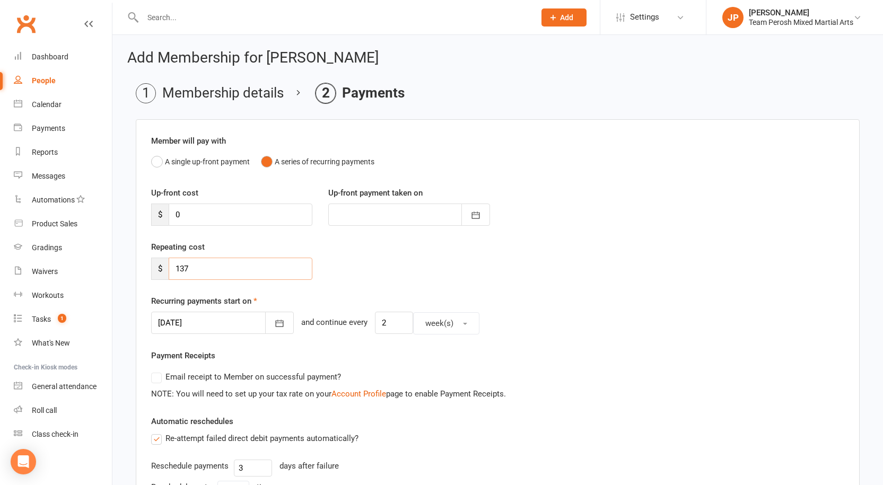
drag, startPoint x: 211, startPoint y: 264, endPoint x: 107, endPoint y: 257, distance: 104.2
click at [107, 257] on ui-view "Prospect Member Non-attending contact Class / event Appointment Grading event T…" at bounding box center [441, 358] width 883 height 711
type input "0"
click at [276, 322] on icon "button" at bounding box center [280, 323] width 8 height 7
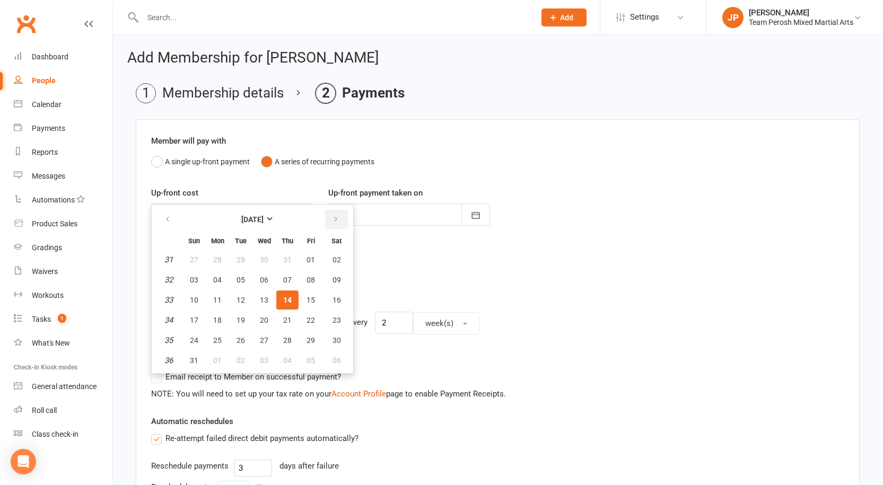
click at [337, 218] on icon "button" at bounding box center [335, 219] width 7 height 8
click at [315, 297] on button "19" at bounding box center [311, 300] width 22 height 19
type input "19 Sep 2025"
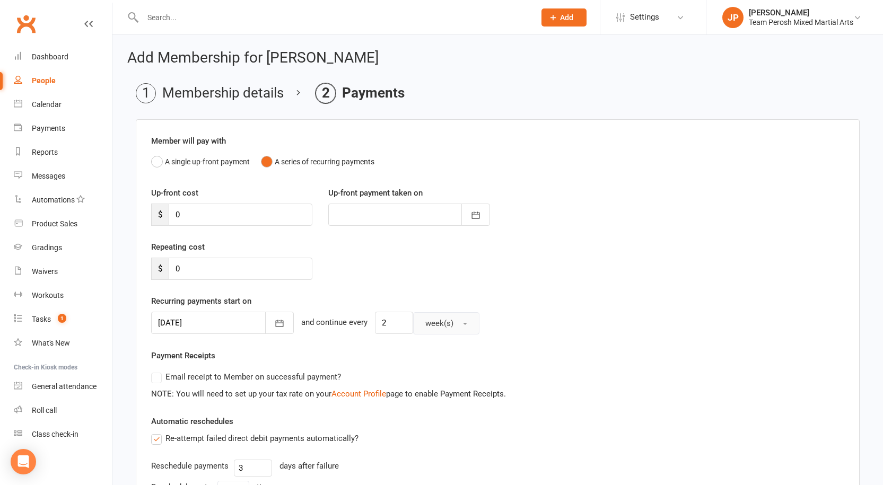
scroll to position [201, 0]
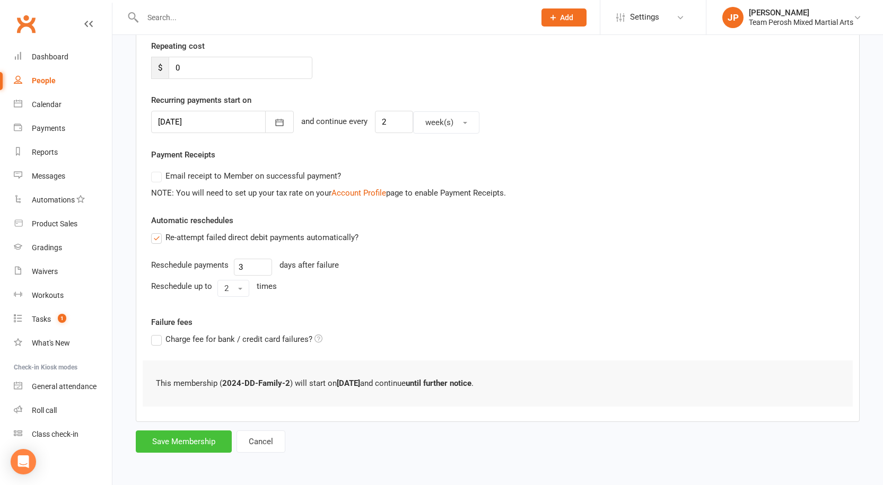
click at [199, 444] on button "Save Membership" at bounding box center [184, 442] width 96 height 22
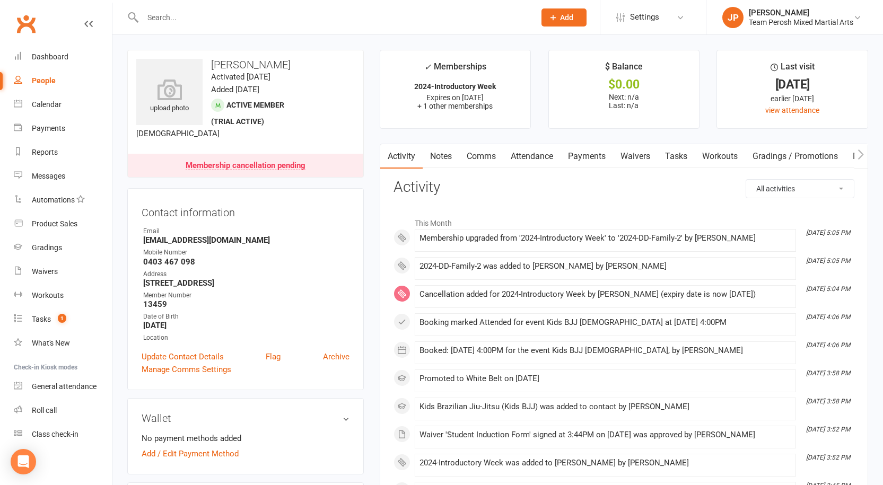
drag, startPoint x: 517, startPoint y: 300, endPoint x: 339, endPoint y: 19, distance: 332.7
click at [339, 19] on input "text" at bounding box center [333, 17] width 388 height 15
click at [194, 17] on input "text" at bounding box center [333, 17] width 388 height 15
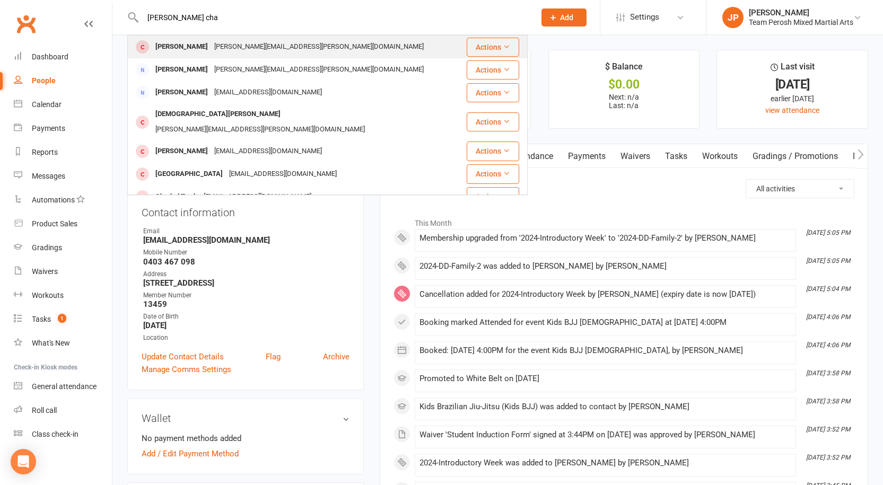
type input "munn cha"
click at [211, 45] on div "[PERSON_NAME][EMAIL_ADDRESS][PERSON_NAME][DOMAIN_NAME]" at bounding box center [319, 46] width 216 height 15
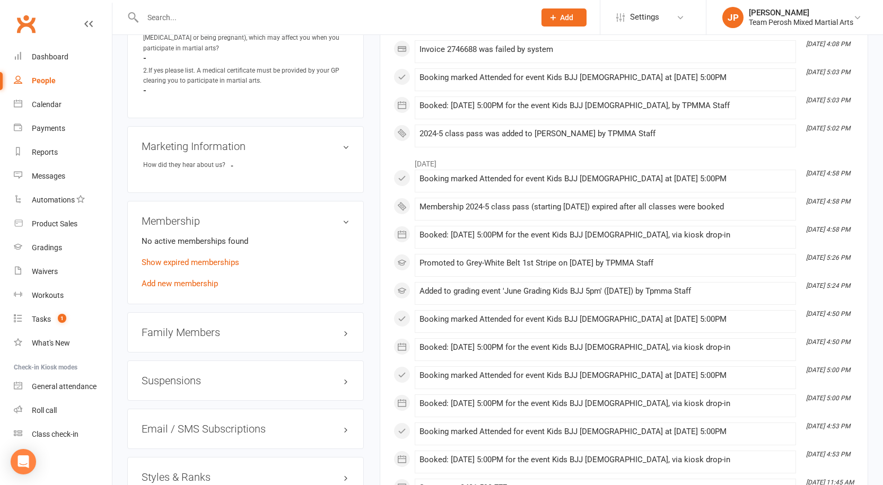
scroll to position [818, 0]
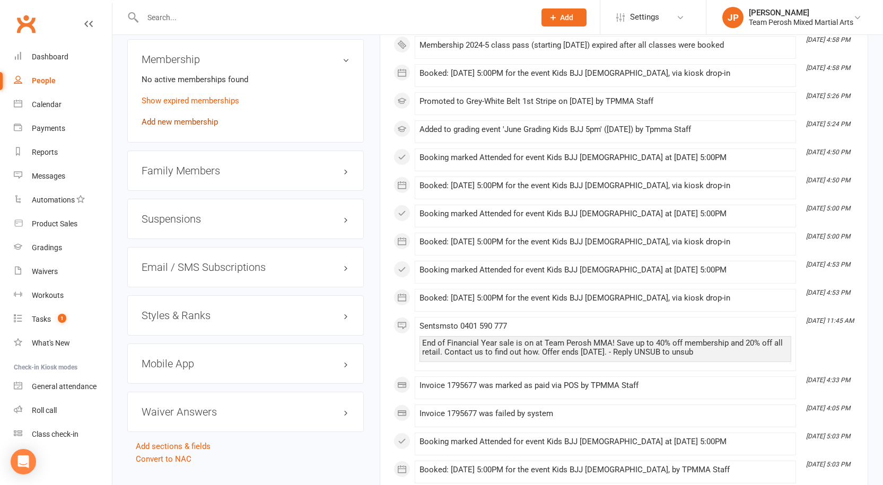
click at [191, 117] on link "Add new membership" at bounding box center [180, 122] width 76 height 10
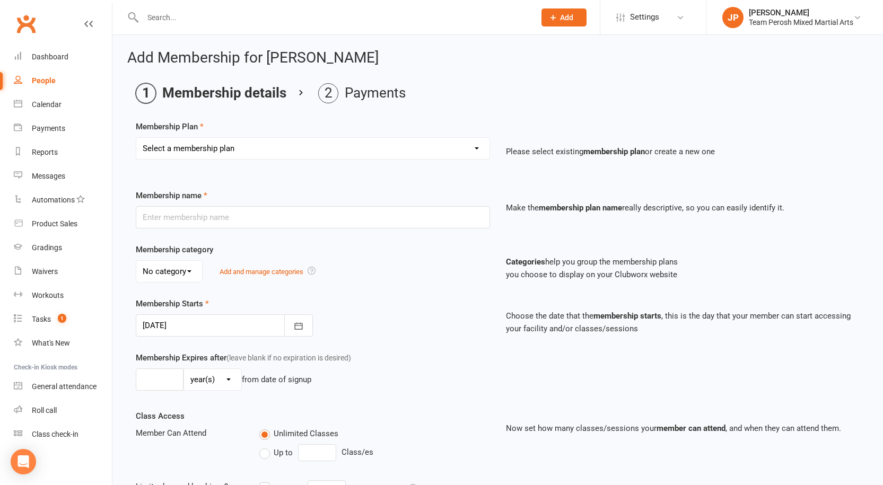
click at [291, 149] on select "Select a membership plan Create new Membership Plan 2008-DD-1S 2008-DD-2S 2008-…" at bounding box center [312, 148] width 353 height 21
select select "27"
click at [136, 138] on select "Select a membership plan Create new Membership Plan 2008-DD-1S 2008-DD-2S 2008-…" at bounding box center [312, 148] width 353 height 21
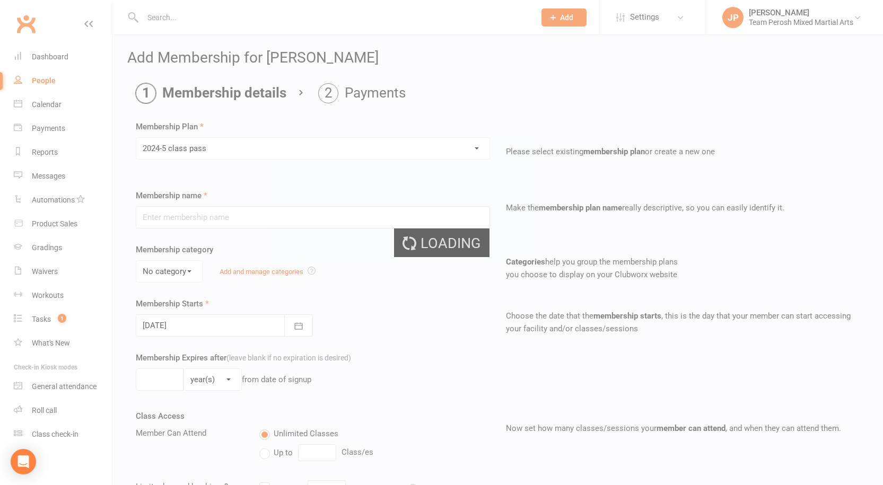
type input "2024-5 class pass"
select select "1"
type input "6"
select select "2"
type input "5"
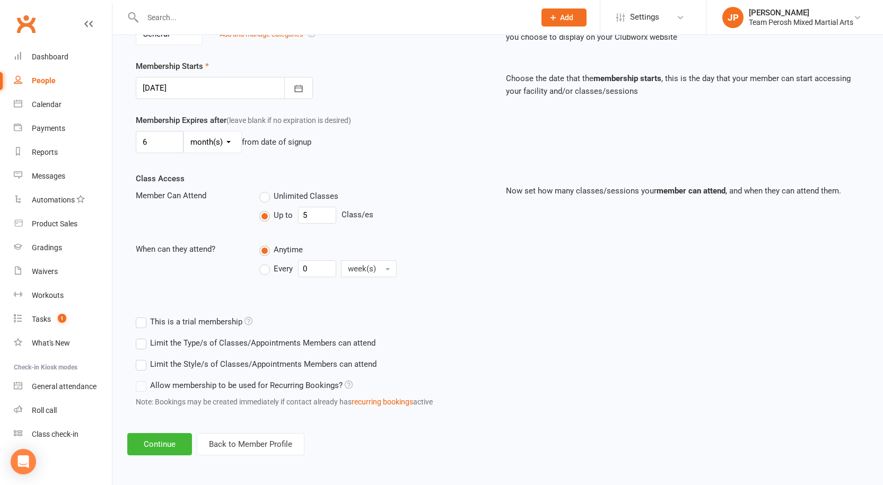
scroll to position [239, 0]
click at [143, 365] on label "Limit the Style/s of Classes/Appointments Members can attend" at bounding box center [256, 363] width 241 height 13
click at [143, 357] on input "Limit the Style/s of Classes/Appointments Members can attend" at bounding box center [139, 357] width 7 height 0
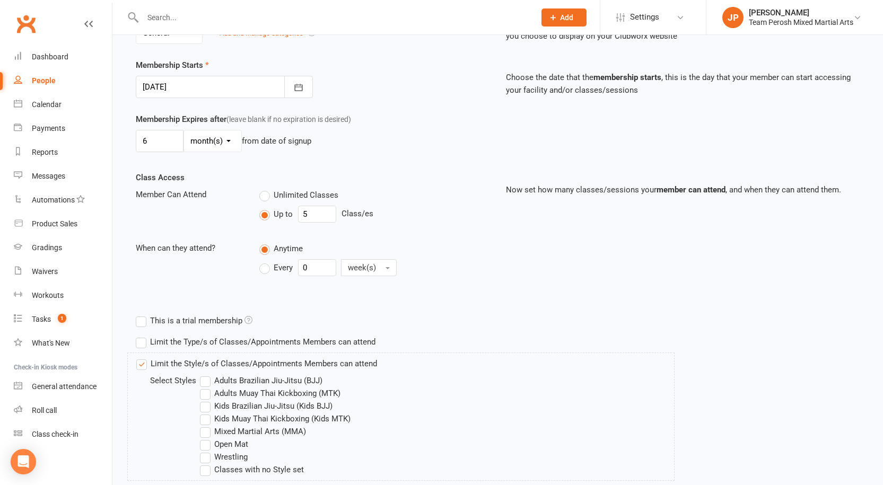
click at [213, 406] on label "Kids Brazilian Jiu-Jitsu (Kids BJJ)" at bounding box center [266, 406] width 133 height 13
click at [207, 400] on input "Kids Brazilian Jiu-Jitsu (Kids BJJ)" at bounding box center [203, 400] width 7 height 0
drag, startPoint x: 211, startPoint y: 447, endPoint x: 363, endPoint y: 443, distance: 152.3
click at [212, 447] on label "Open Mat" at bounding box center [224, 444] width 48 height 13
click at [207, 438] on input "Open Mat" at bounding box center [203, 438] width 7 height 0
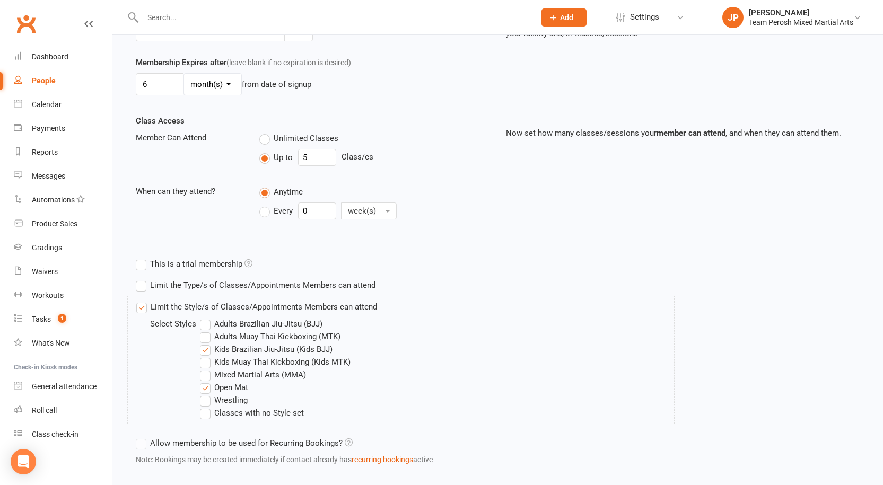
scroll to position [354, 0]
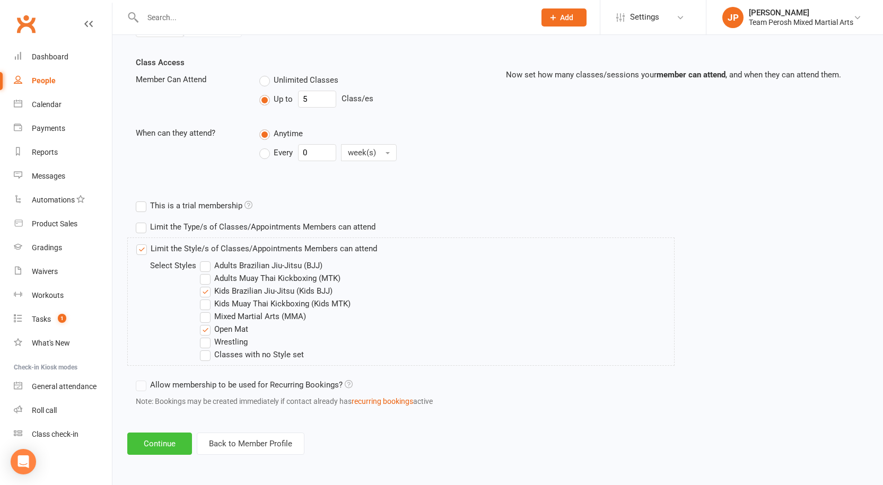
click at [162, 444] on button "Continue" at bounding box center [159, 444] width 65 height 22
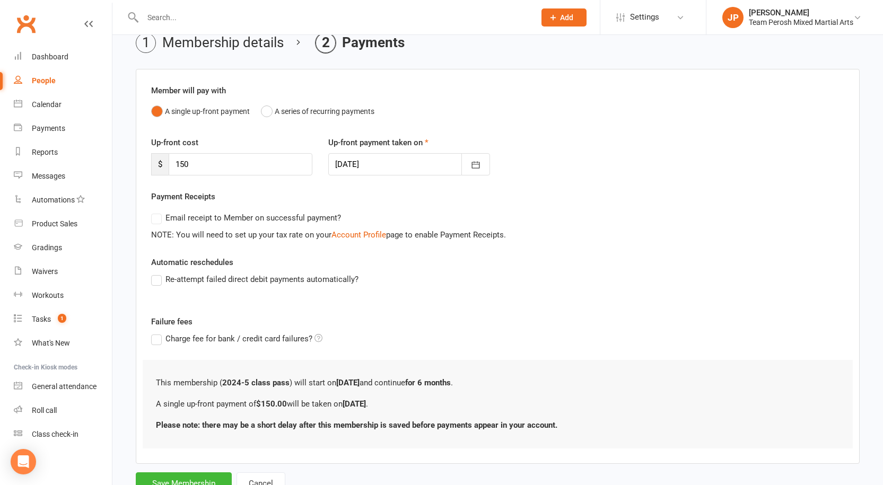
scroll to position [92, 0]
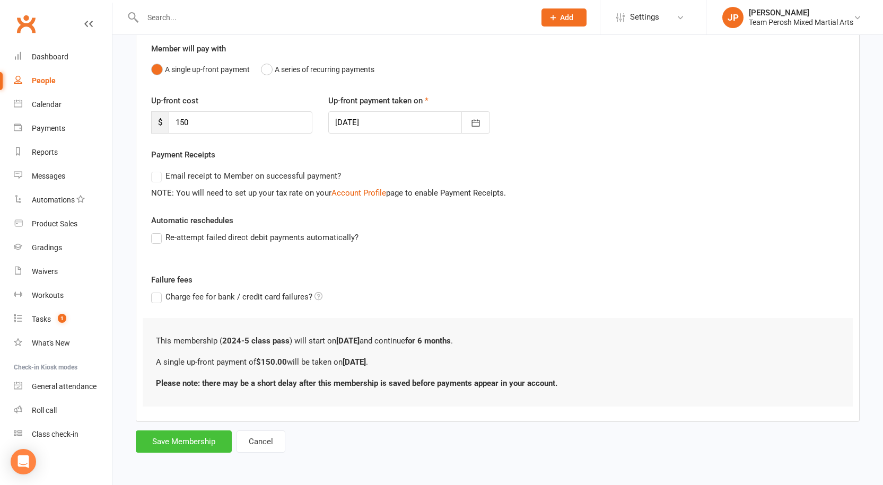
click at [188, 442] on button "Save Membership" at bounding box center [184, 442] width 96 height 22
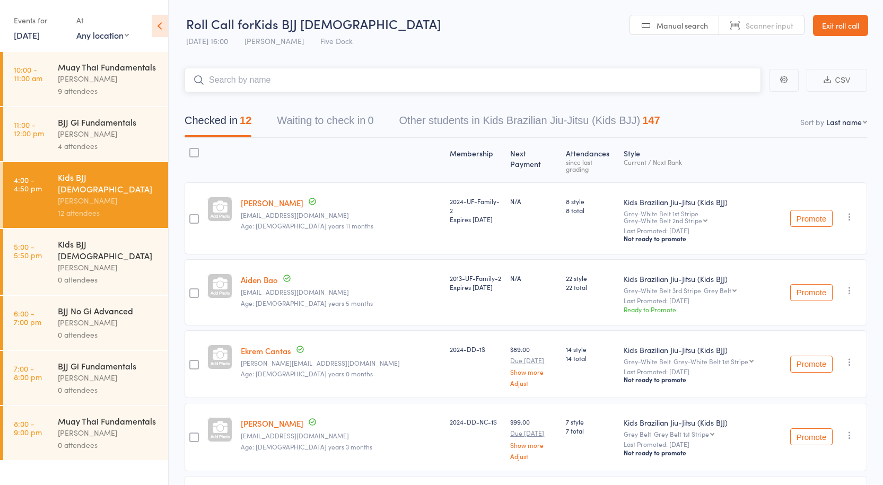
click at [241, 77] on input "search" at bounding box center [473, 80] width 577 height 24
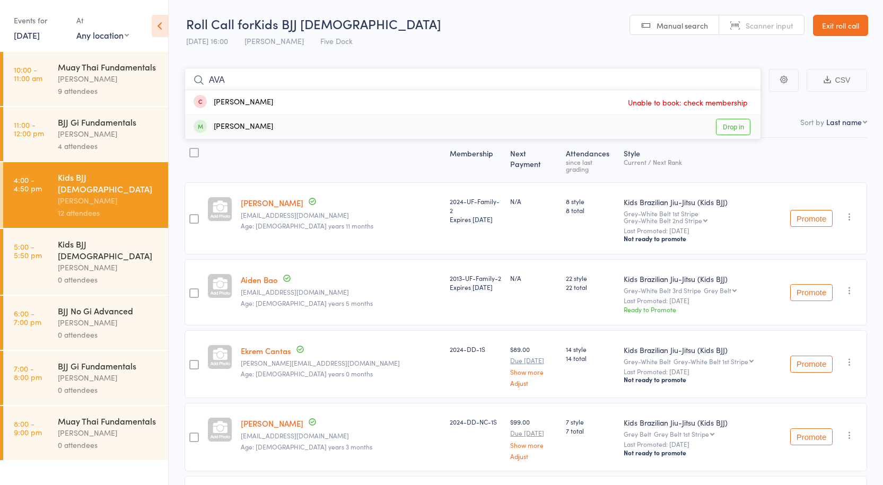
type input "AVA"
click at [731, 128] on link "Drop in" at bounding box center [733, 127] width 34 height 16
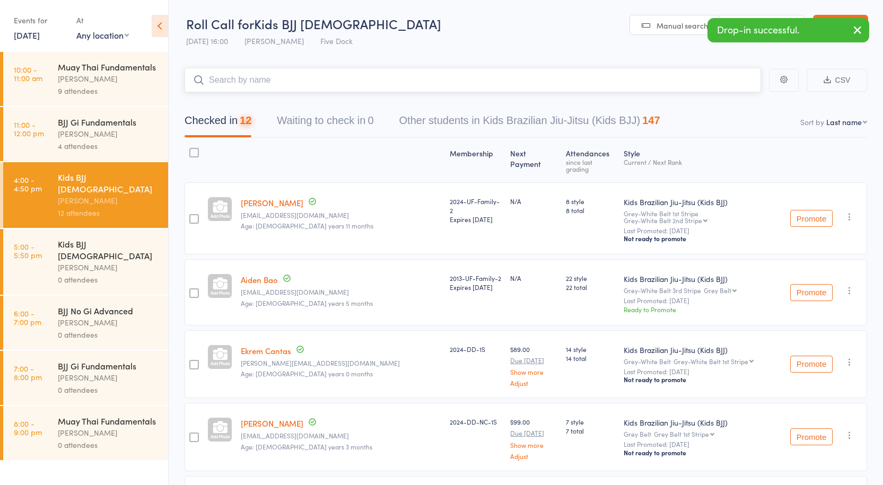
click at [295, 84] on input "search" at bounding box center [473, 80] width 577 height 24
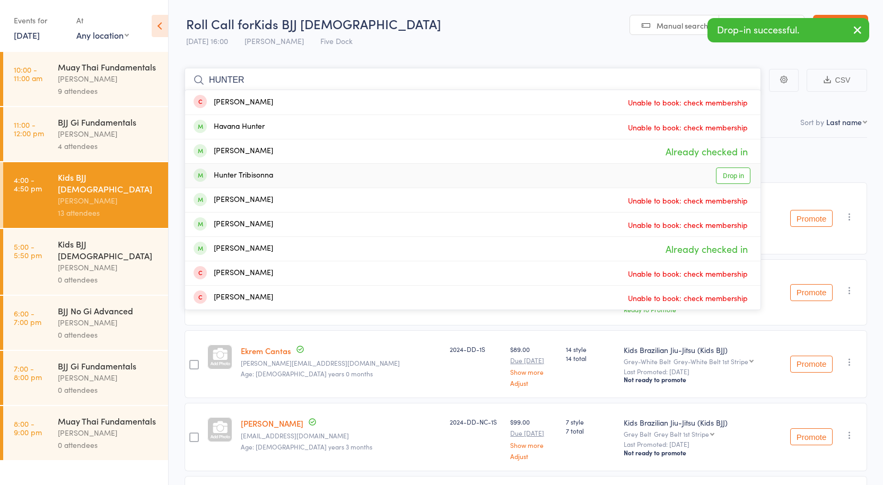
type input "HUNTER"
click at [732, 174] on link "Drop in" at bounding box center [733, 176] width 34 height 16
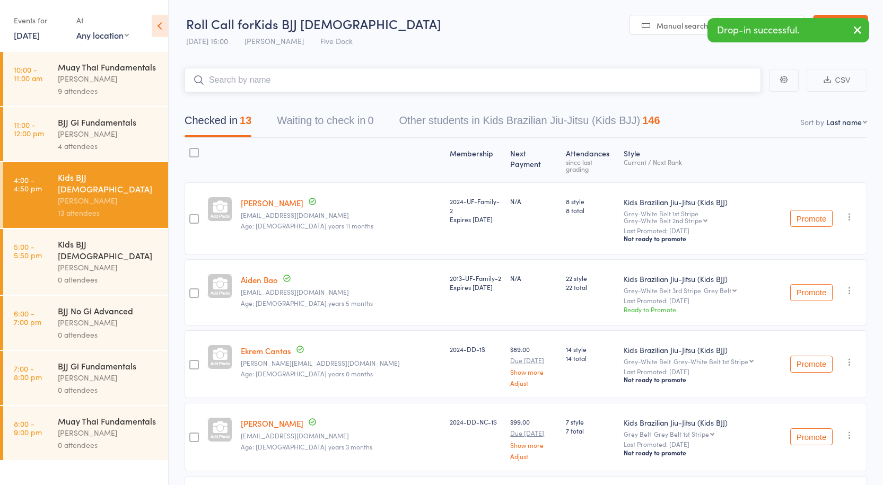
click at [271, 80] on input "search" at bounding box center [473, 80] width 577 height 24
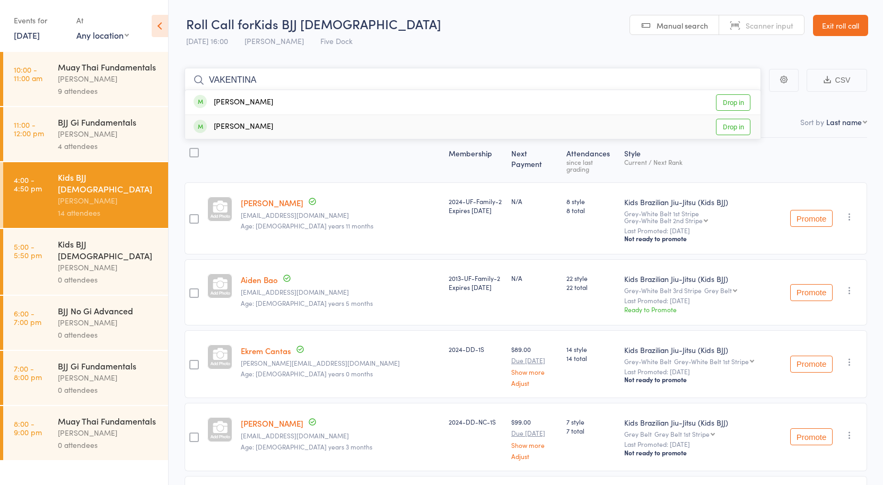
type input "VAKENTINA"
click at [730, 124] on link "Drop in" at bounding box center [733, 127] width 34 height 16
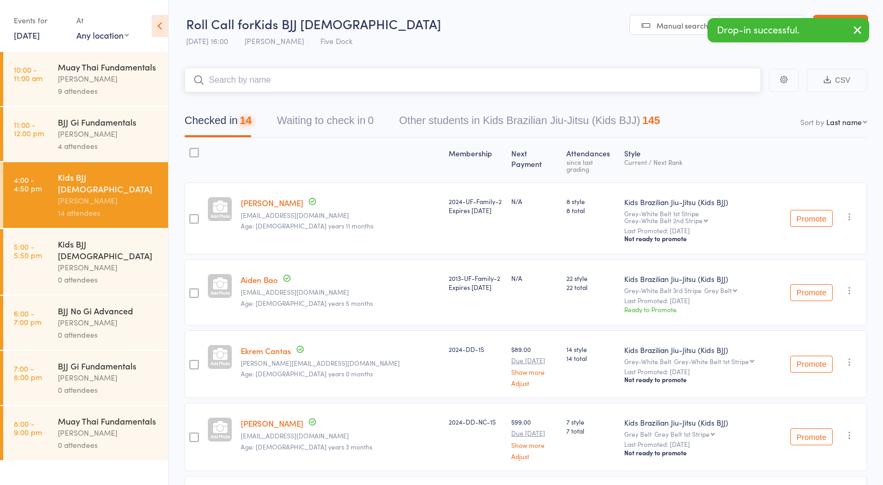
click at [365, 84] on input "search" at bounding box center [473, 80] width 577 height 24
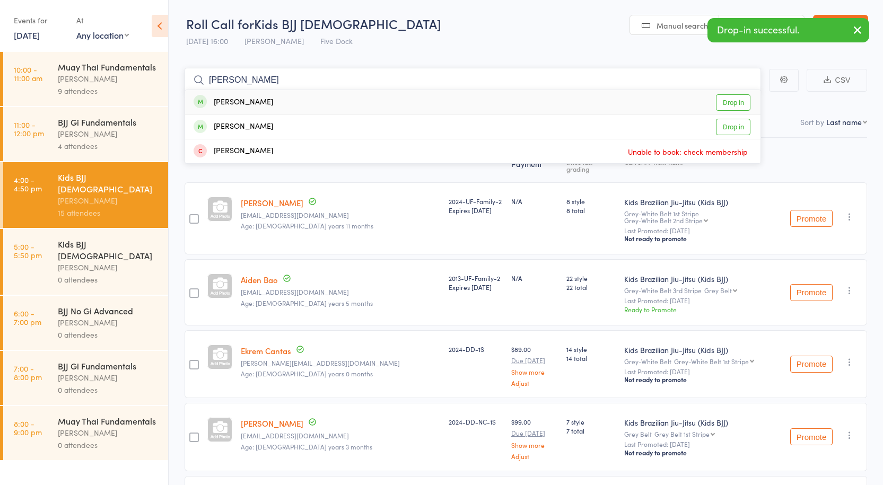
type input "HEIDI"
click at [739, 104] on link "Drop in" at bounding box center [733, 102] width 34 height 16
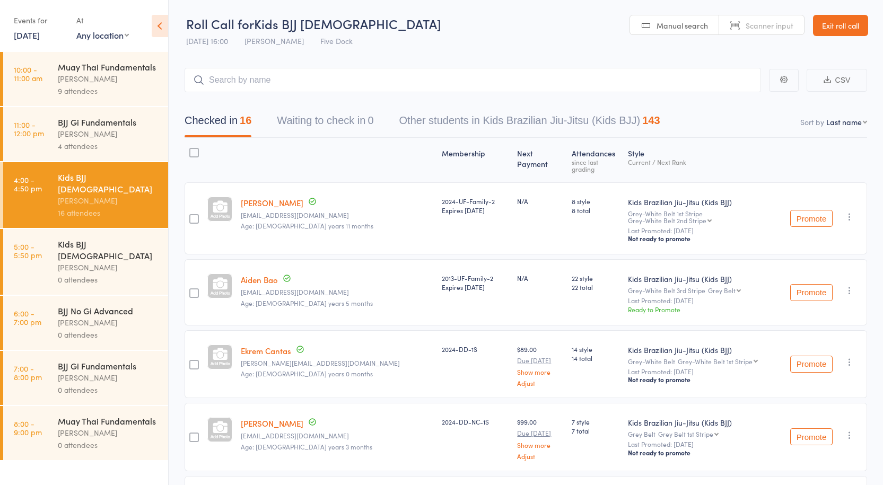
click at [69, 261] on div "[PERSON_NAME]" at bounding box center [108, 267] width 101 height 12
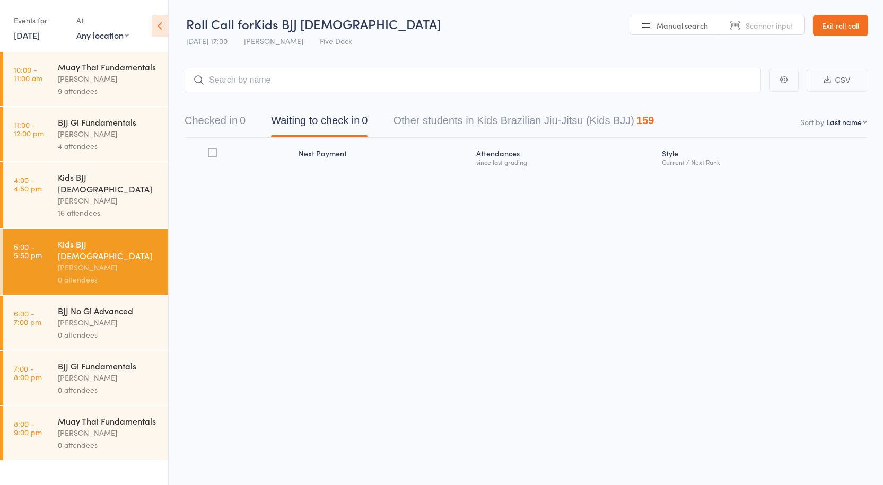
click at [77, 207] on div "16 attendees" at bounding box center [108, 213] width 101 height 12
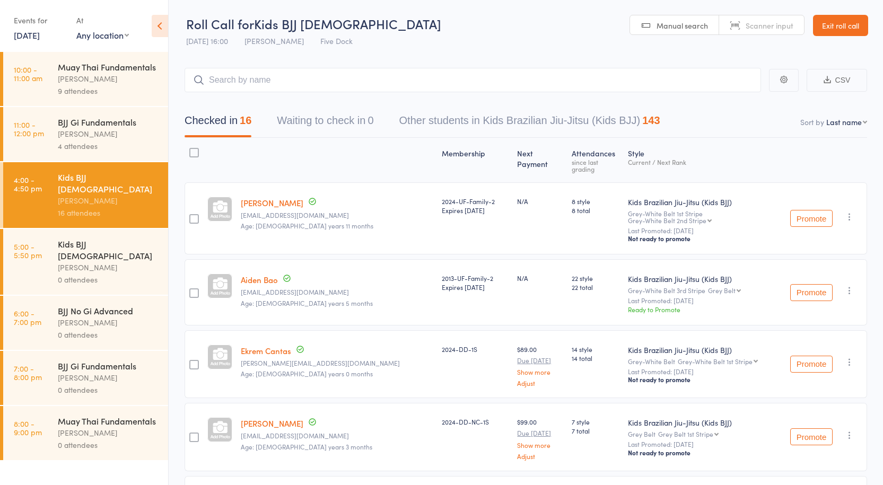
click at [536, 27] on header "Roll Call for Kids BJJ 4-9yo 14 Aug 16:00 Anthony Perosh Five Dock Manual searc…" at bounding box center [526, 26] width 714 height 52
click at [98, 238] on div "Kids BJJ [DEMOGRAPHIC_DATA]" at bounding box center [108, 249] width 101 height 23
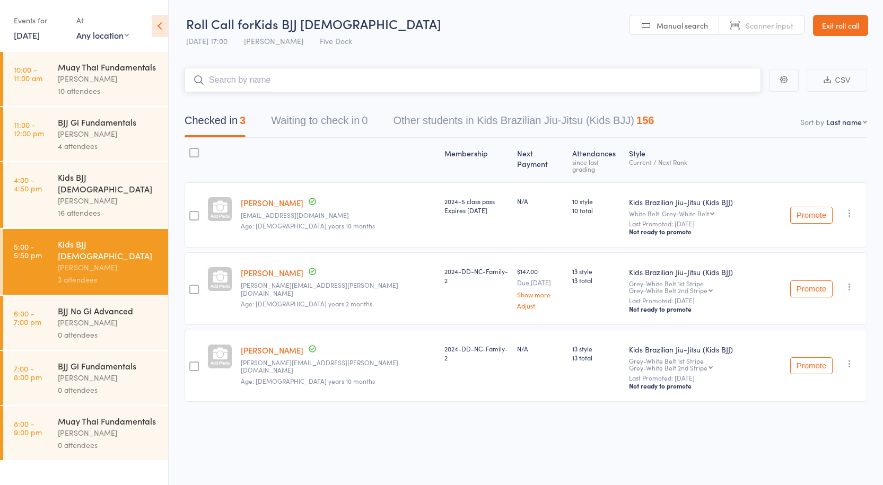
click at [266, 90] on input "search" at bounding box center [473, 80] width 577 height 24
click at [259, 81] on input "search" at bounding box center [473, 80] width 577 height 24
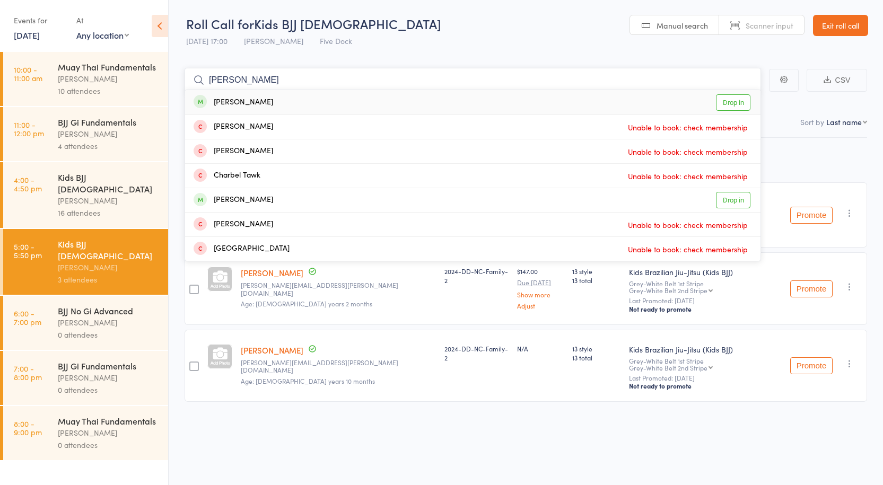
type input "charlie munn"
click at [737, 99] on link "Drop in" at bounding box center [733, 102] width 34 height 16
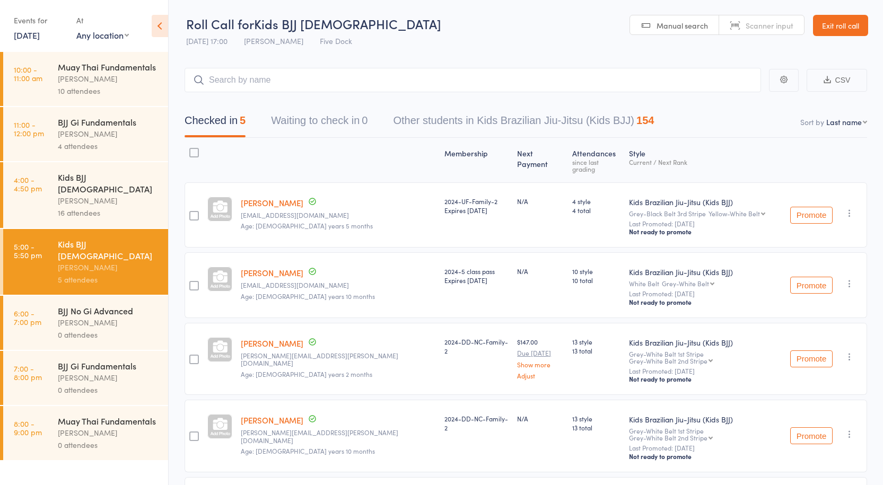
click at [90, 181] on div "Kids BJJ [DEMOGRAPHIC_DATA]" at bounding box center [108, 182] width 101 height 23
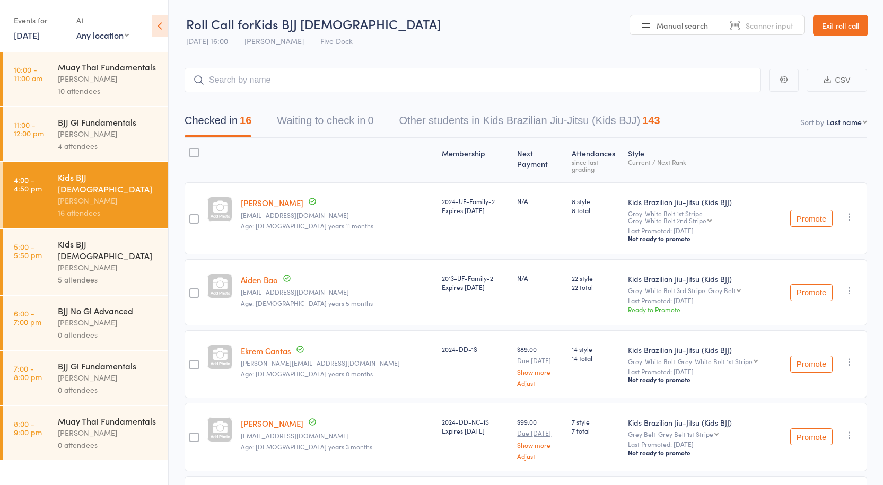
click at [90, 261] on div "[PERSON_NAME]" at bounding box center [108, 267] width 101 height 12
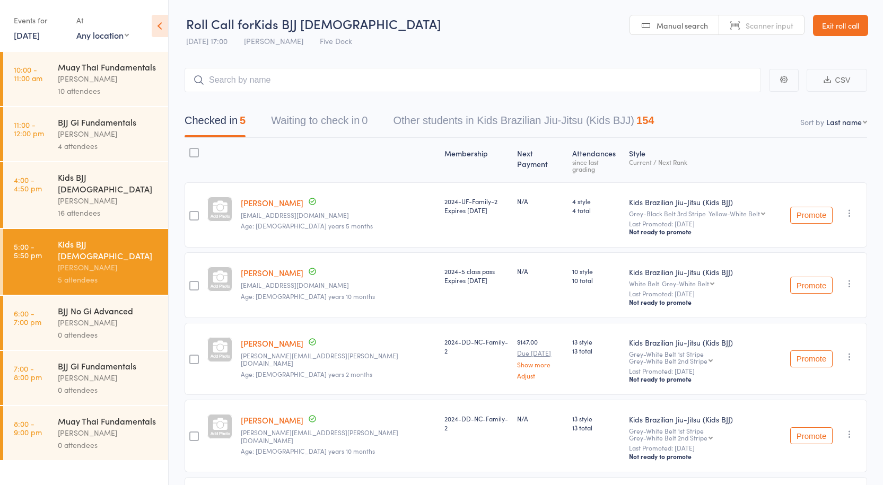
click at [843, 27] on link "Exit roll call" at bounding box center [840, 25] width 55 height 21
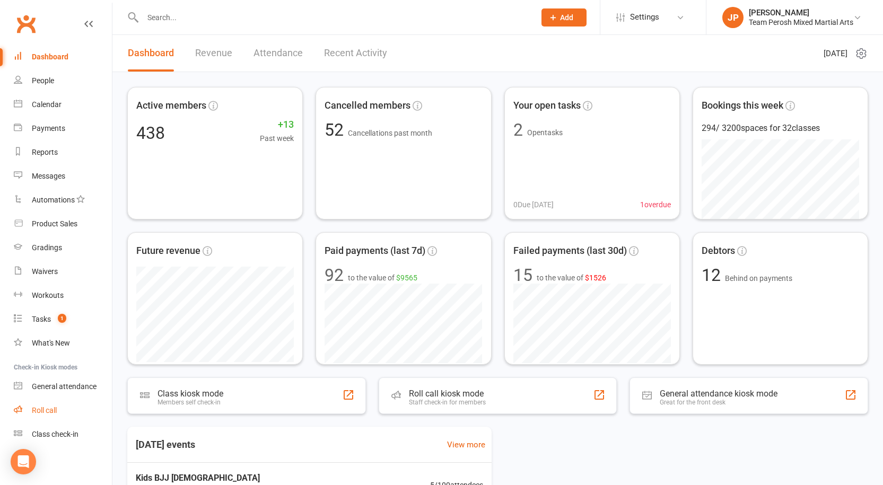
click at [41, 414] on div "Roll call" at bounding box center [44, 410] width 25 height 8
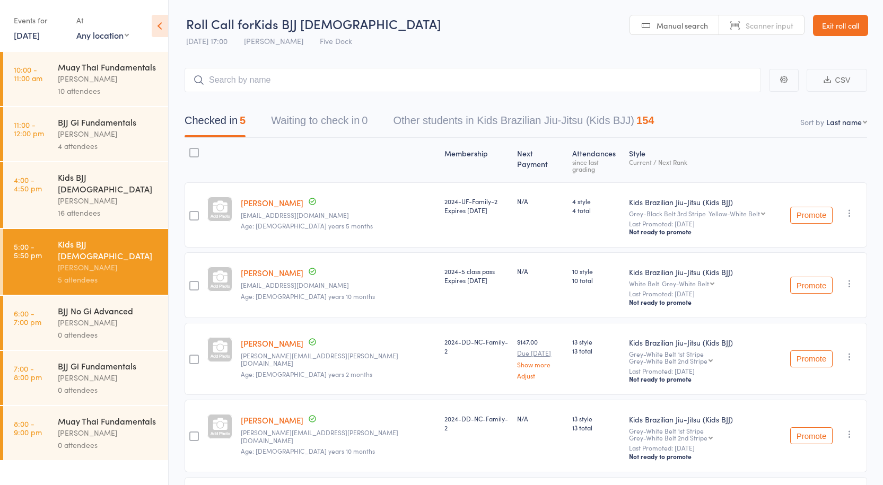
click at [842, 26] on link "Exit roll call" at bounding box center [840, 25] width 55 height 21
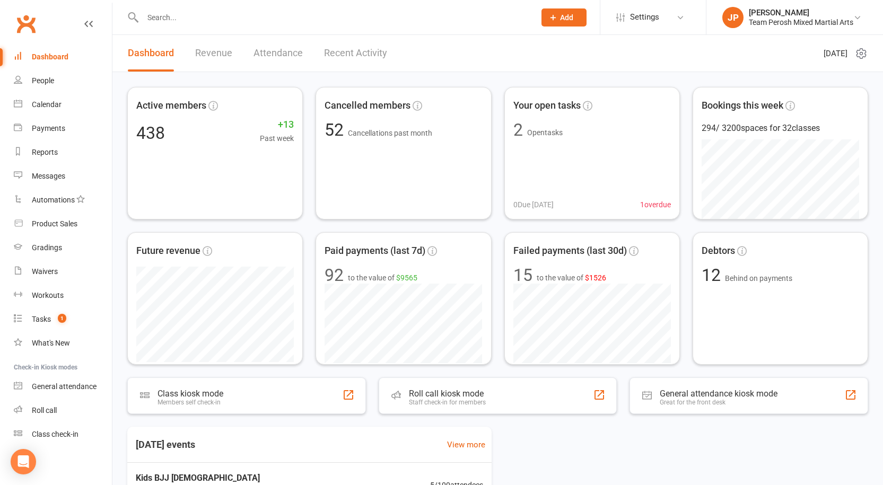
click at [294, 13] on input "text" at bounding box center [333, 17] width 388 height 15
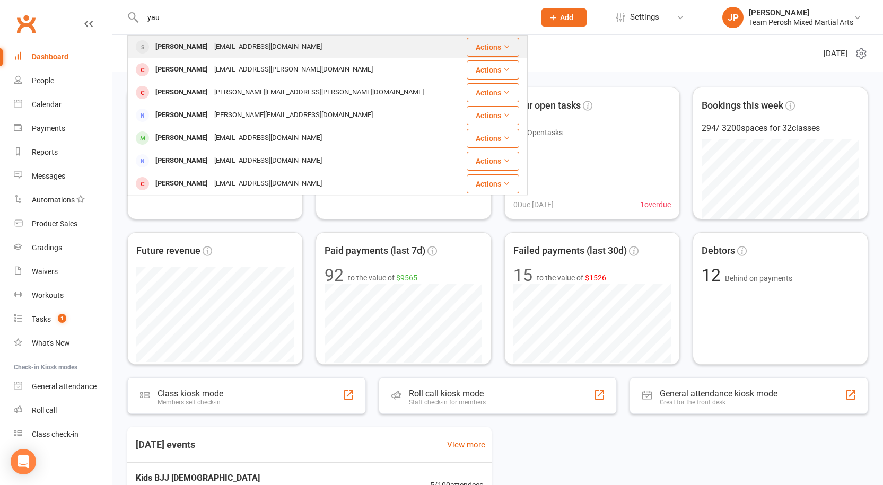
type input "yau"
click at [211, 43] on div "consaibot47@gmail.com" at bounding box center [268, 46] width 114 height 15
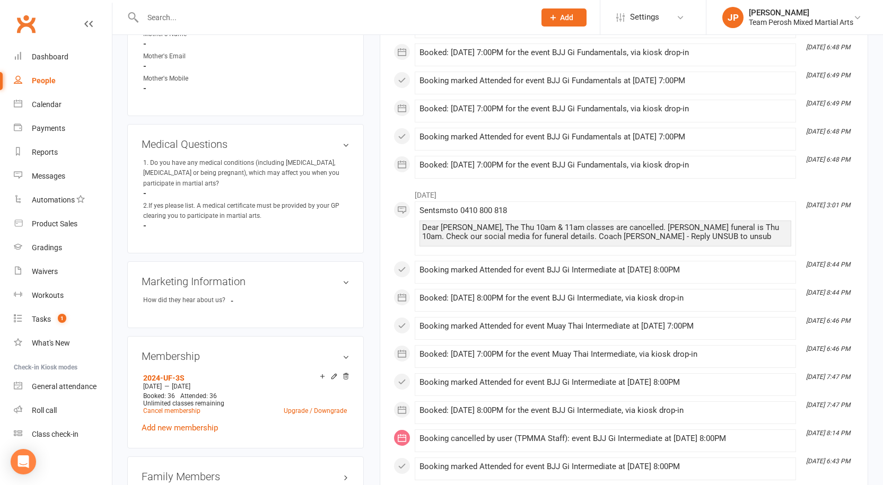
scroll to position [583, 0]
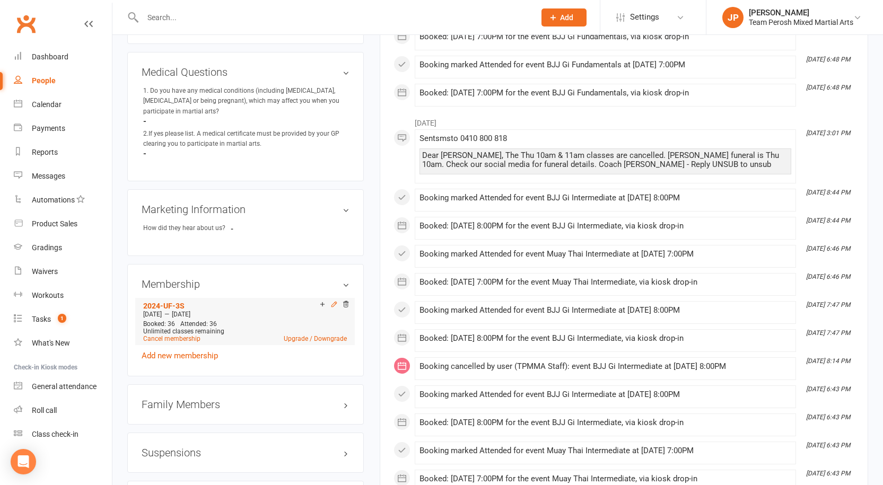
click at [333, 302] on icon at bounding box center [333, 304] width 5 height 5
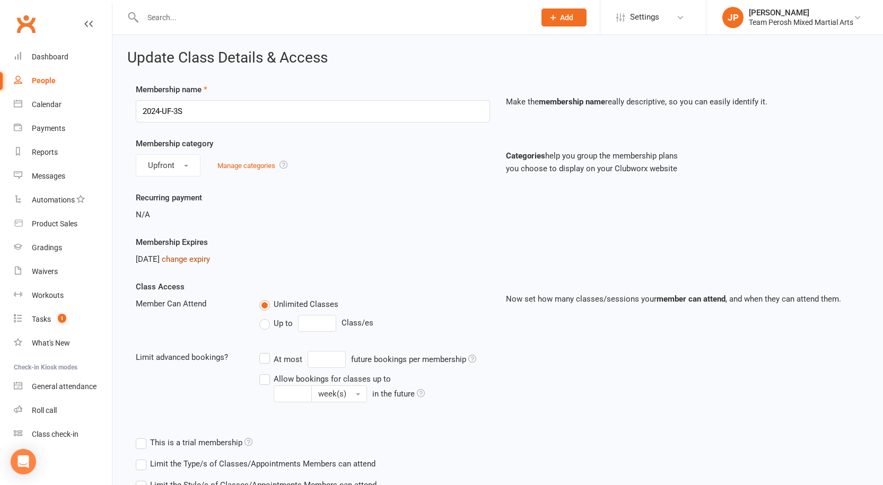
click at [210, 259] on link "change expiry" at bounding box center [186, 260] width 48 height 10
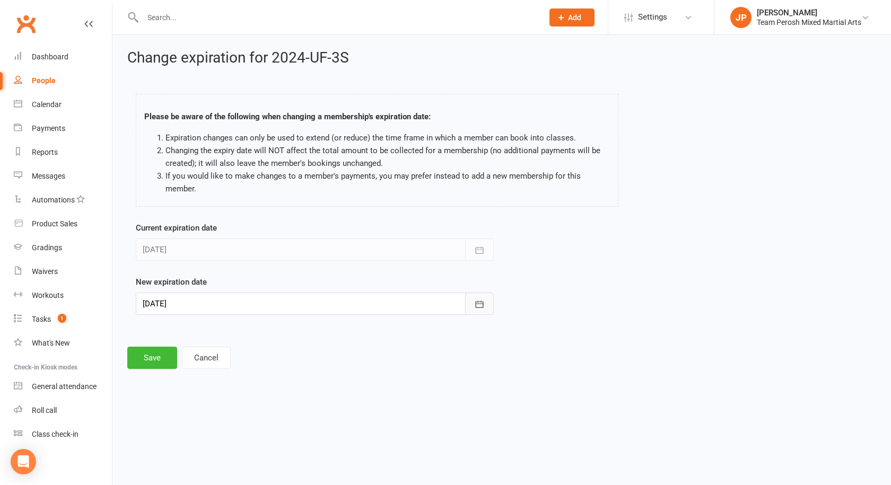
click at [477, 309] on icon "button" at bounding box center [479, 304] width 11 height 11
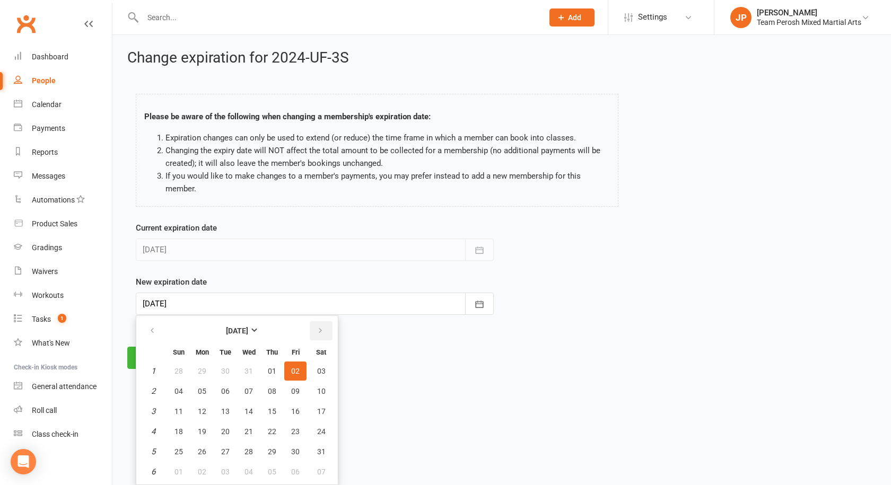
click at [320, 329] on icon "button" at bounding box center [320, 331] width 7 height 8
click at [181, 368] on span "01" at bounding box center [178, 371] width 8 height 8
type input "01 Mar 2026"
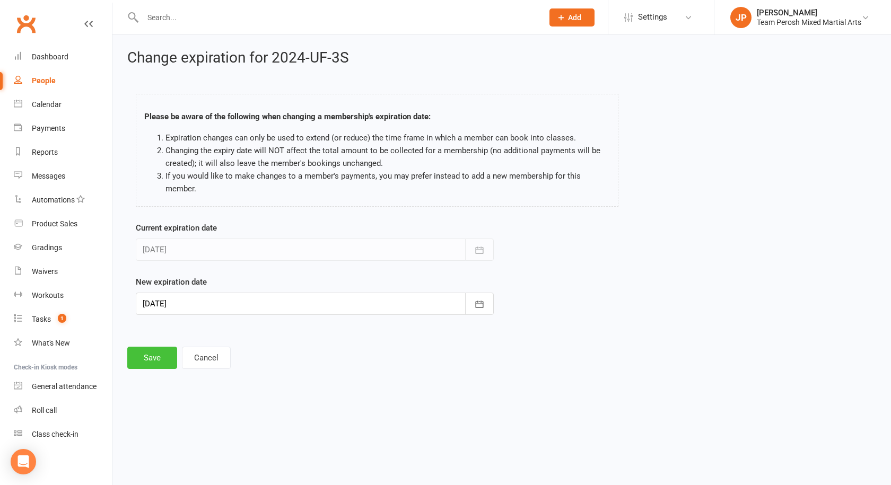
click at [155, 360] on button "Save" at bounding box center [152, 358] width 50 height 22
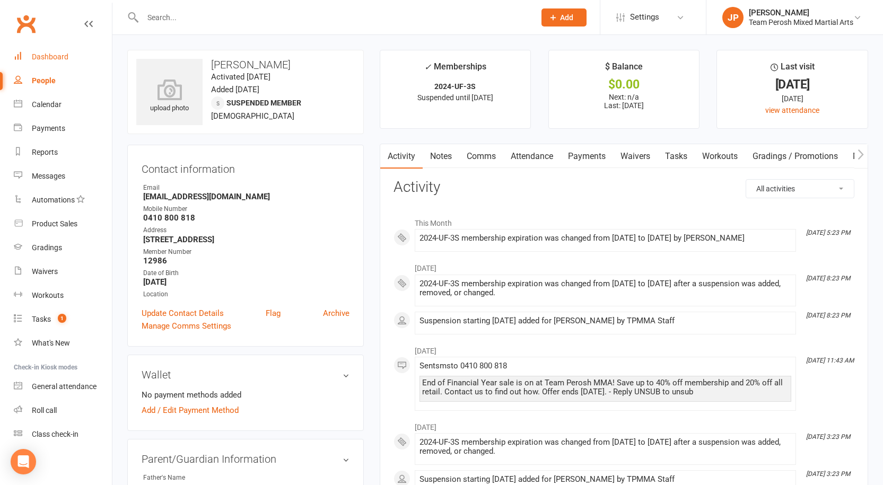
click at [42, 56] on div "Dashboard" at bounding box center [50, 57] width 37 height 8
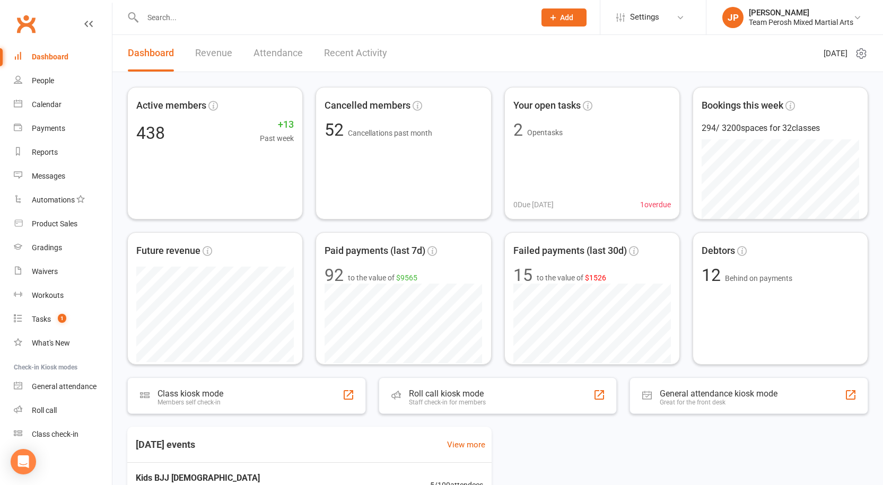
click at [189, 21] on input "text" at bounding box center [333, 17] width 388 height 15
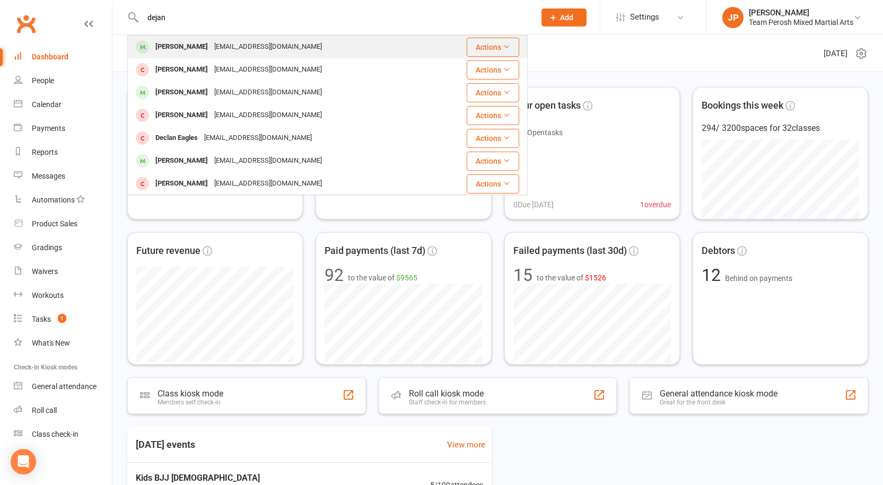
type input "dejan"
click at [249, 45] on div "aytul_tumbilen@hotmail.com" at bounding box center [268, 46] width 114 height 15
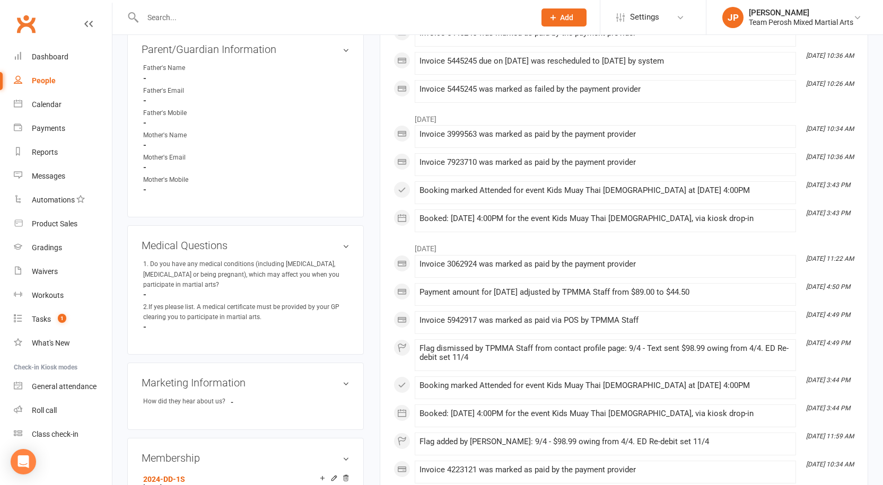
scroll to position [583, 0]
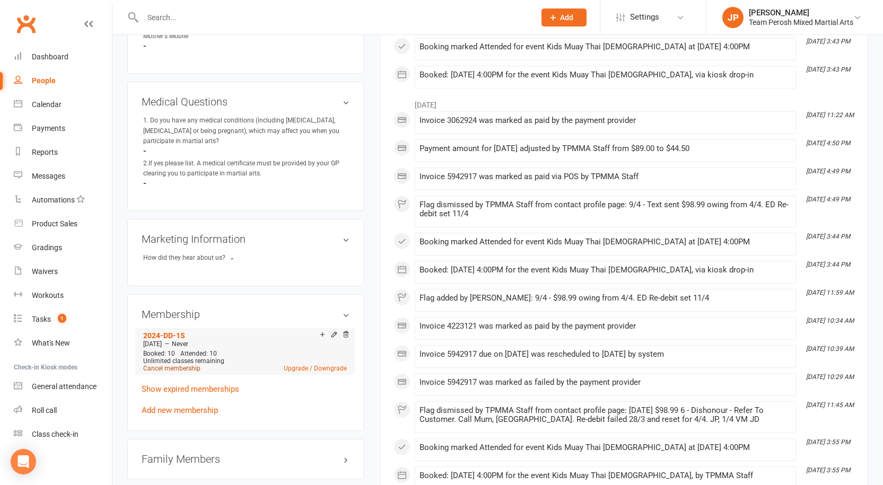
click at [174, 365] on link "Cancel membership" at bounding box center [171, 368] width 57 height 7
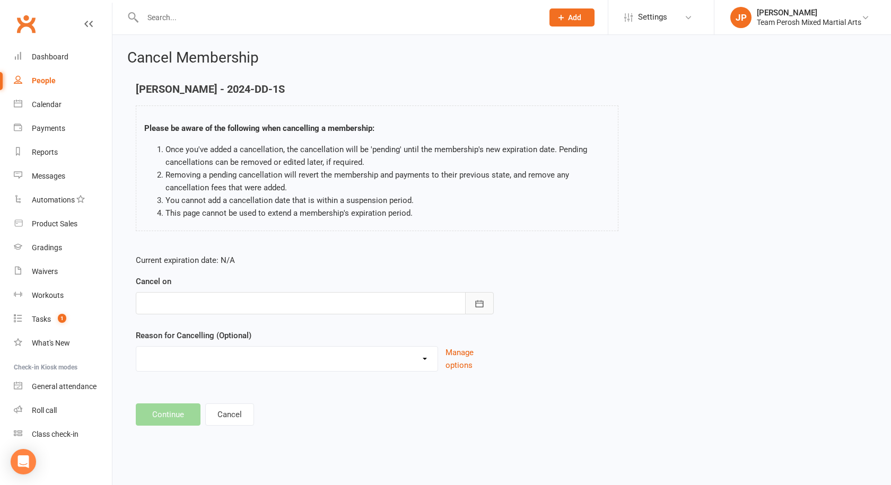
click at [476, 303] on icon "button" at bounding box center [480, 303] width 8 height 7
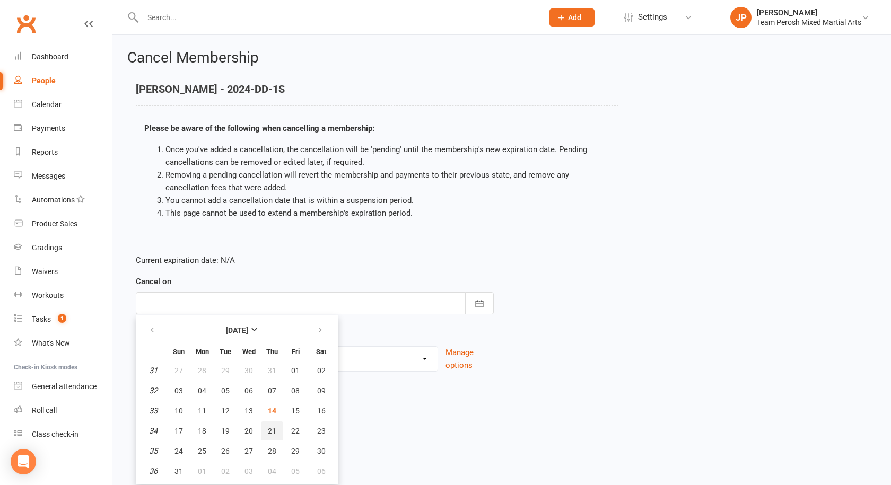
drag, startPoint x: 273, startPoint y: 435, endPoint x: 300, endPoint y: 427, distance: 28.7
click at [273, 436] on button "21" at bounding box center [272, 431] width 22 height 19
type input "21 Aug 2025"
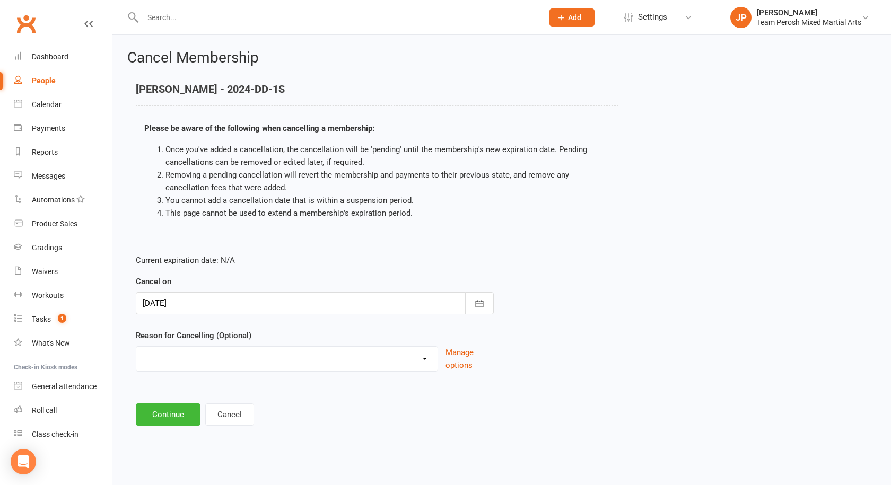
click at [431, 362] on select "Became a member Excessive failed payments Financial Inactive Inactive Casual In…" at bounding box center [286, 357] width 301 height 21
select select "10"
click at [136, 347] on select "Became a member Excessive failed payments Financial Inactive Inactive Casual In…" at bounding box center [286, 357] width 301 height 21
click at [185, 417] on button "Continue" at bounding box center [168, 415] width 65 height 22
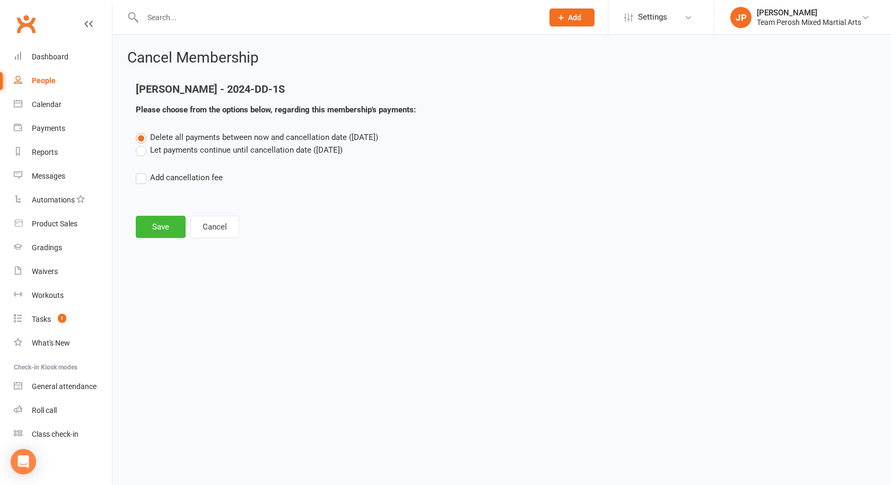
drag, startPoint x: 140, startPoint y: 149, endPoint x: 162, endPoint y: 197, distance: 52.7
click at [140, 150] on label "Let payments continue until cancellation date (Aug 21, 2025)" at bounding box center [239, 150] width 207 height 13
click at [140, 144] on input "Let payments continue until cancellation date (Aug 21, 2025)" at bounding box center [139, 144] width 7 height 0
click at [165, 223] on button "Save" at bounding box center [161, 227] width 50 height 22
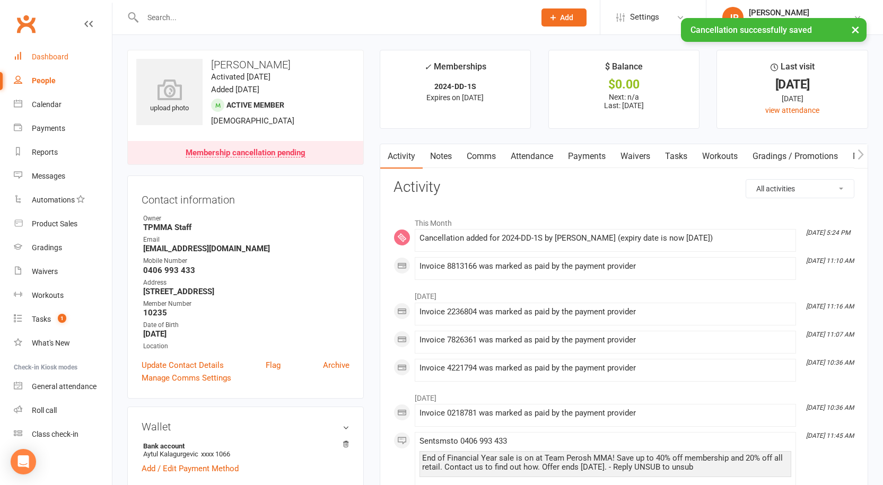
click at [56, 57] on div "Dashboard" at bounding box center [50, 57] width 37 height 8
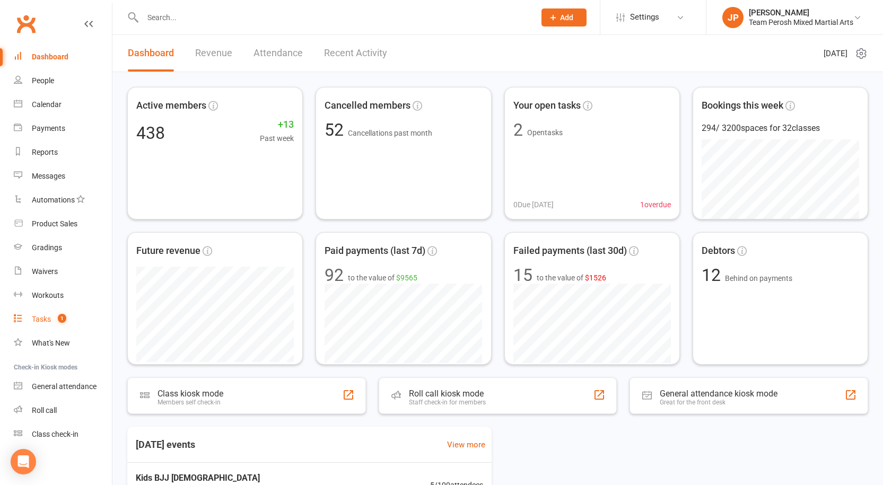
click at [45, 320] on div "Tasks" at bounding box center [41, 319] width 19 height 8
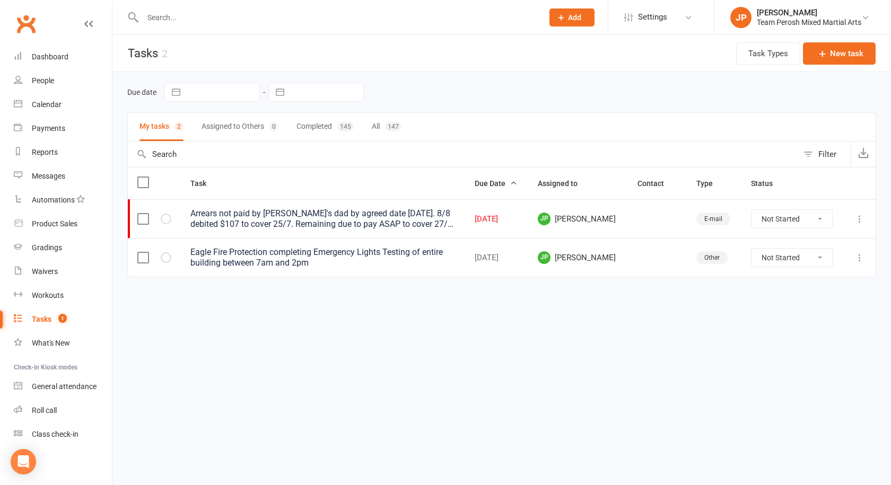
click at [335, 217] on div "Arrears not paid by Karim's dad by agreed date Friday 1/8. 8/8 debited $107 to …" at bounding box center [322, 218] width 265 height 21
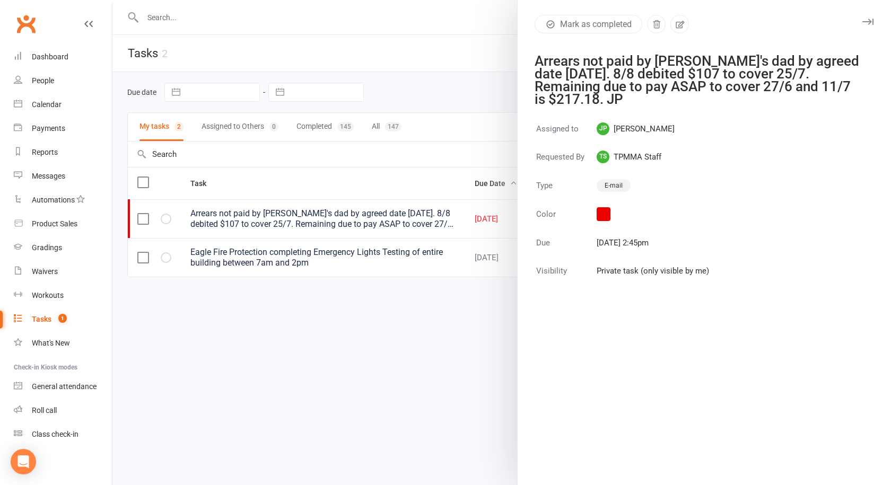
drag, startPoint x: 364, startPoint y: 309, endPoint x: 373, endPoint y: 299, distance: 13.6
click at [364, 307] on div at bounding box center [501, 242] width 779 height 485
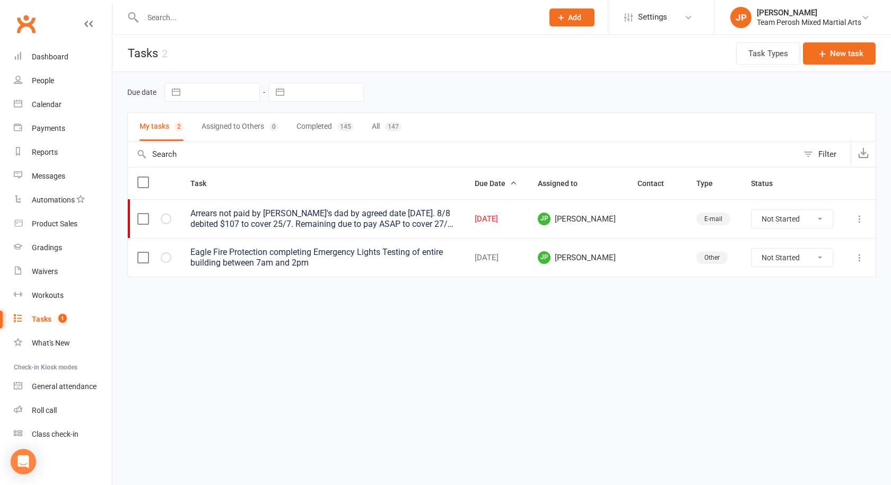
click at [865, 220] on icon at bounding box center [859, 219] width 11 height 11
click at [788, 264] on link "Edit" at bounding box center [813, 260] width 105 height 21
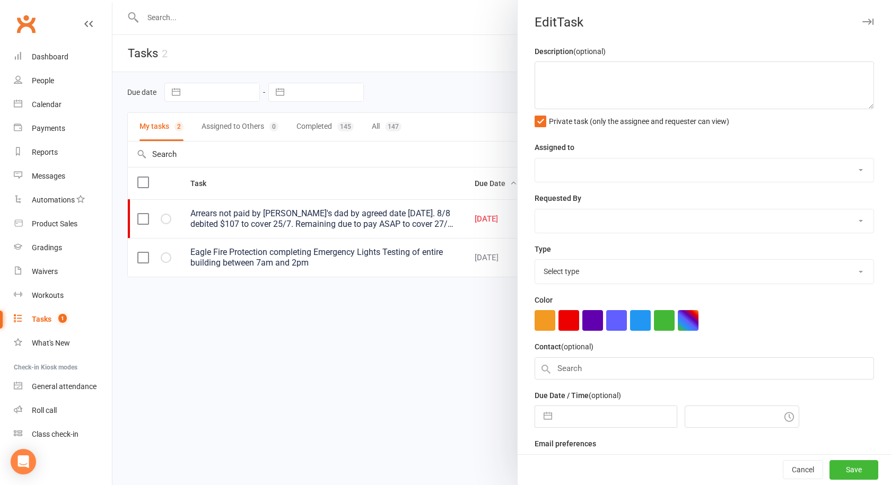
type textarea "Arrears not paid by Karim's dad by agreed date Friday 1/8. 8/8 debited $107 to …"
select select "50816"
select select "50822"
type input "08 Aug 2025"
type input "2:45pm"
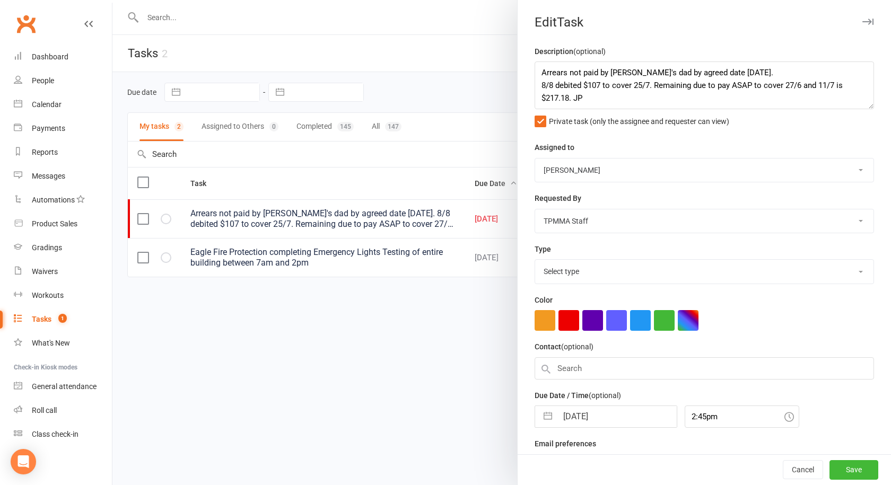
select select "29928"
click at [597, 417] on input "08 Aug 2025" at bounding box center [616, 416] width 119 height 21
select select "6"
select select "2025"
select select "7"
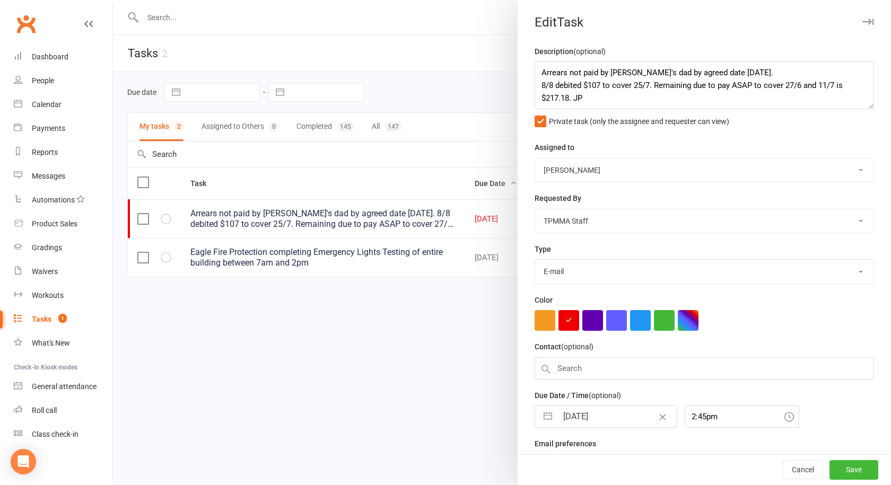
select select "2025"
select select "8"
select select "2025"
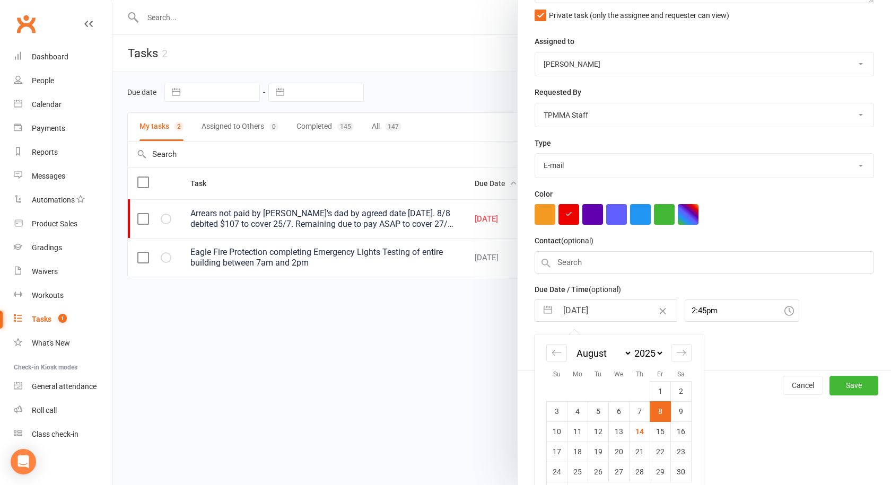
click at [660, 437] on td "15" at bounding box center [660, 432] width 21 height 20
type input "15 Aug 2025"
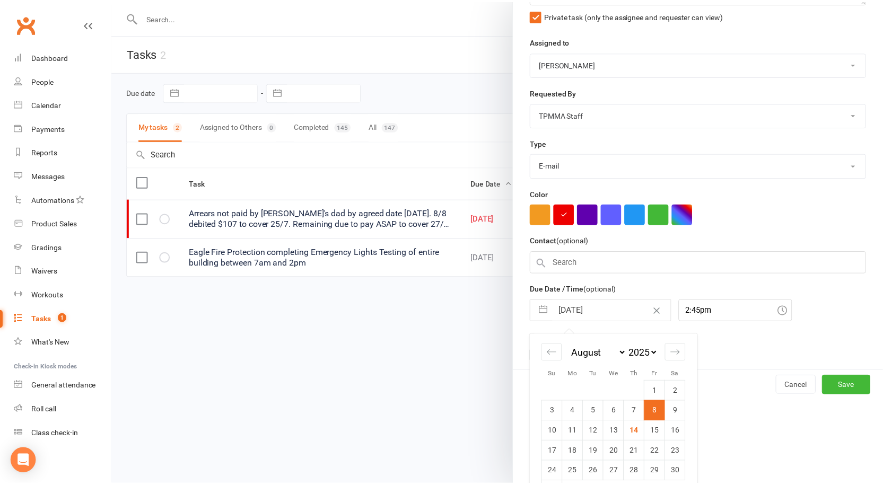
scroll to position [26, 0]
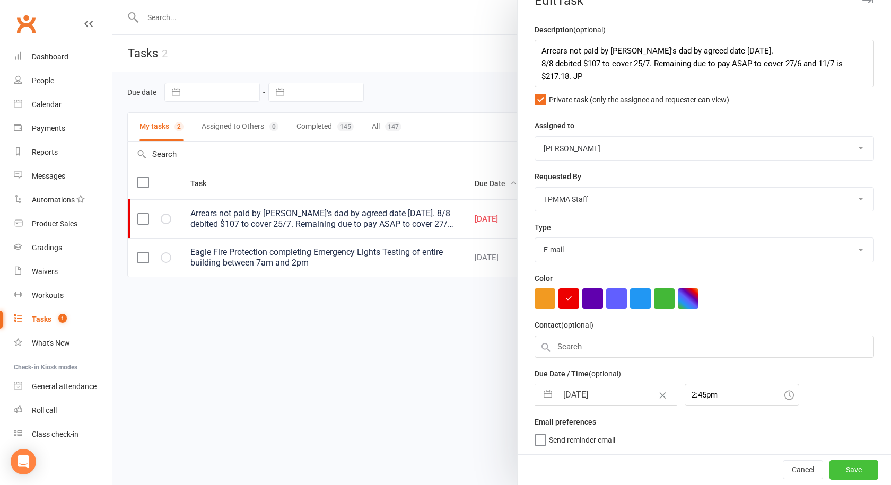
click at [840, 464] on button "Save" at bounding box center [854, 469] width 49 height 19
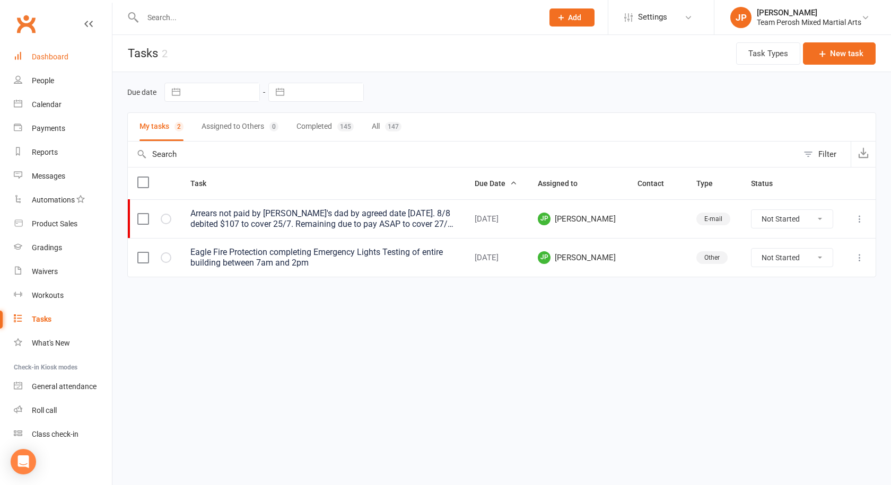
click at [46, 60] on div "Dashboard" at bounding box center [50, 57] width 37 height 8
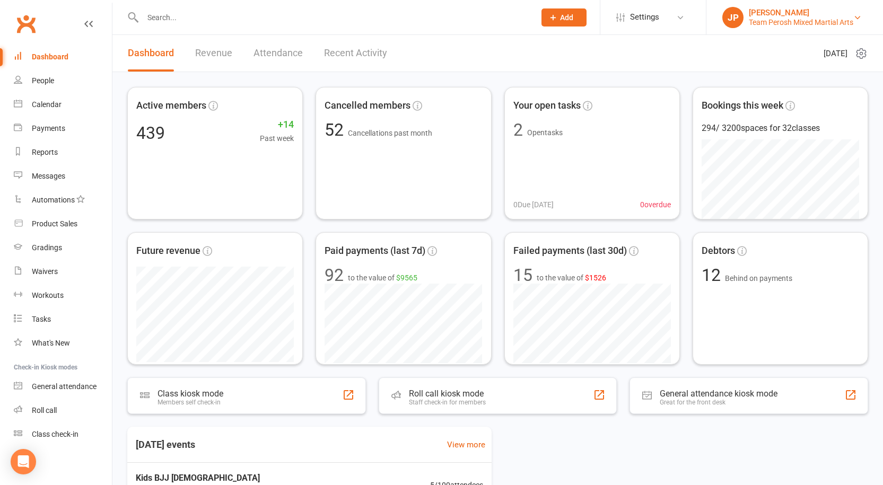
click at [792, 18] on div "Team Perosh Mixed Martial Arts" at bounding box center [801, 23] width 104 height 10
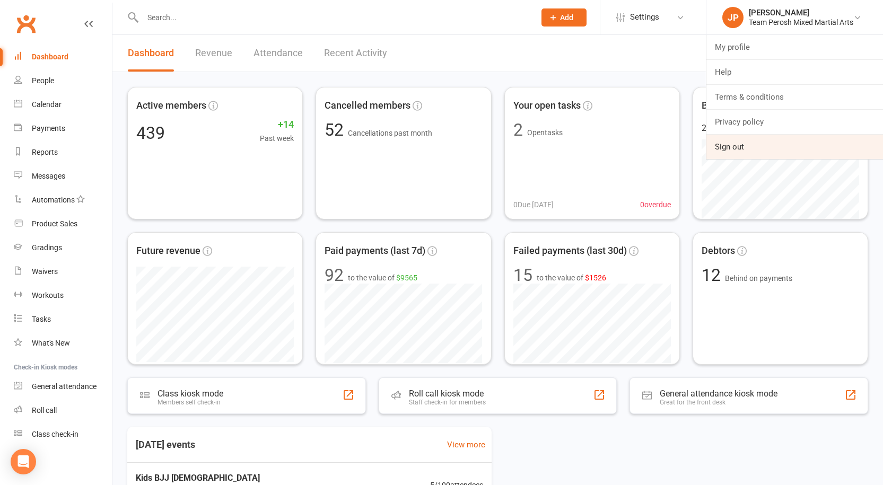
click at [739, 146] on link "Sign out" at bounding box center [794, 147] width 177 height 24
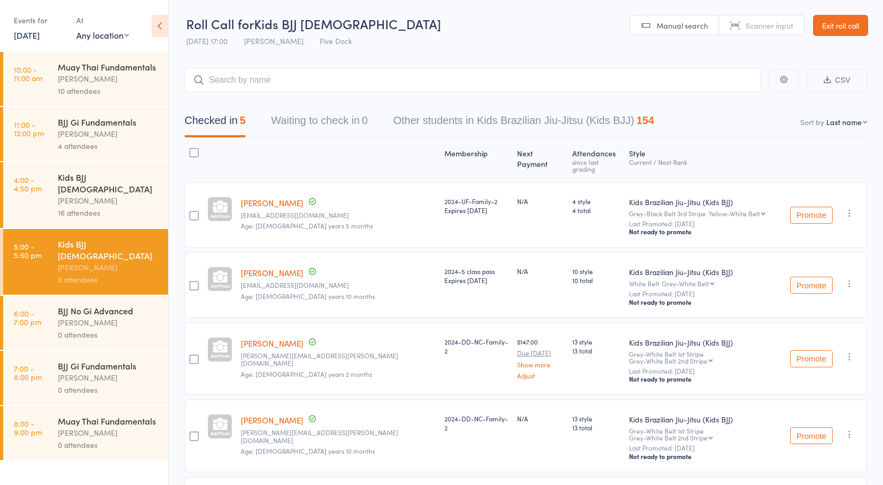
click at [78, 128] on div "[PERSON_NAME]" at bounding box center [108, 134] width 101 height 12
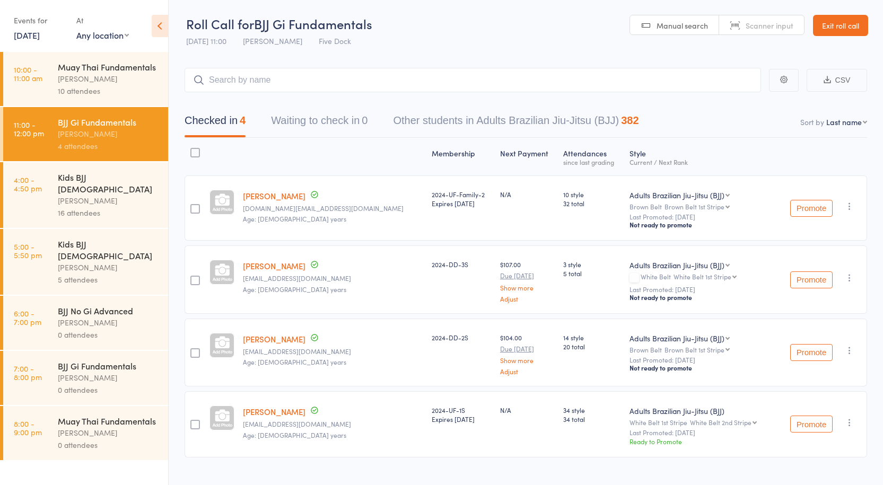
click at [86, 305] on div "BJJ No Gi Advanced" at bounding box center [108, 311] width 101 height 12
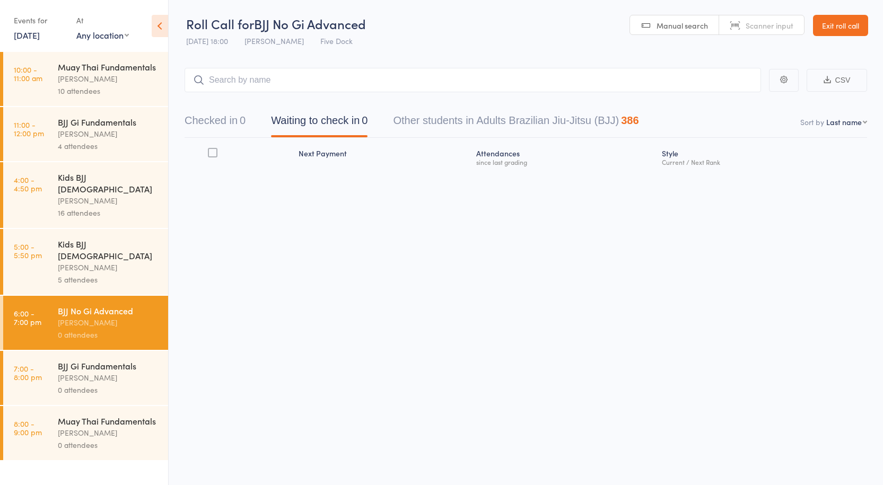
click at [94, 238] on div "Kids BJJ [DEMOGRAPHIC_DATA]" at bounding box center [108, 249] width 101 height 23
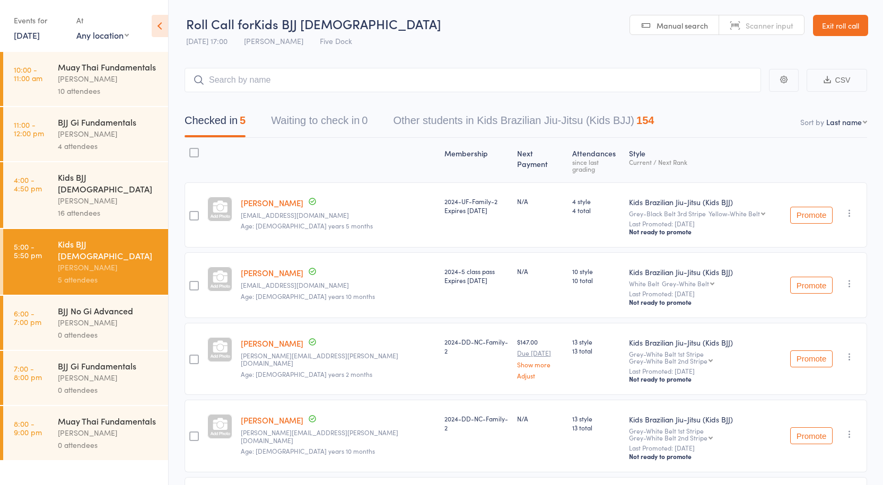
click at [564, 37] on header "Roll Call for Kids BJJ [DEMOGRAPHIC_DATA] [DATE] 17:00 [PERSON_NAME] Five Dock …" at bounding box center [526, 26] width 714 height 52
click at [564, 30] on header "Roll Call for Kids BJJ [DEMOGRAPHIC_DATA] [DATE] 17:00 [PERSON_NAME] Five Dock …" at bounding box center [526, 26] width 714 height 52
